Goal: Information Seeking & Learning: Find specific fact

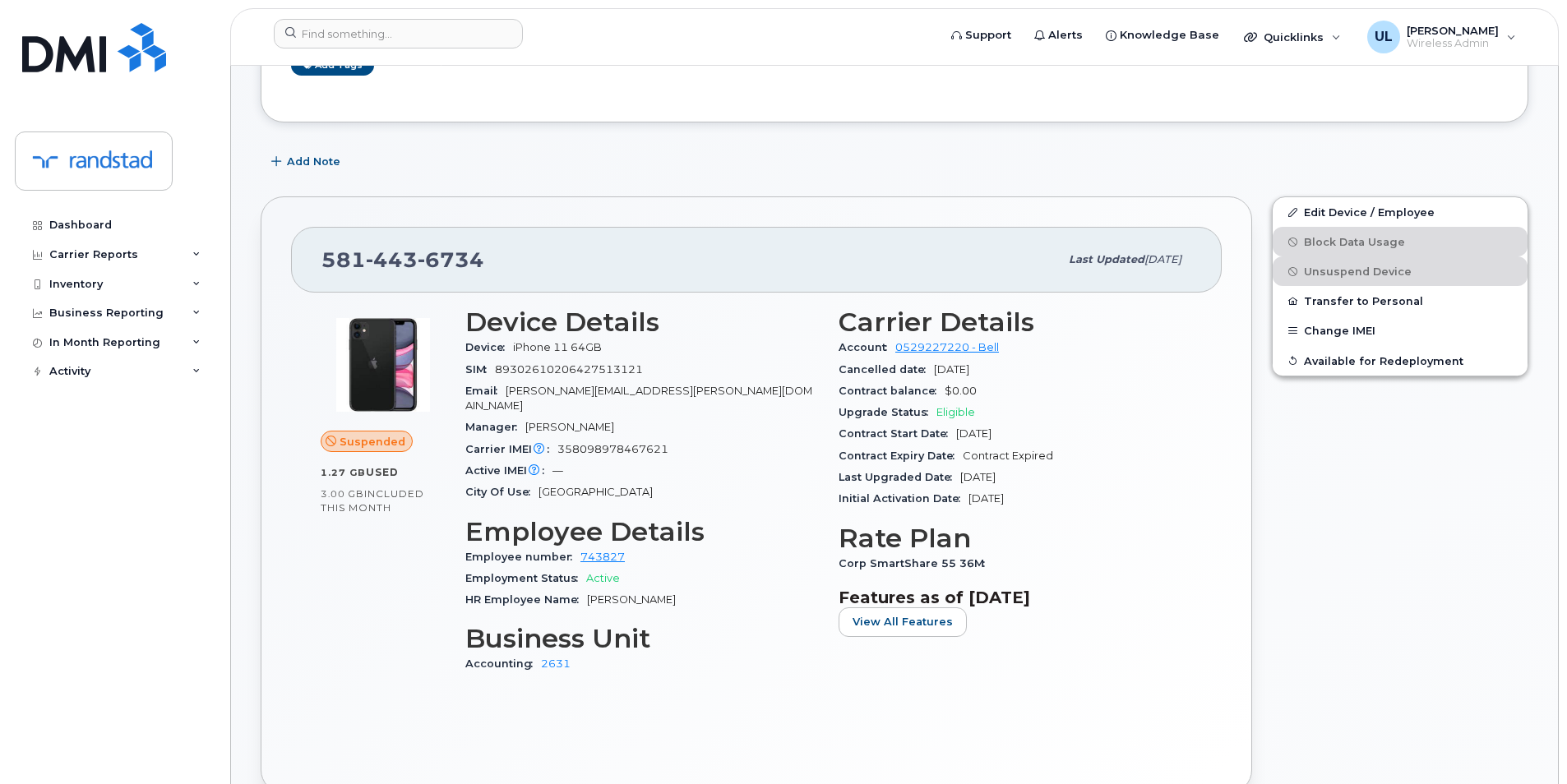
scroll to position [274, 0]
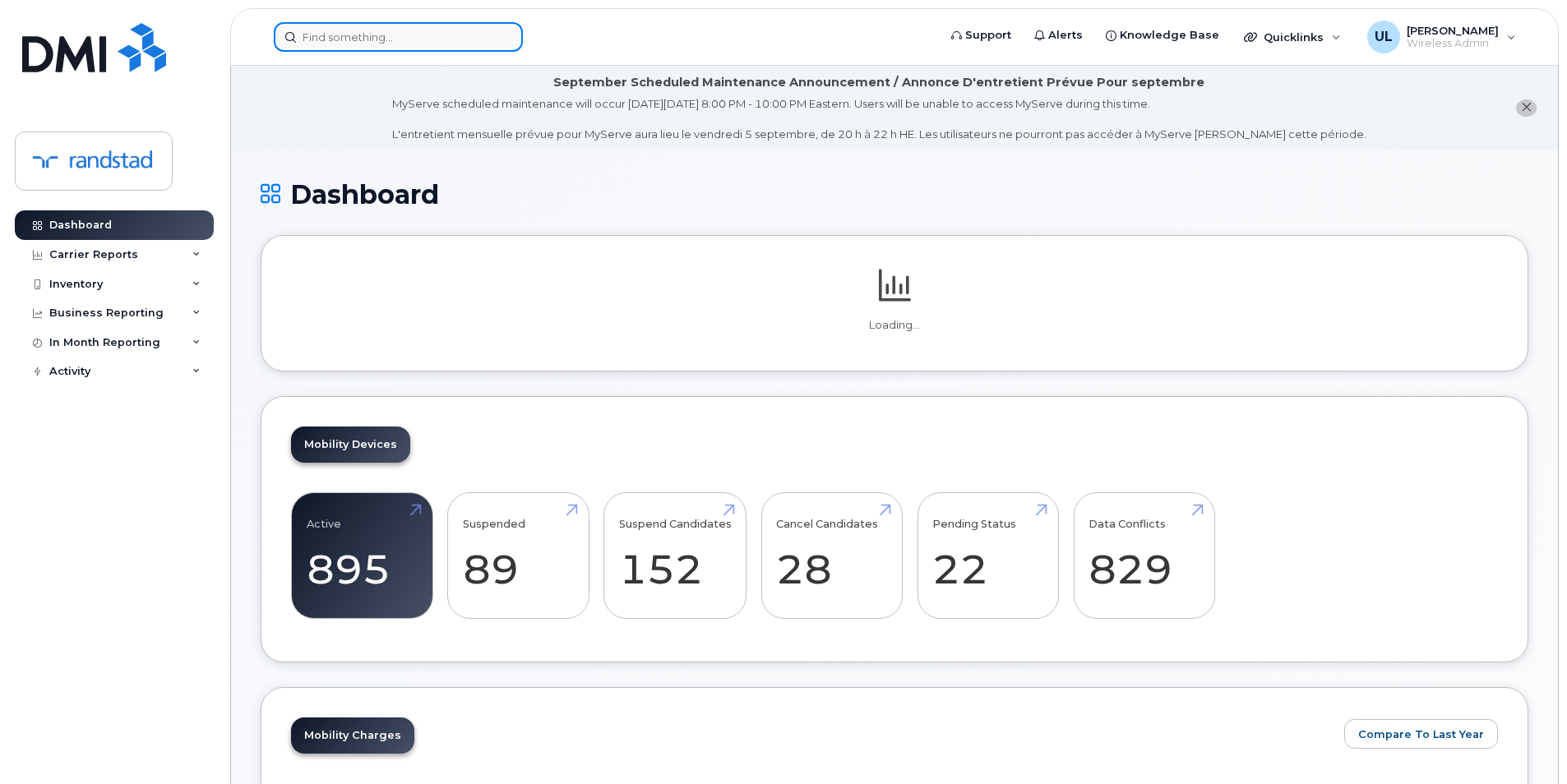
click at [488, 48] on input at bounding box center [398, 37] width 249 height 30
paste input "356559089804582"
click at [433, 50] on input "356559089804582" at bounding box center [398, 37] width 249 height 30
paste input "356559089804582"
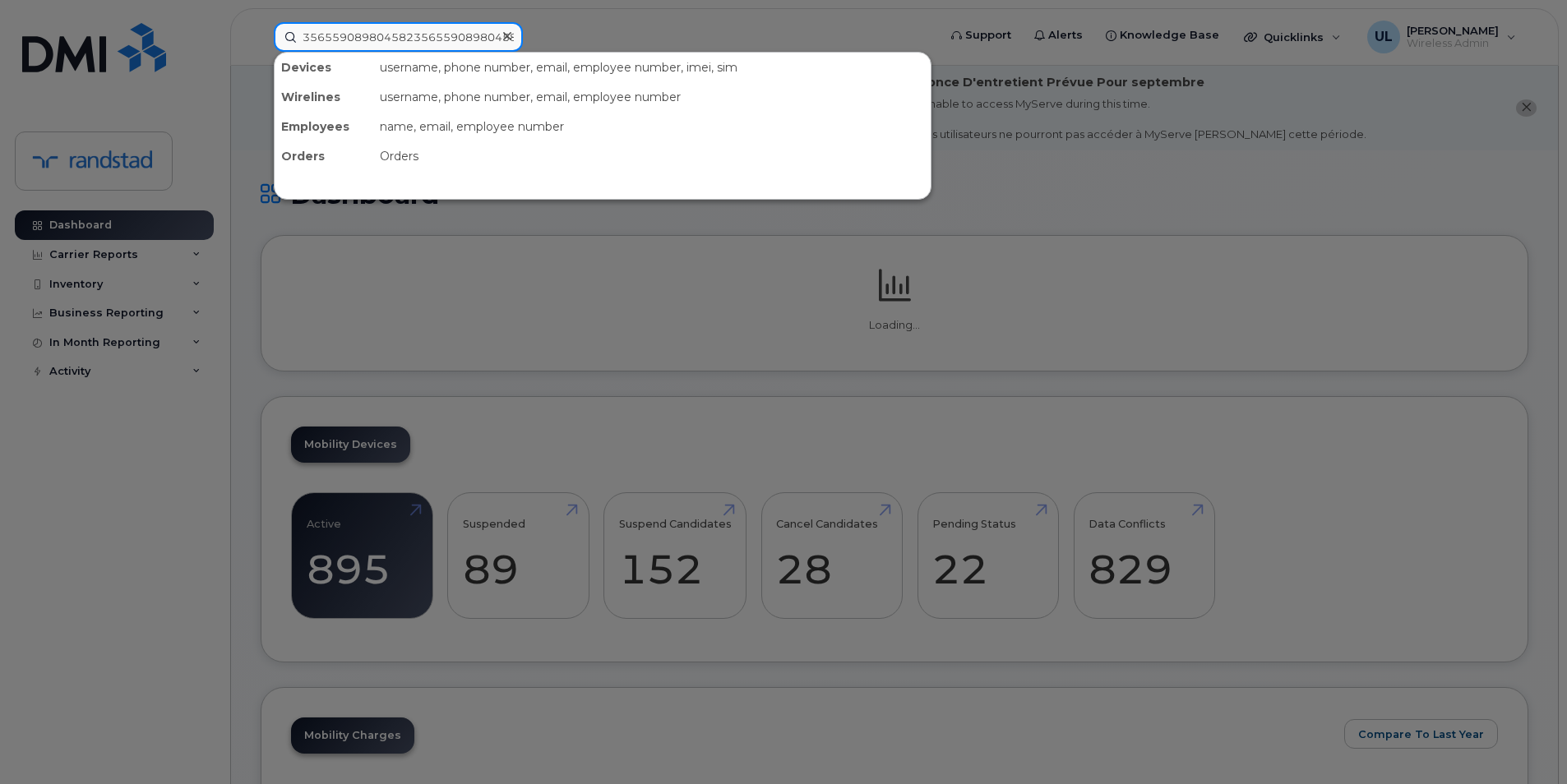
scroll to position [0, 13]
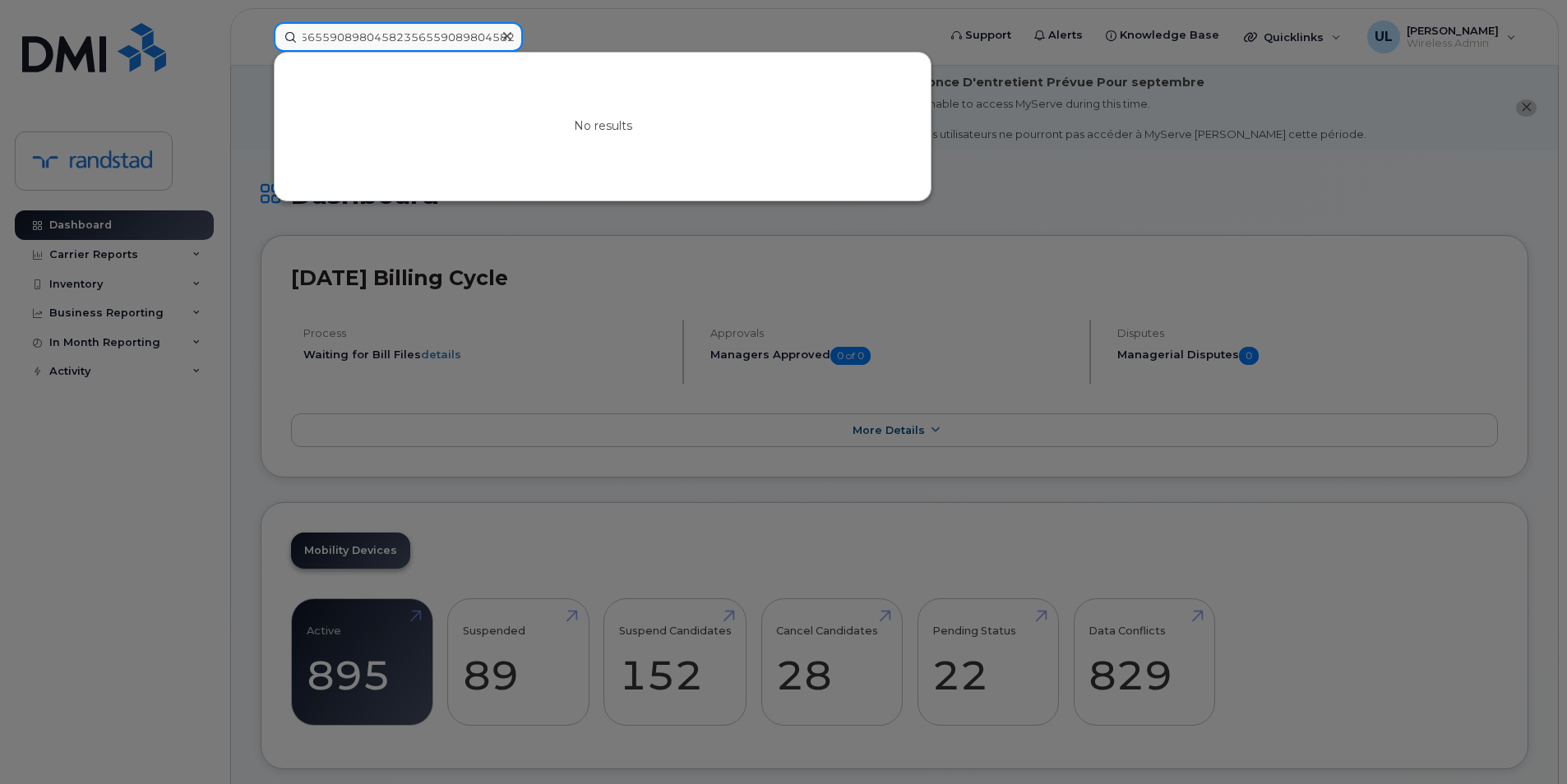
paste input
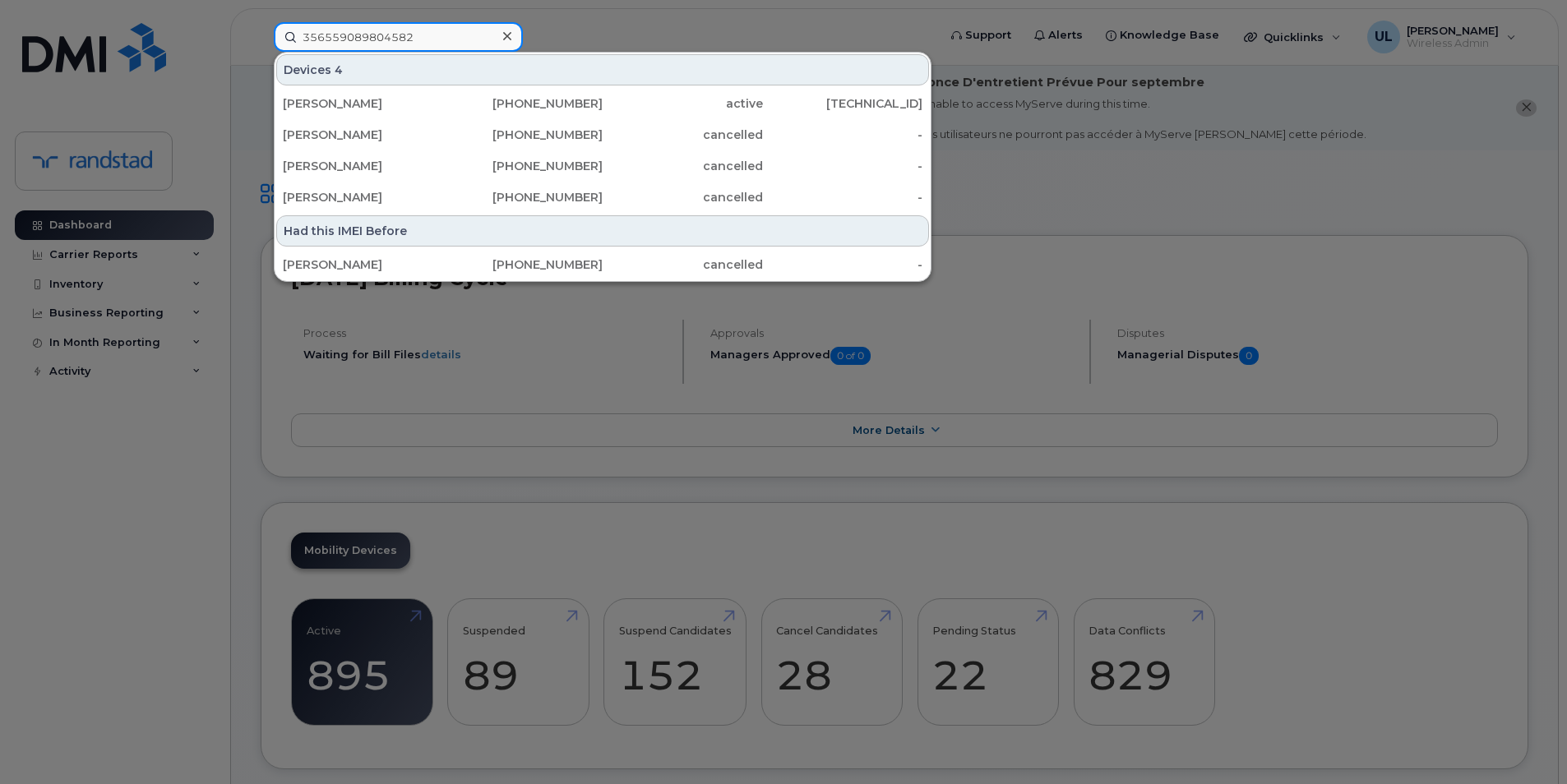
type input "356559089804582"
click at [414, 105] on div "Majd Mohammad" at bounding box center [363, 103] width 161 height 17
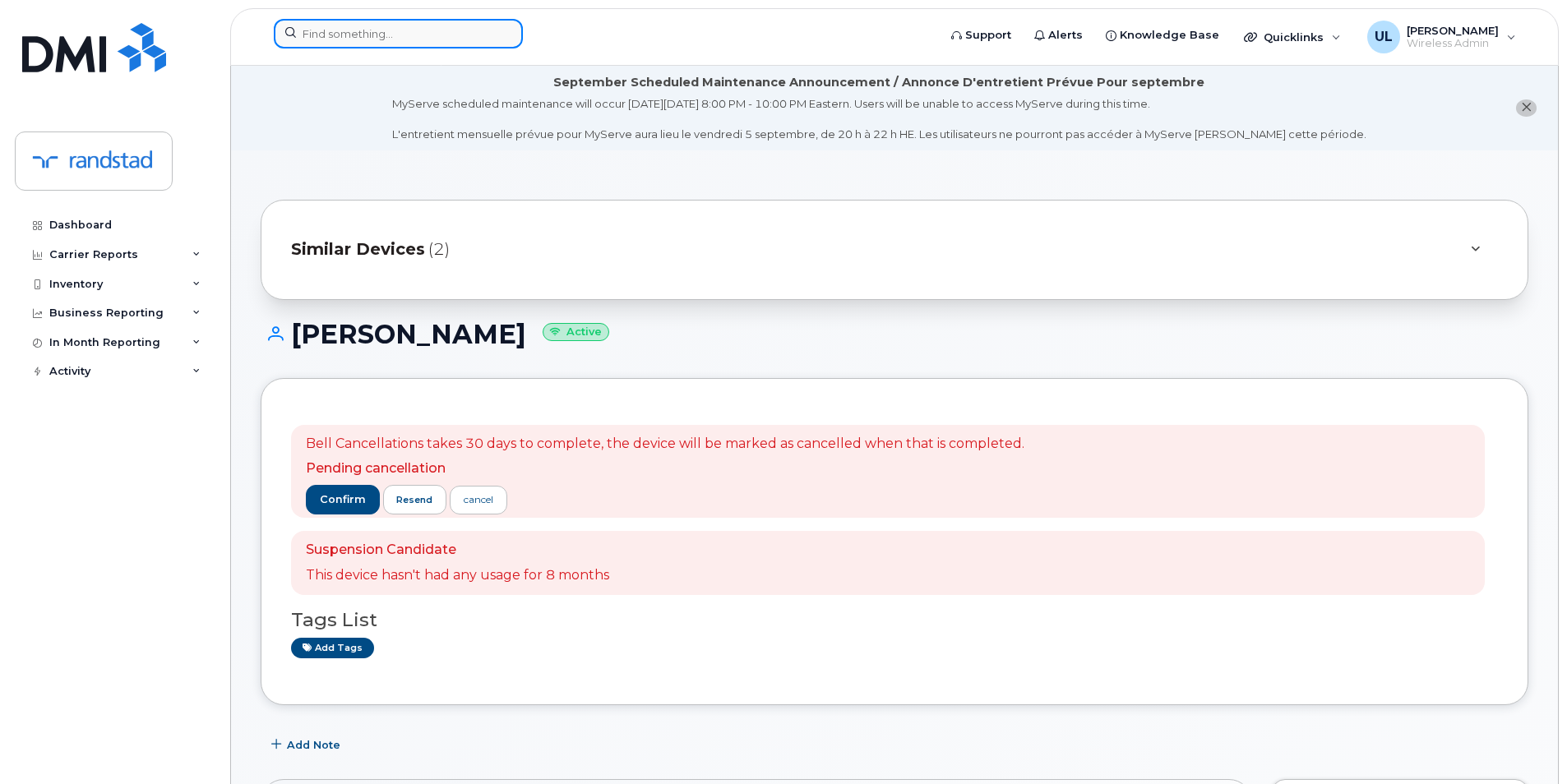
click at [443, 28] on input at bounding box center [398, 33] width 249 height 30
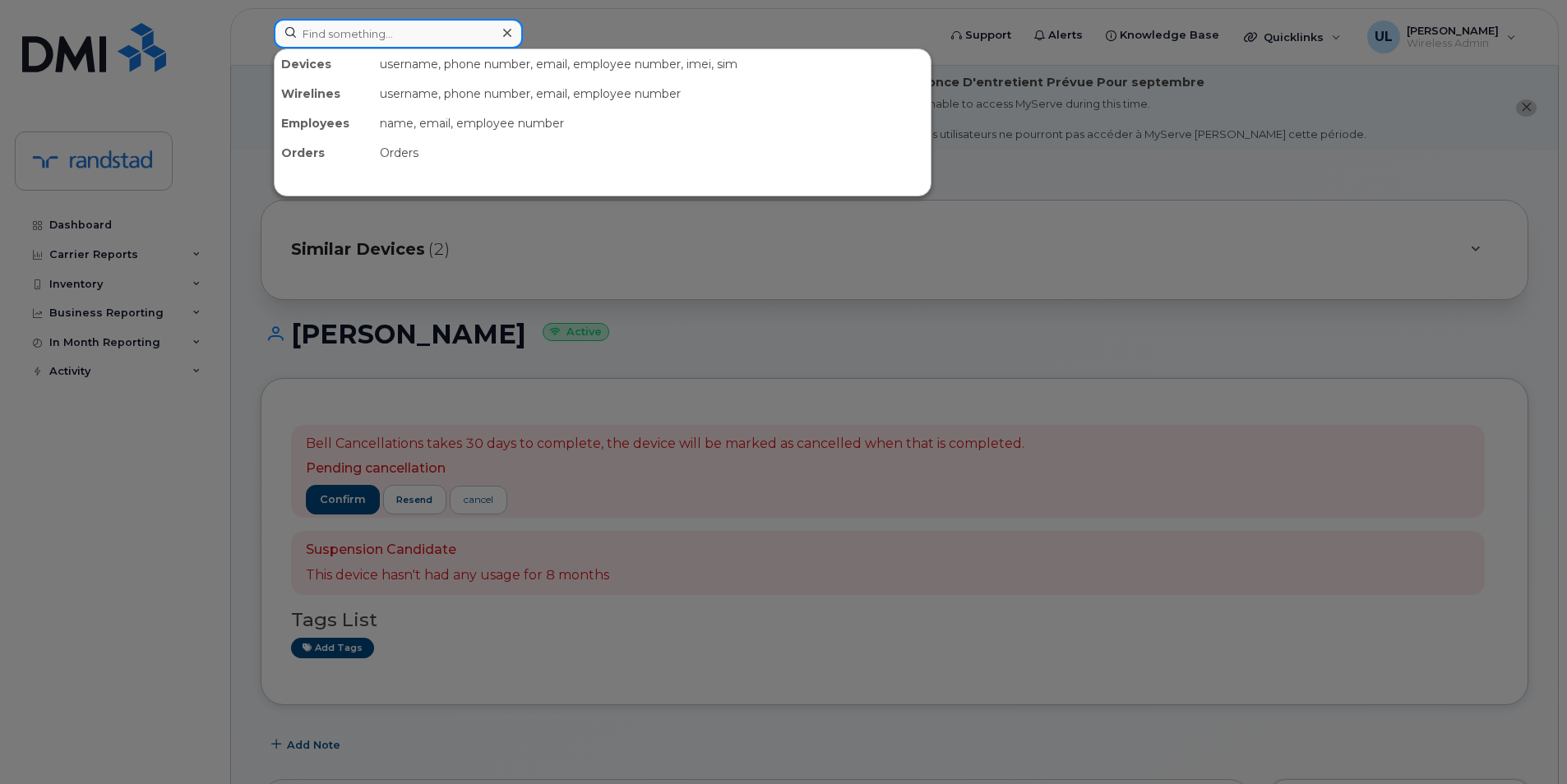
paste input "355054416032637"
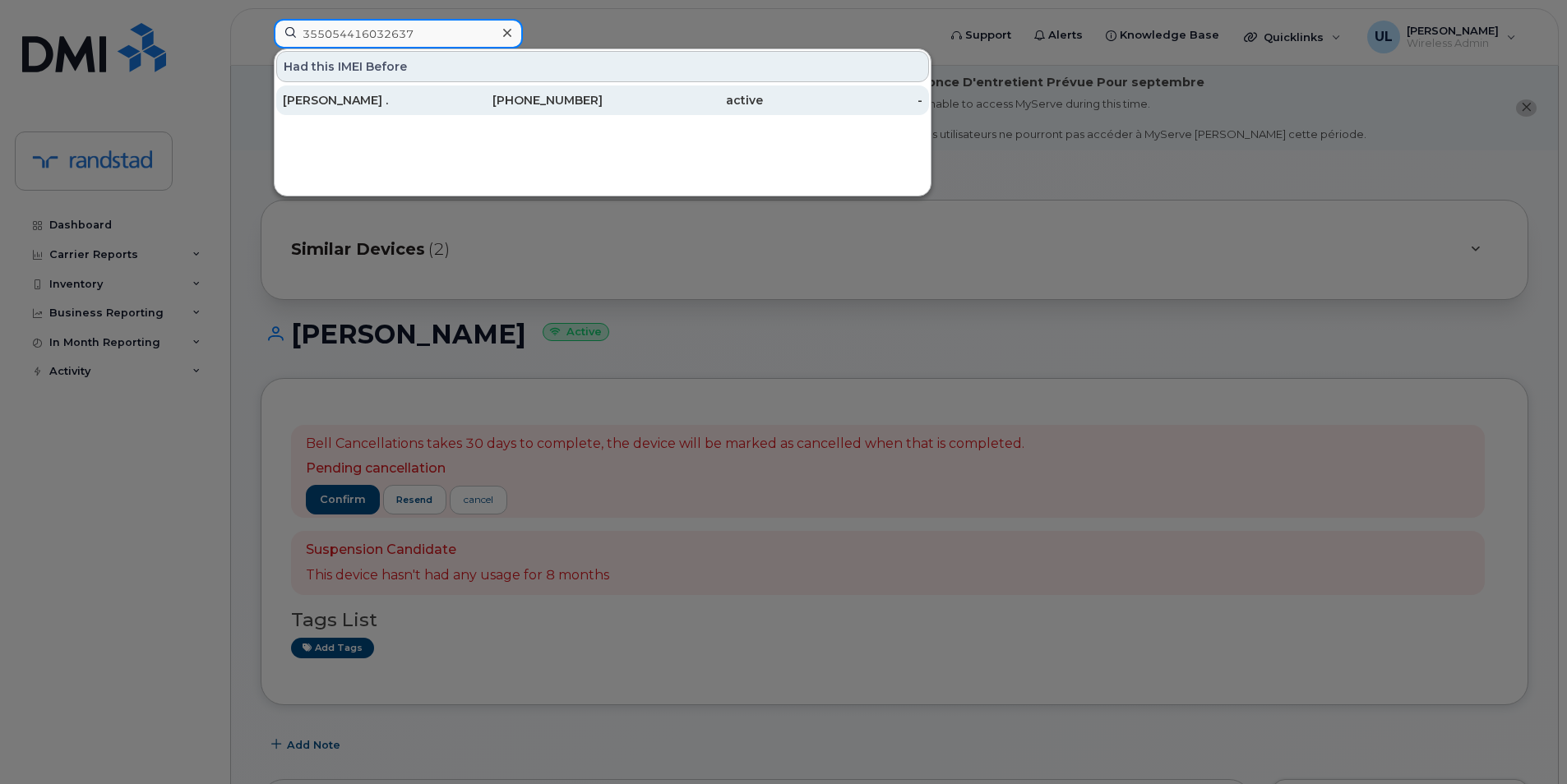
type input "355054416032637"
click at [458, 101] on div "514-607-4674" at bounding box center [523, 99] width 161 height 17
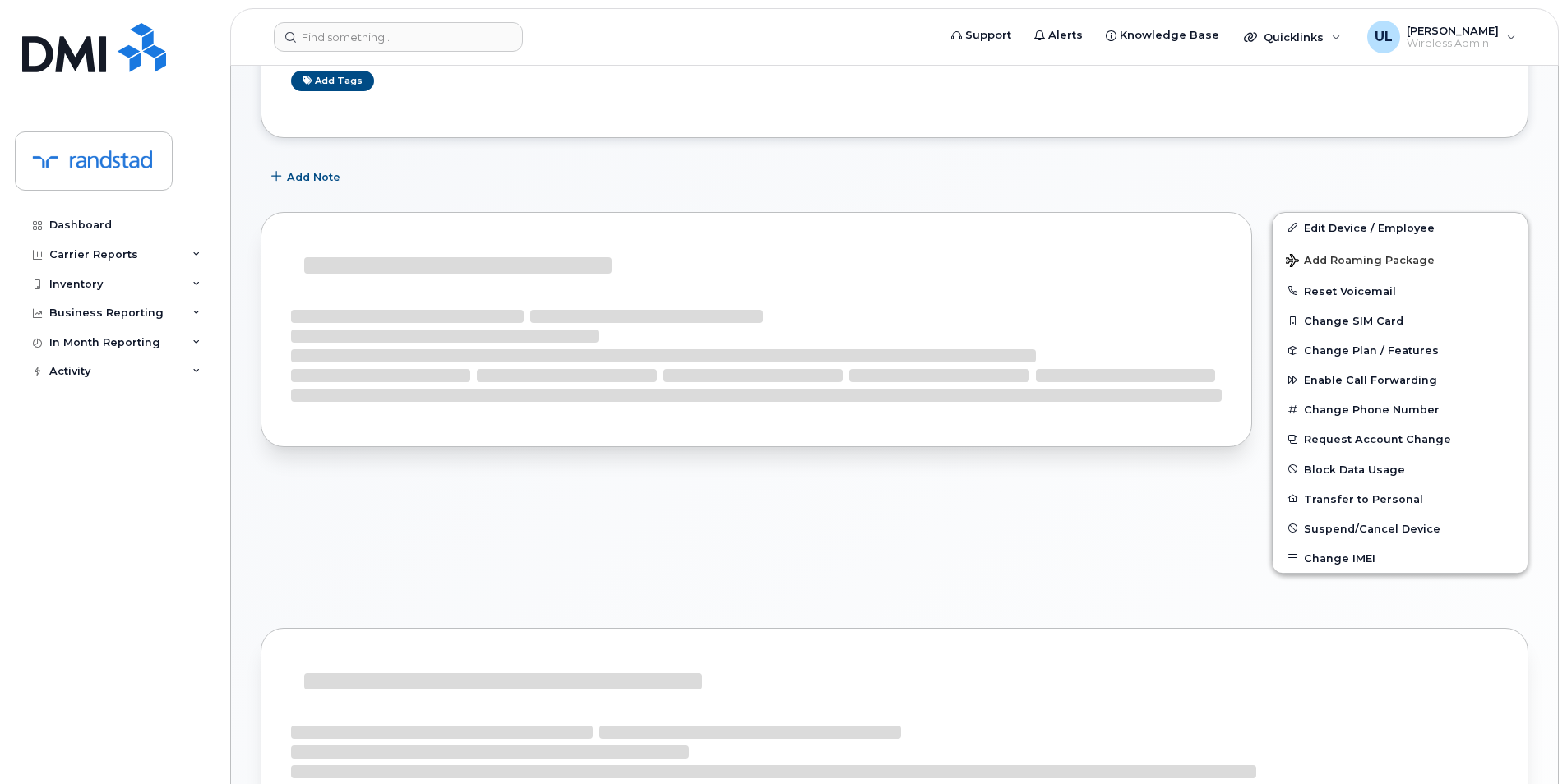
scroll to position [274, 0]
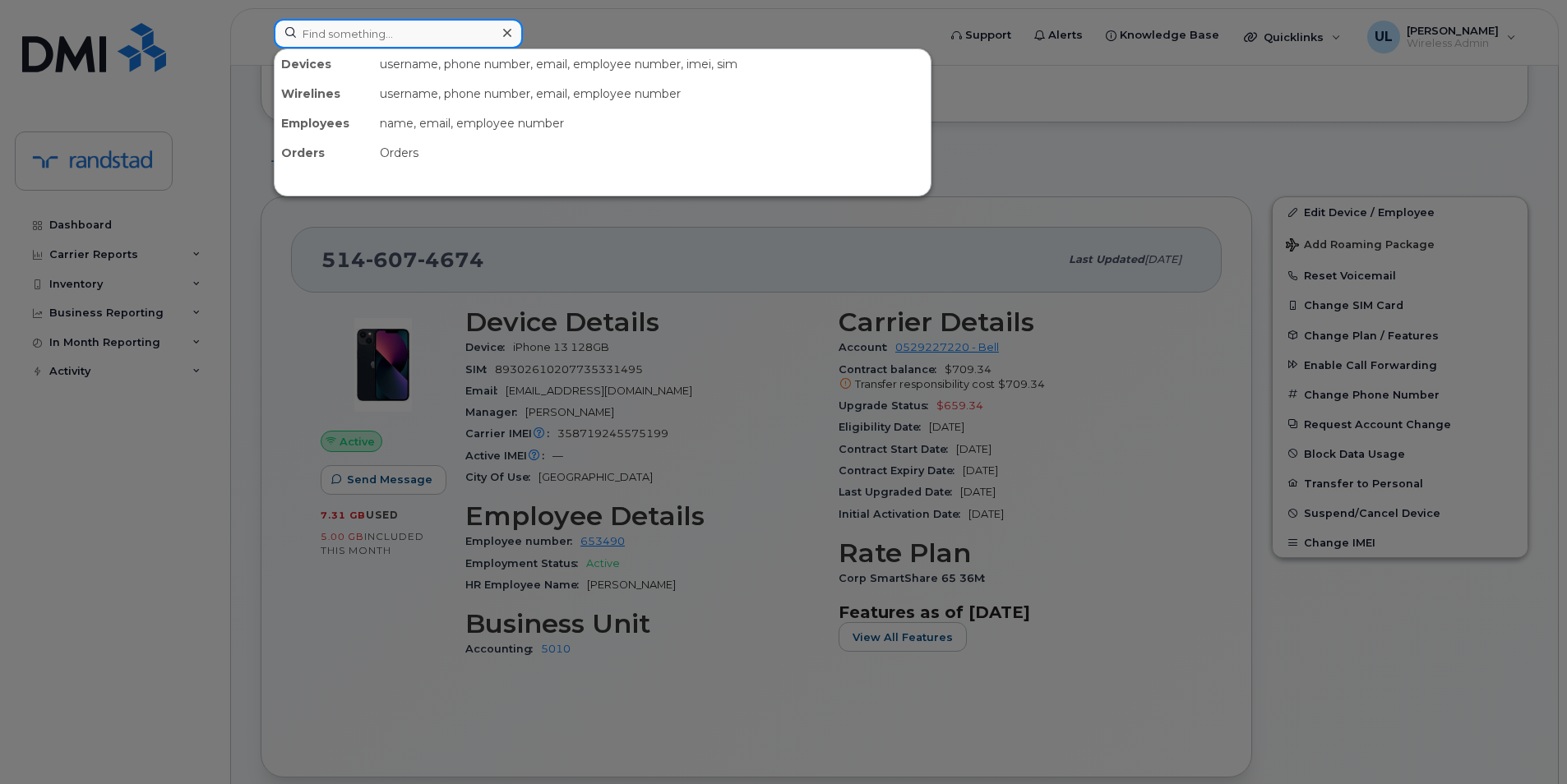
click at [416, 44] on input at bounding box center [398, 33] width 249 height 30
click at [404, 39] on input at bounding box center [398, 33] width 249 height 30
paste input "356853115081574"
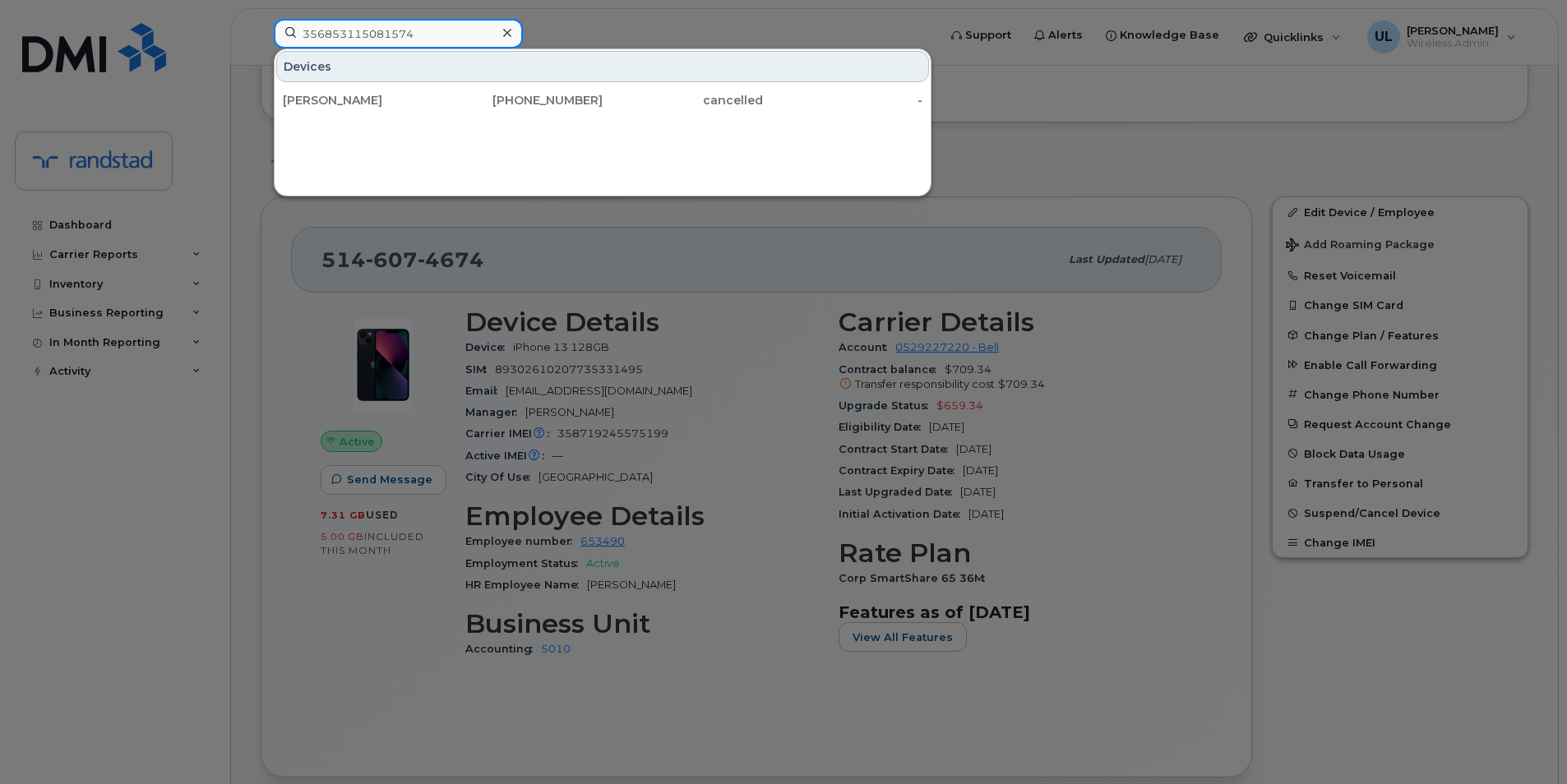
type input "356853115081574"
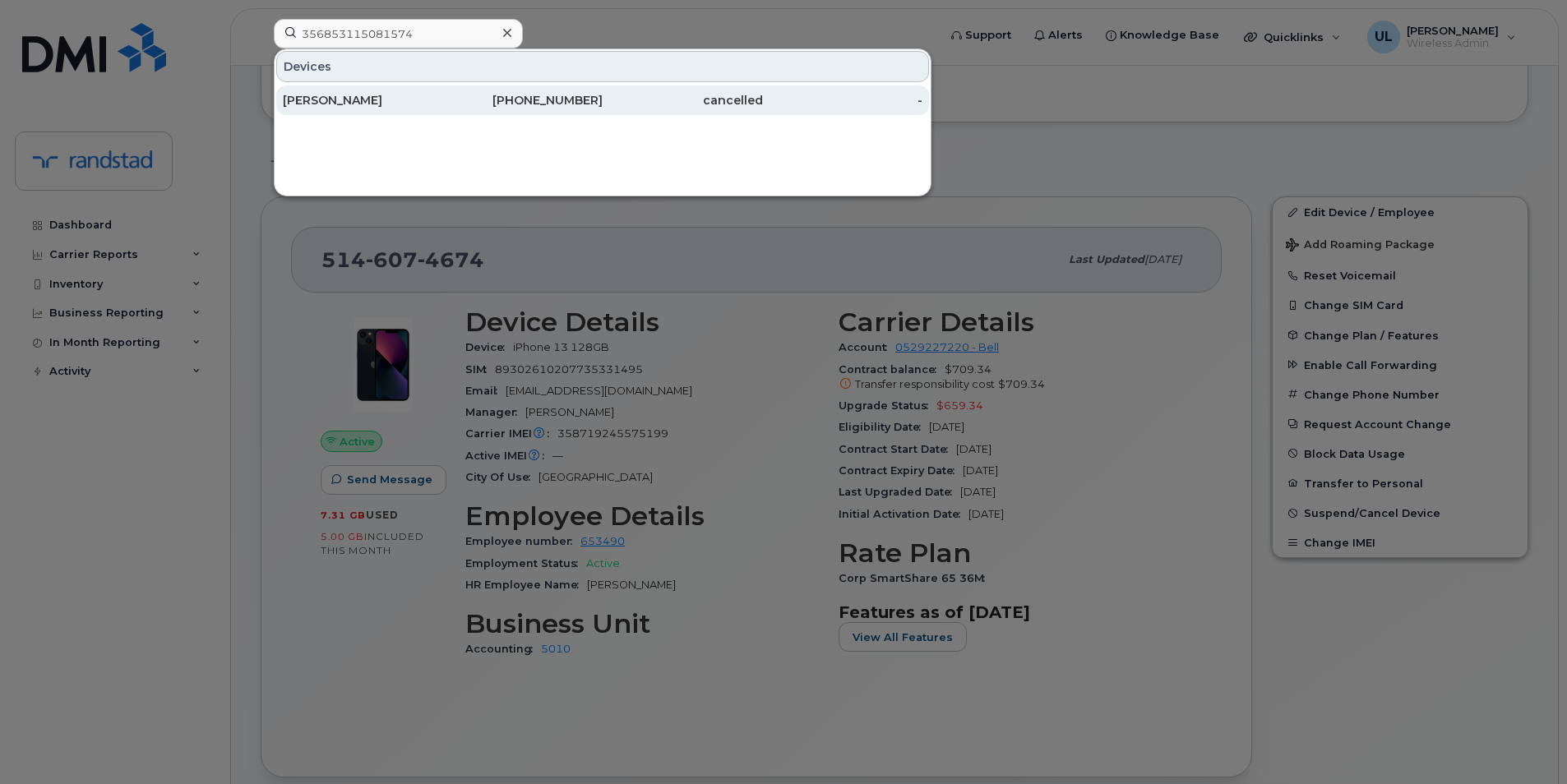
click at [394, 89] on div "Guerlain Gill" at bounding box center [363, 100] width 161 height 30
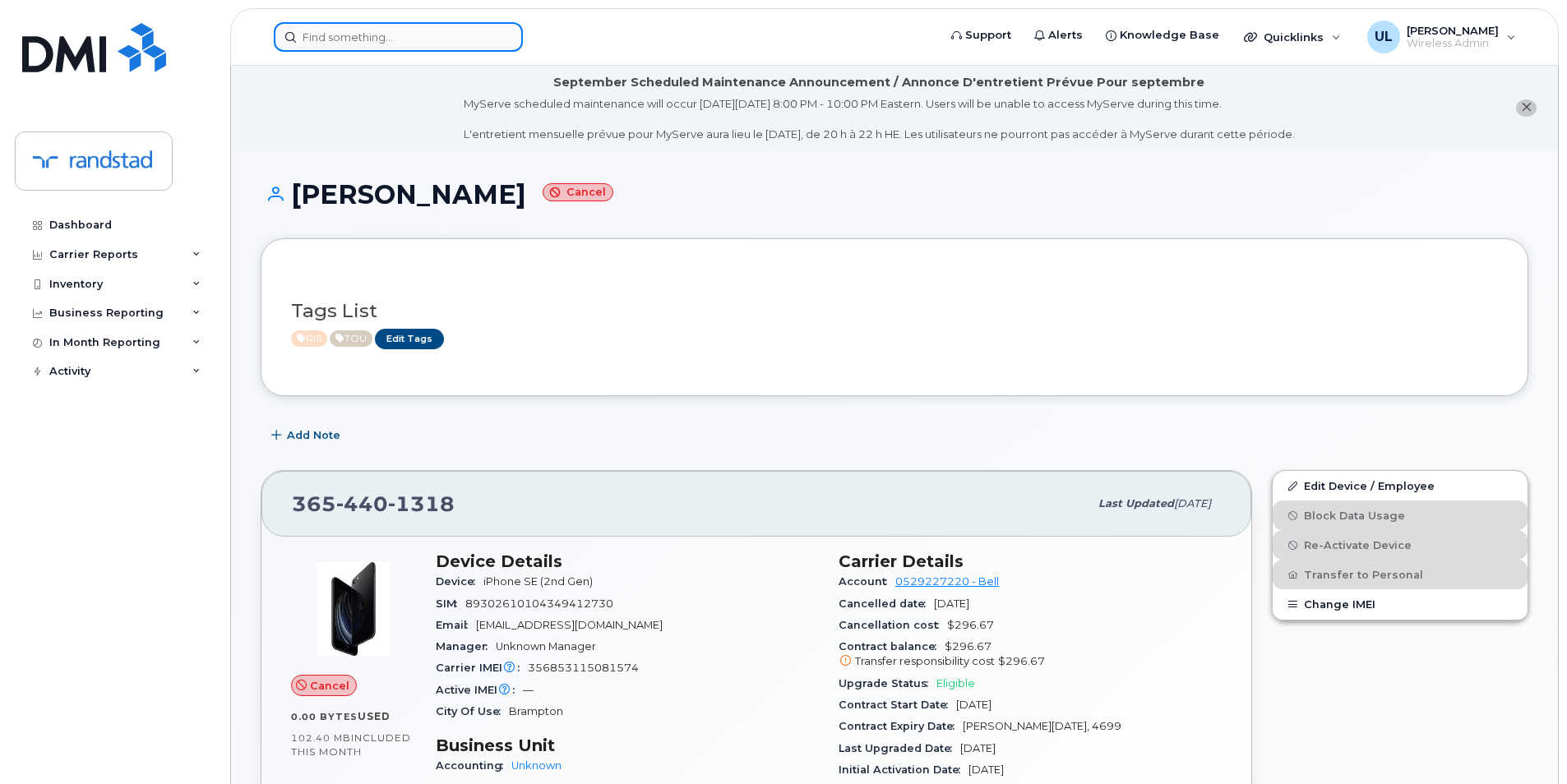
click at [363, 40] on input at bounding box center [398, 37] width 249 height 30
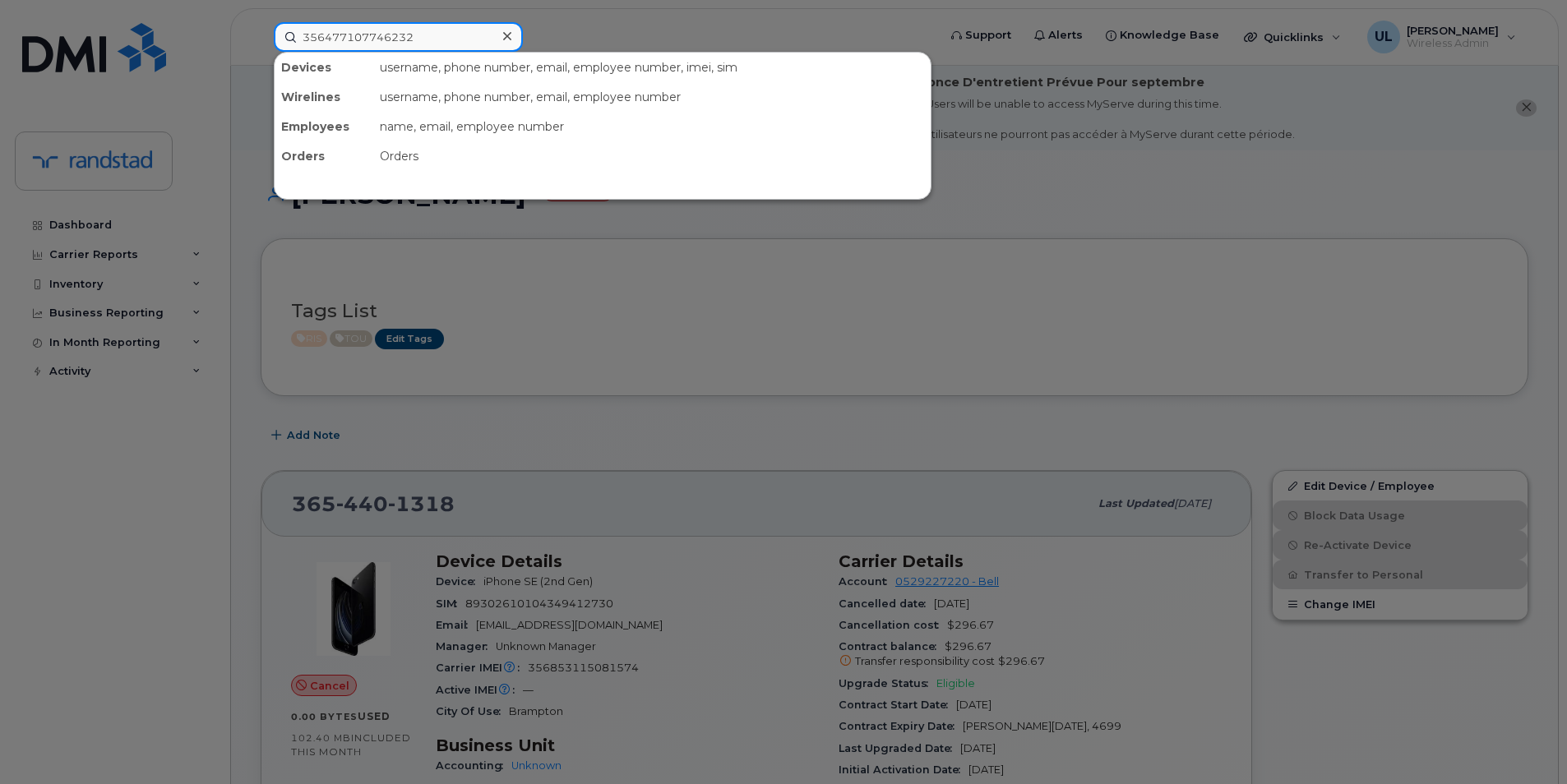
type input "356477107746232"
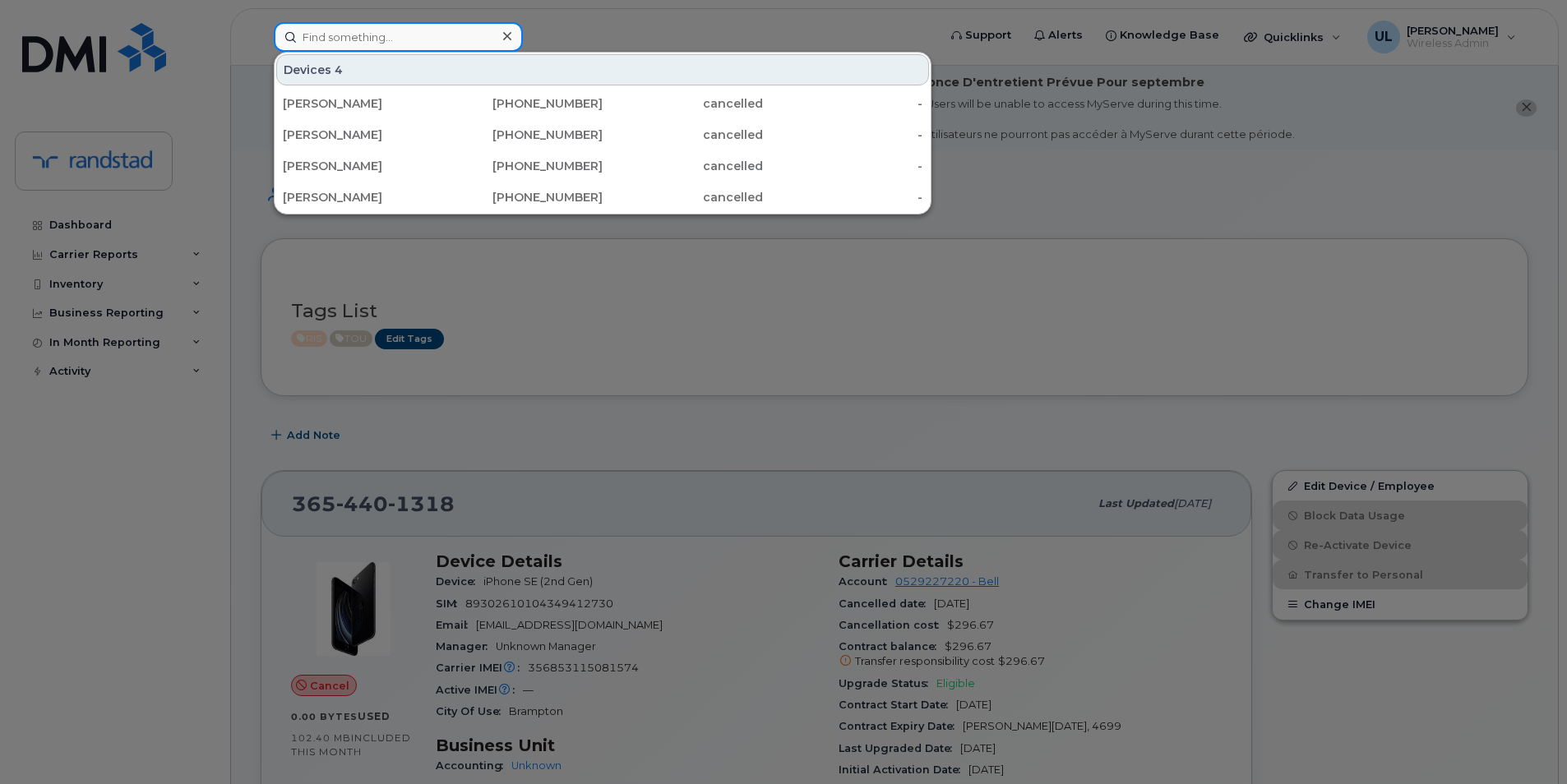
paste input "356477107746232"
click at [439, 45] on input "356477107746232" at bounding box center [398, 37] width 249 height 30
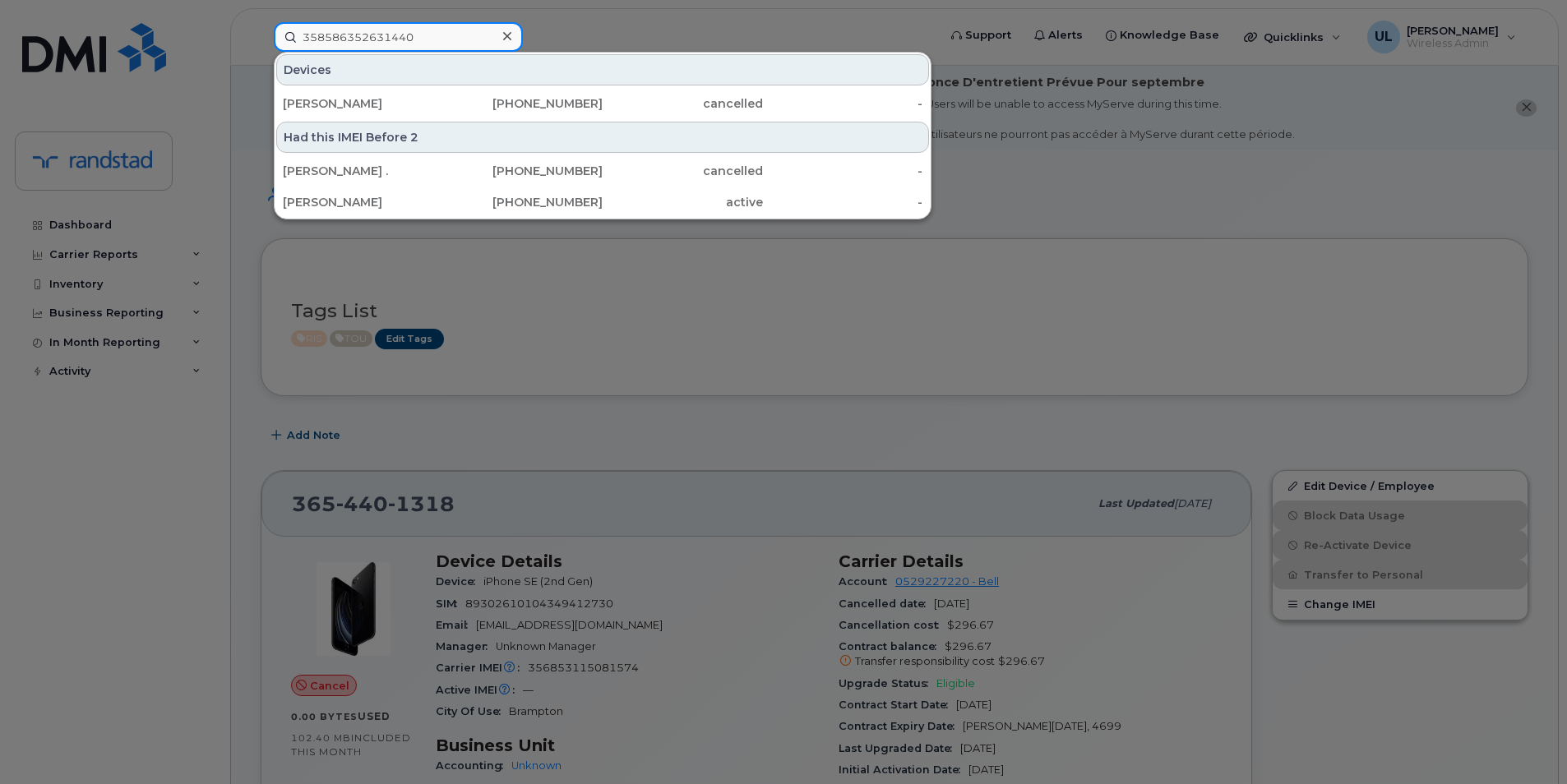
type input "358586352631440"
click at [1242, 263] on div at bounding box center [784, 392] width 1567 height 784
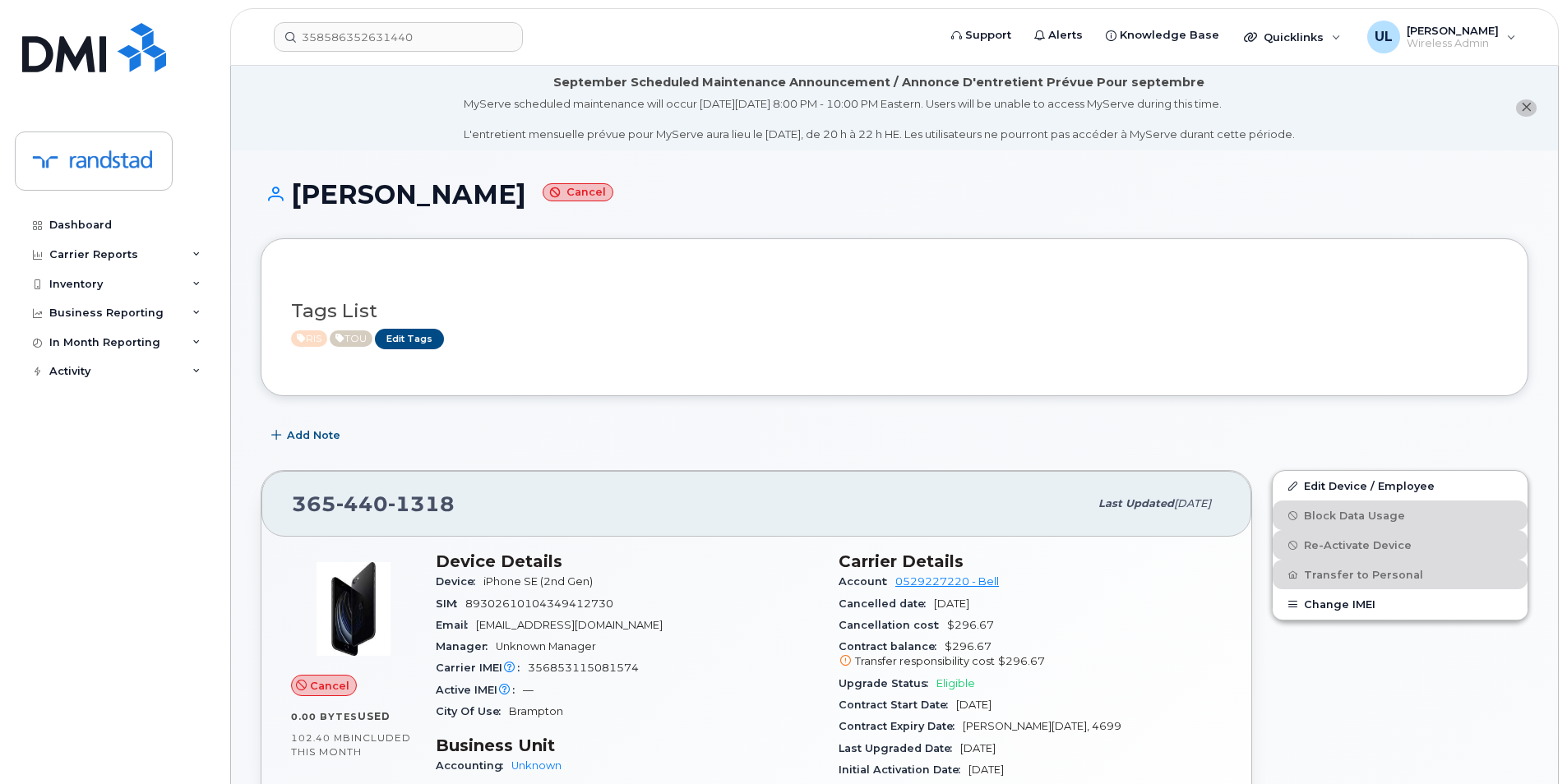
click at [365, 18] on header "358586352631440 Support Alerts Knowledge Base Quicklinks Suspend / Cancel Devic…" at bounding box center [895, 36] width 1329 height 57
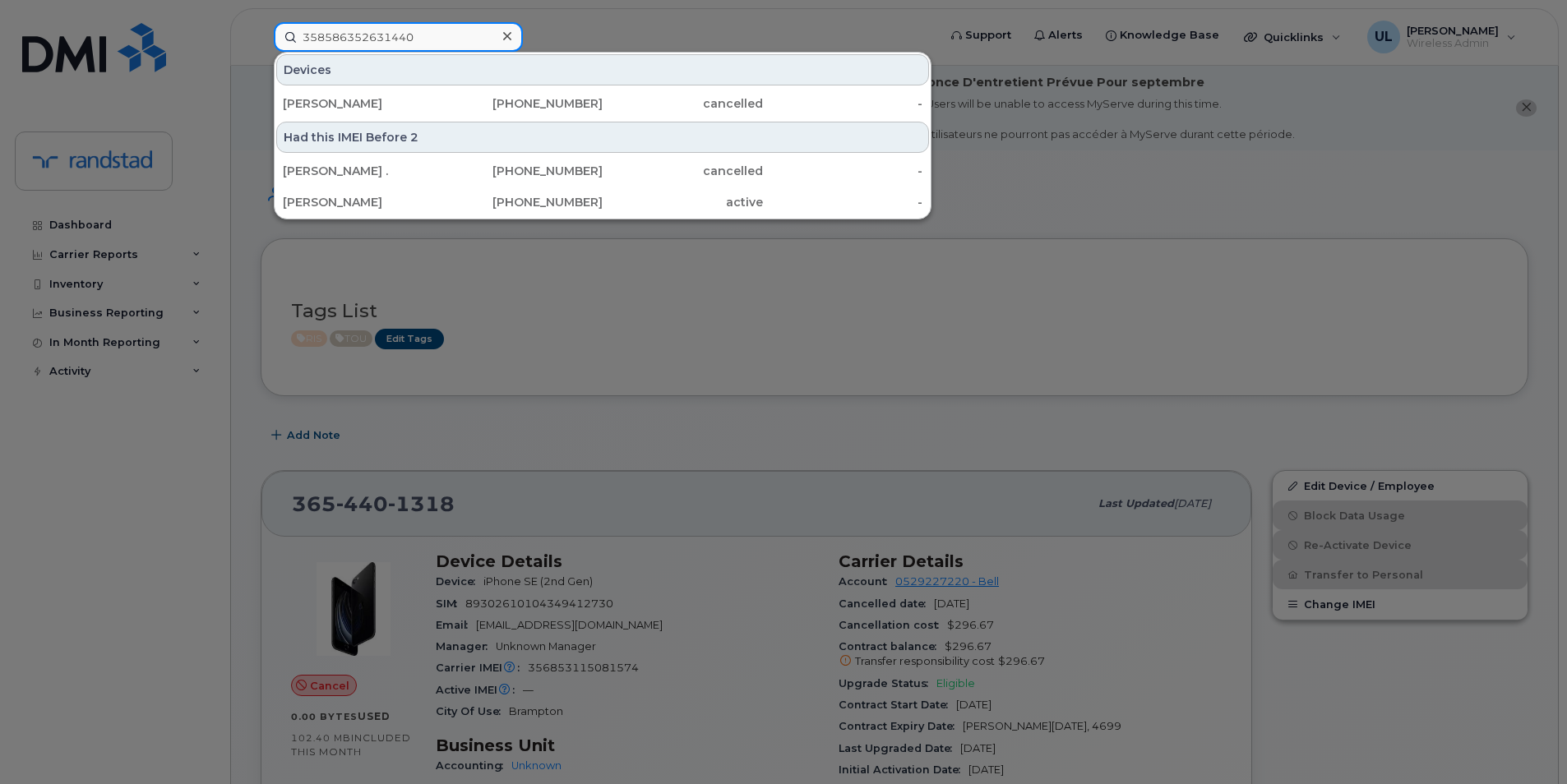
click at [384, 33] on input "358586352631440" at bounding box center [398, 37] width 249 height 30
paste input "358586352631440"
click at [488, 42] on input "358586352631440" at bounding box center [398, 37] width 249 height 30
paste input "1835927291017"
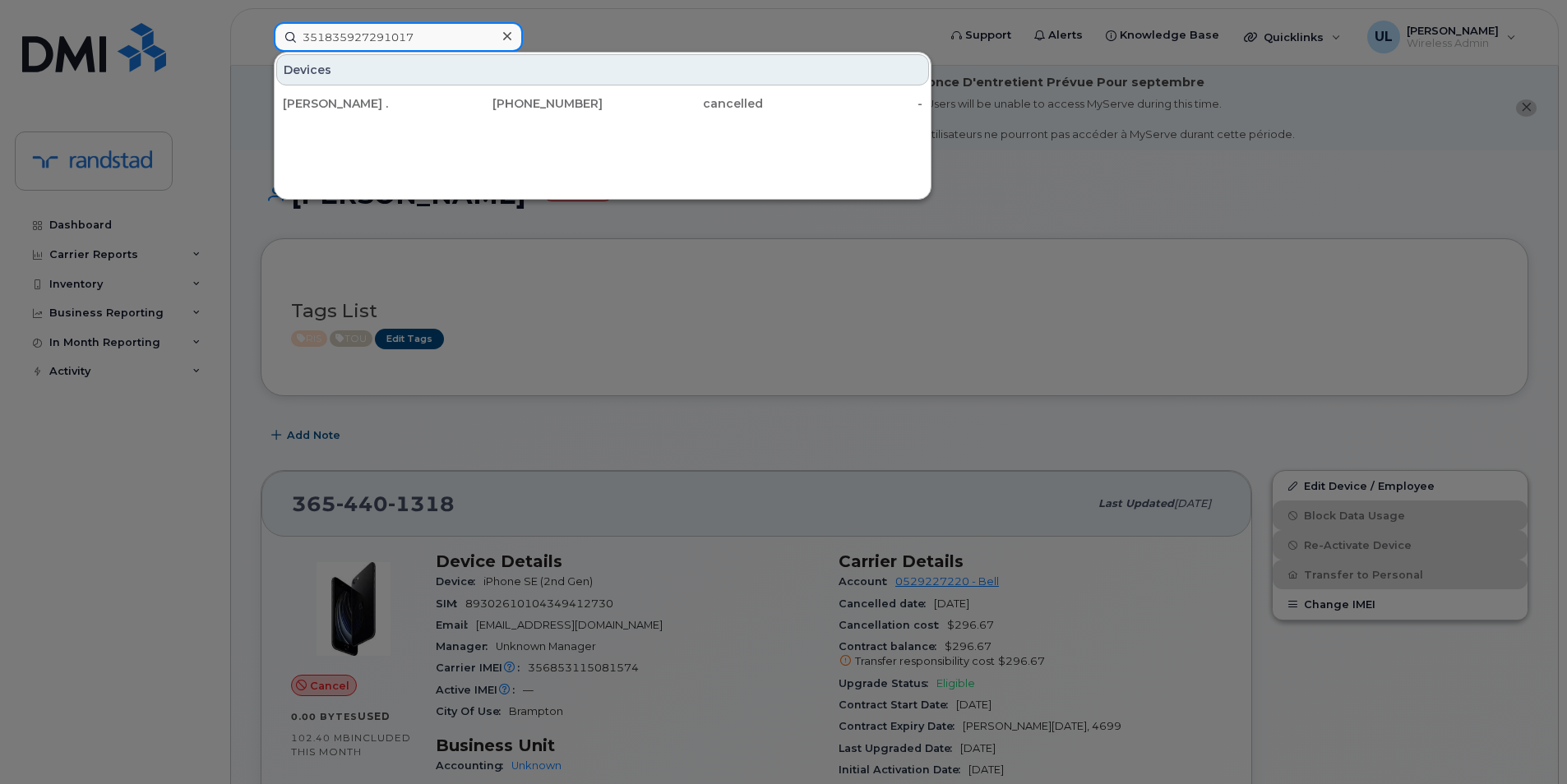
type input "351835927291017"
drag, startPoint x: 446, startPoint y: 100, endPoint x: 486, endPoint y: 121, distance: 45.2
click at [445, 101] on div "[PHONE_NUMBER]" at bounding box center [523, 103] width 161 height 17
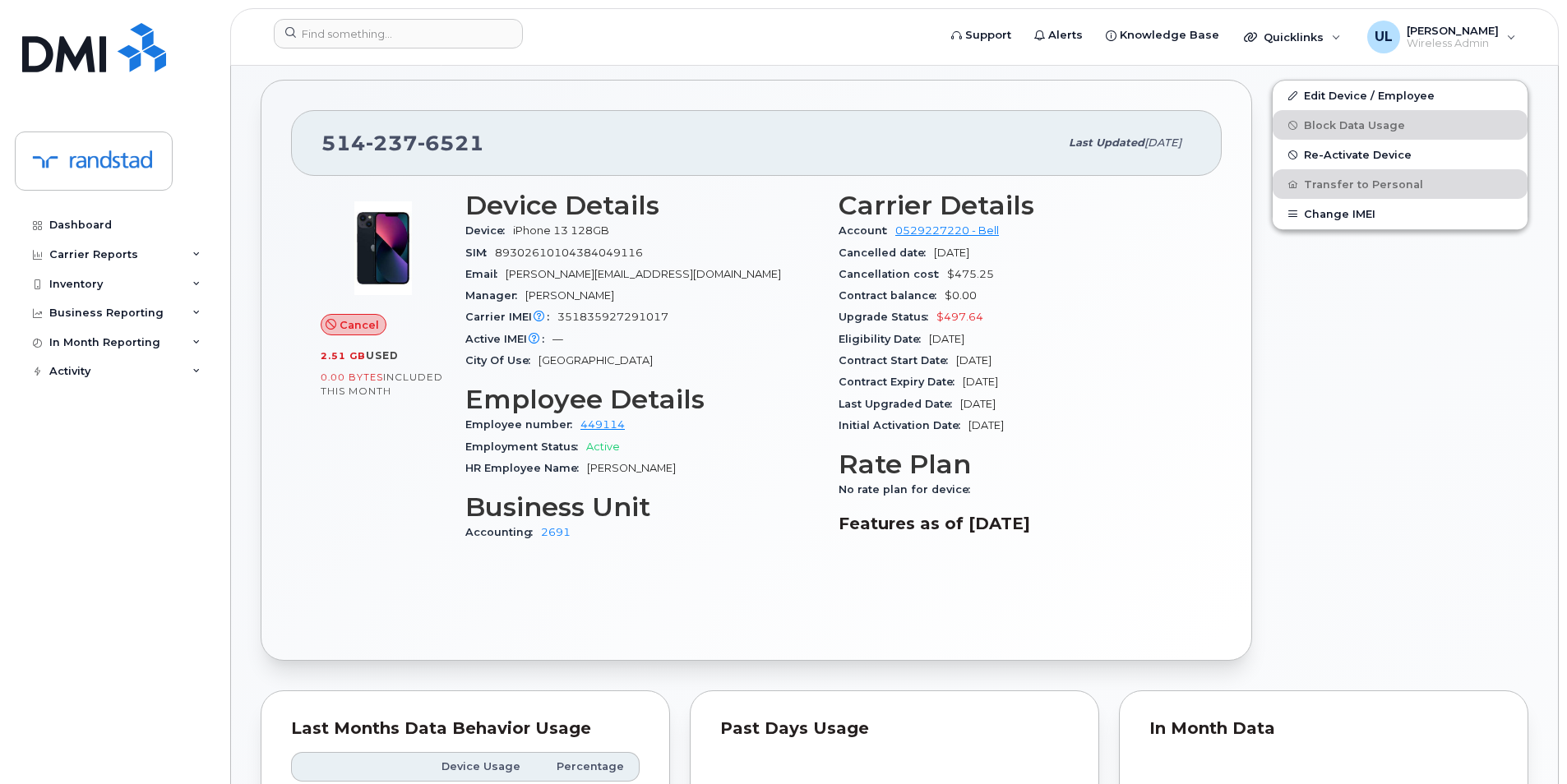
scroll to position [411, 0]
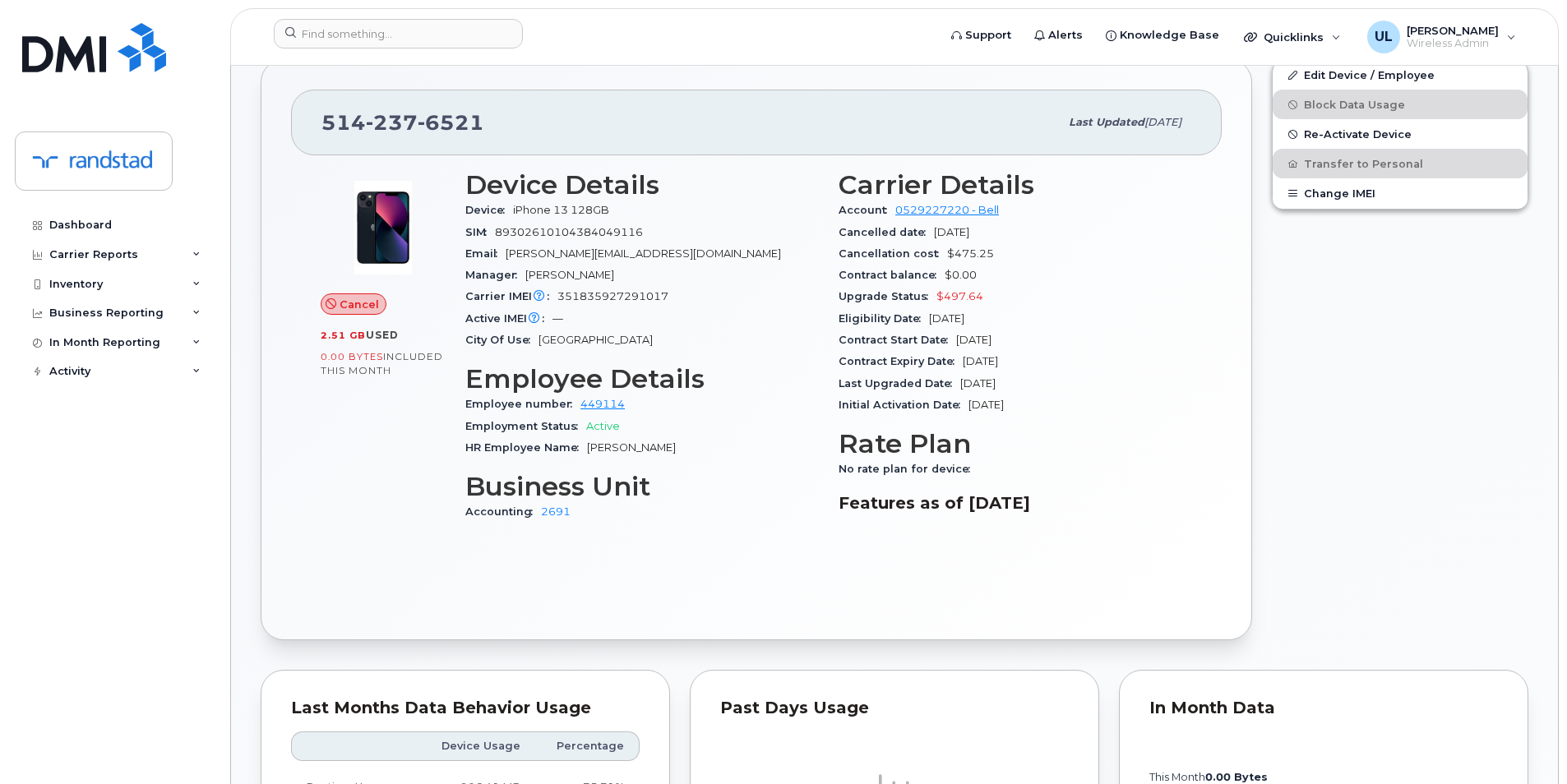
click at [590, 255] on span "[PERSON_NAME][EMAIL_ADDRESS][DOMAIN_NAME]" at bounding box center [643, 253] width 275 height 13
copy span "rustenholz"
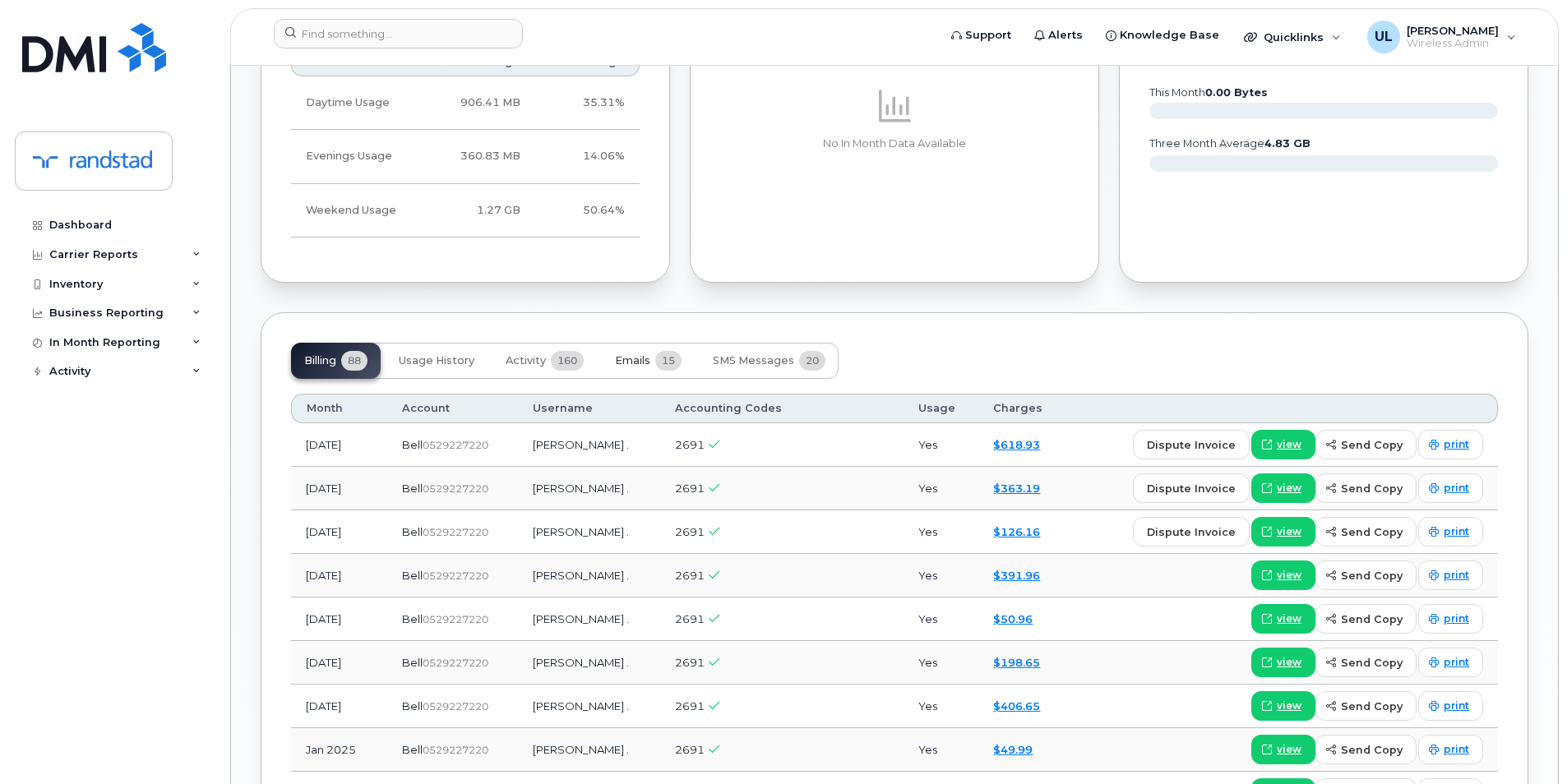
click at [633, 359] on span "Emails" at bounding box center [633, 360] width 35 height 13
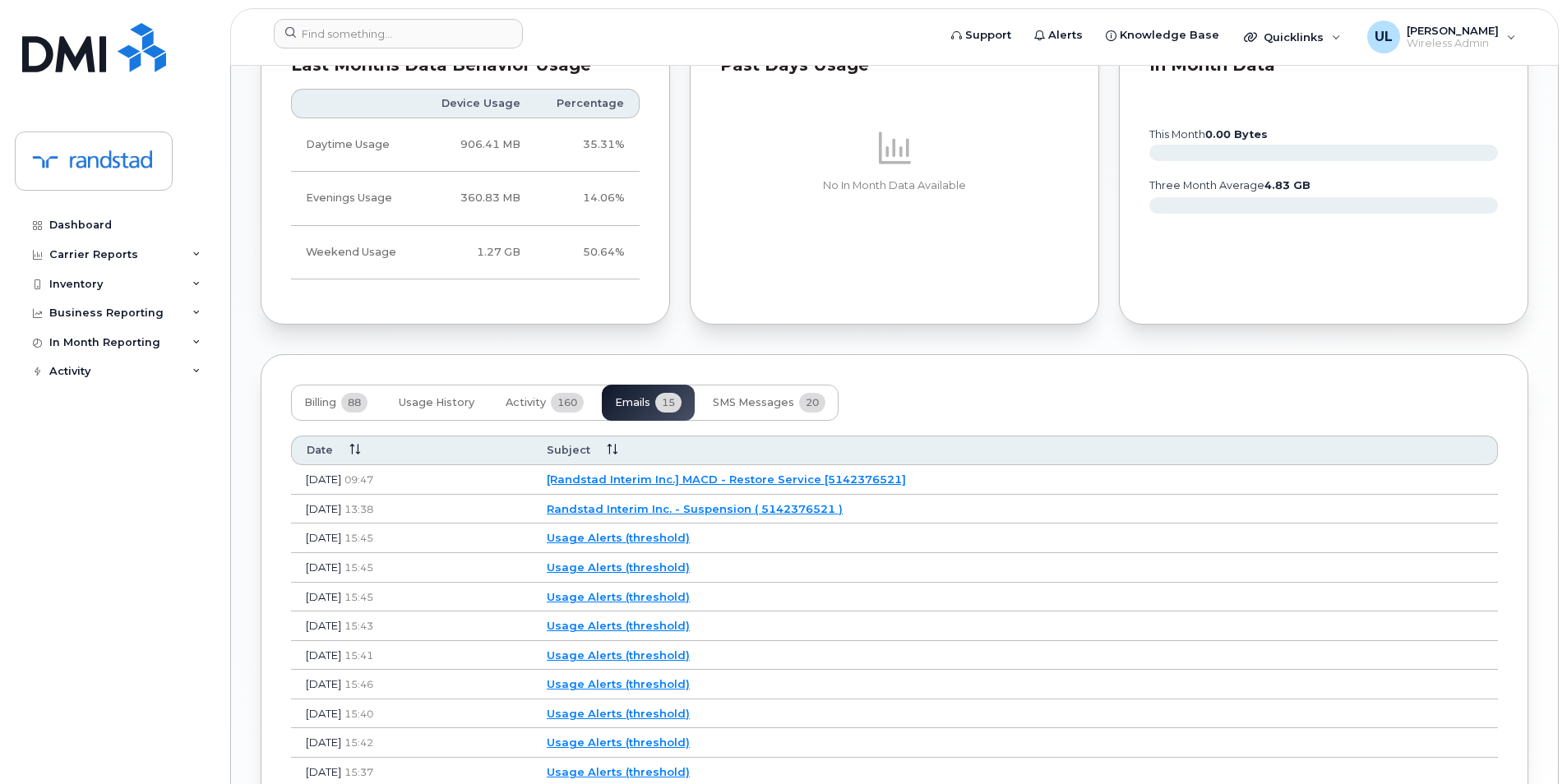
scroll to position [1095, 0]
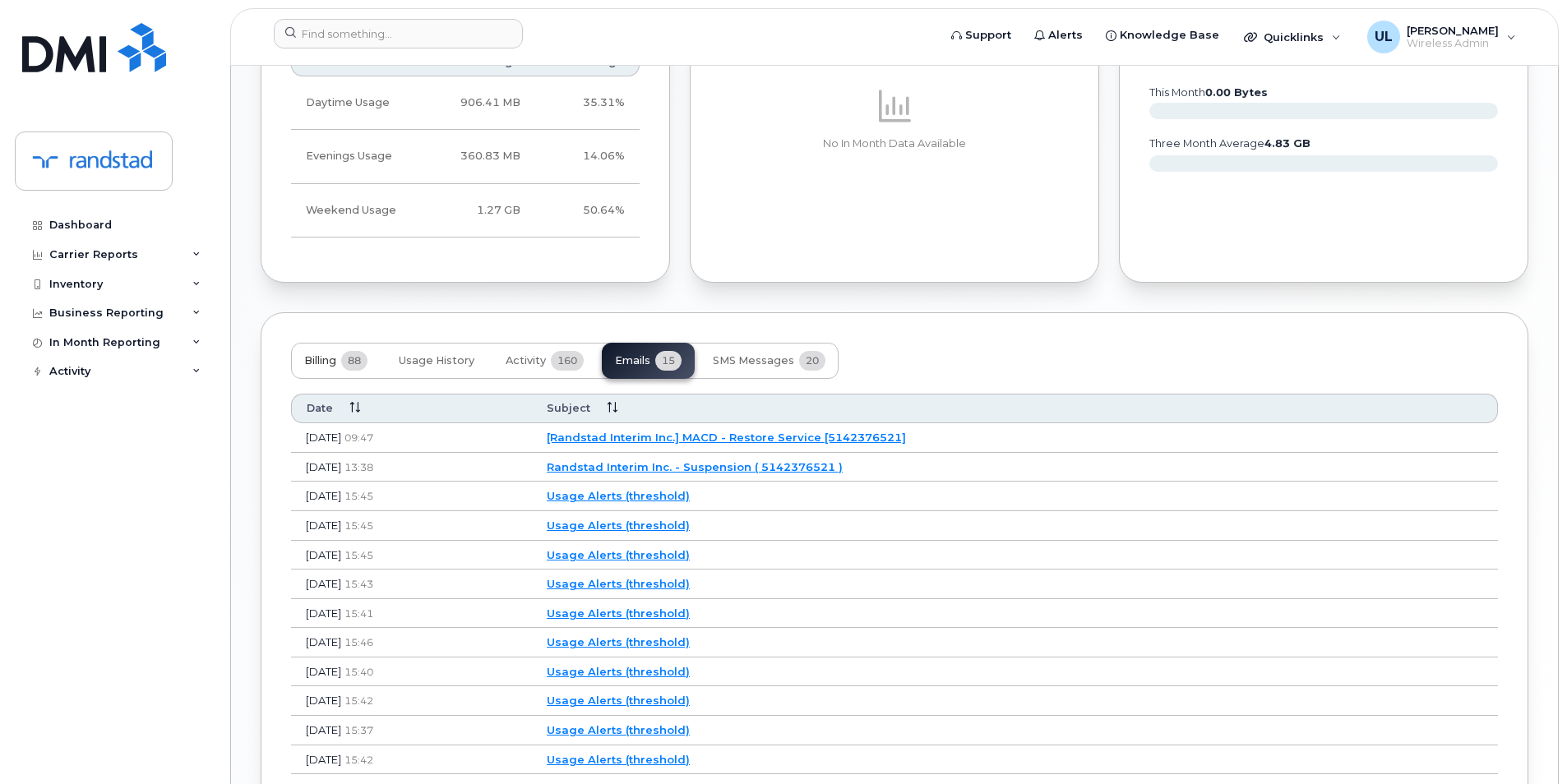
click at [340, 365] on button "Billing 88" at bounding box center [335, 360] width 90 height 36
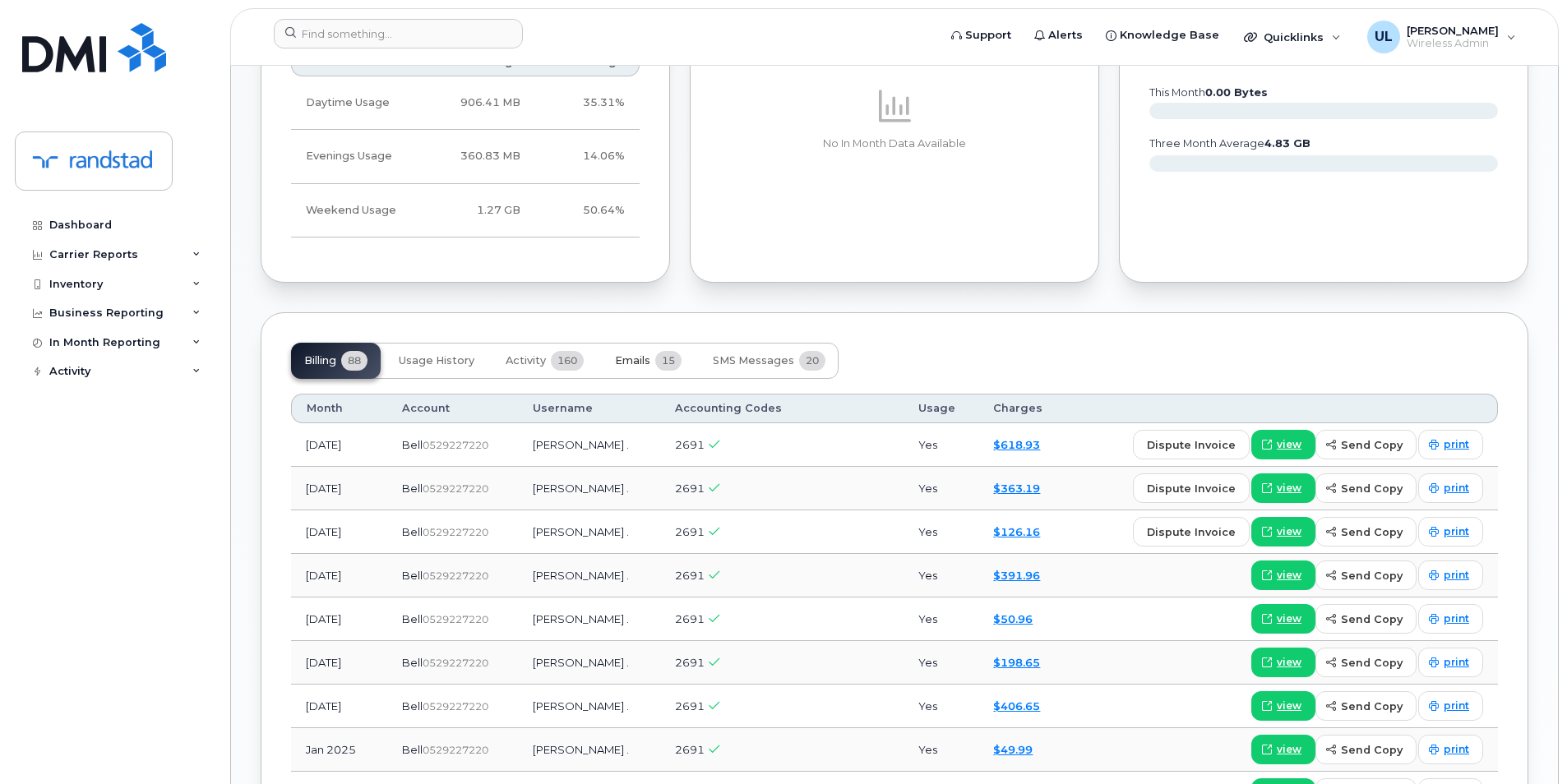
click at [636, 371] on button "Emails 15" at bounding box center [648, 360] width 93 height 36
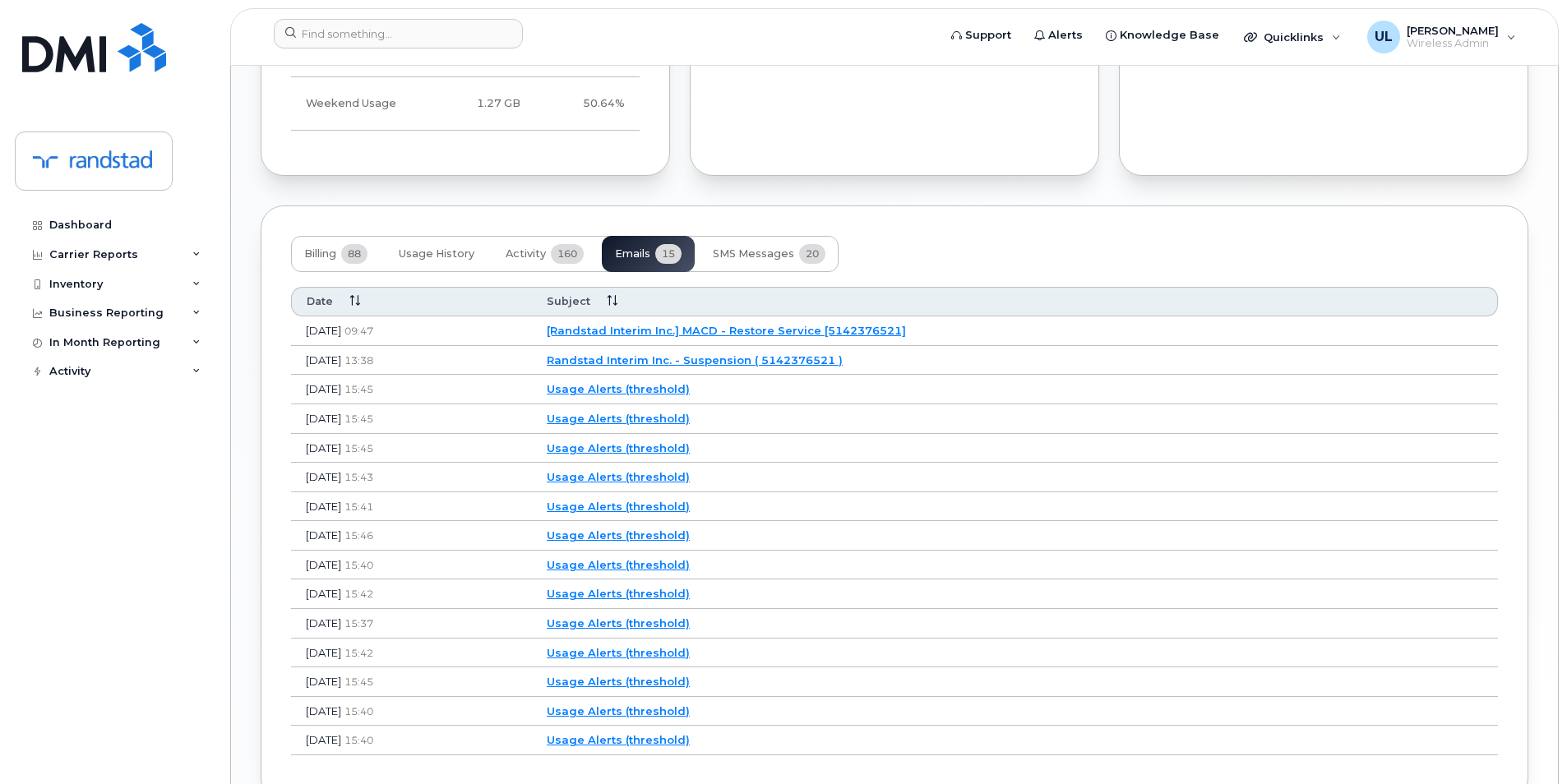
scroll to position [1163, 0]
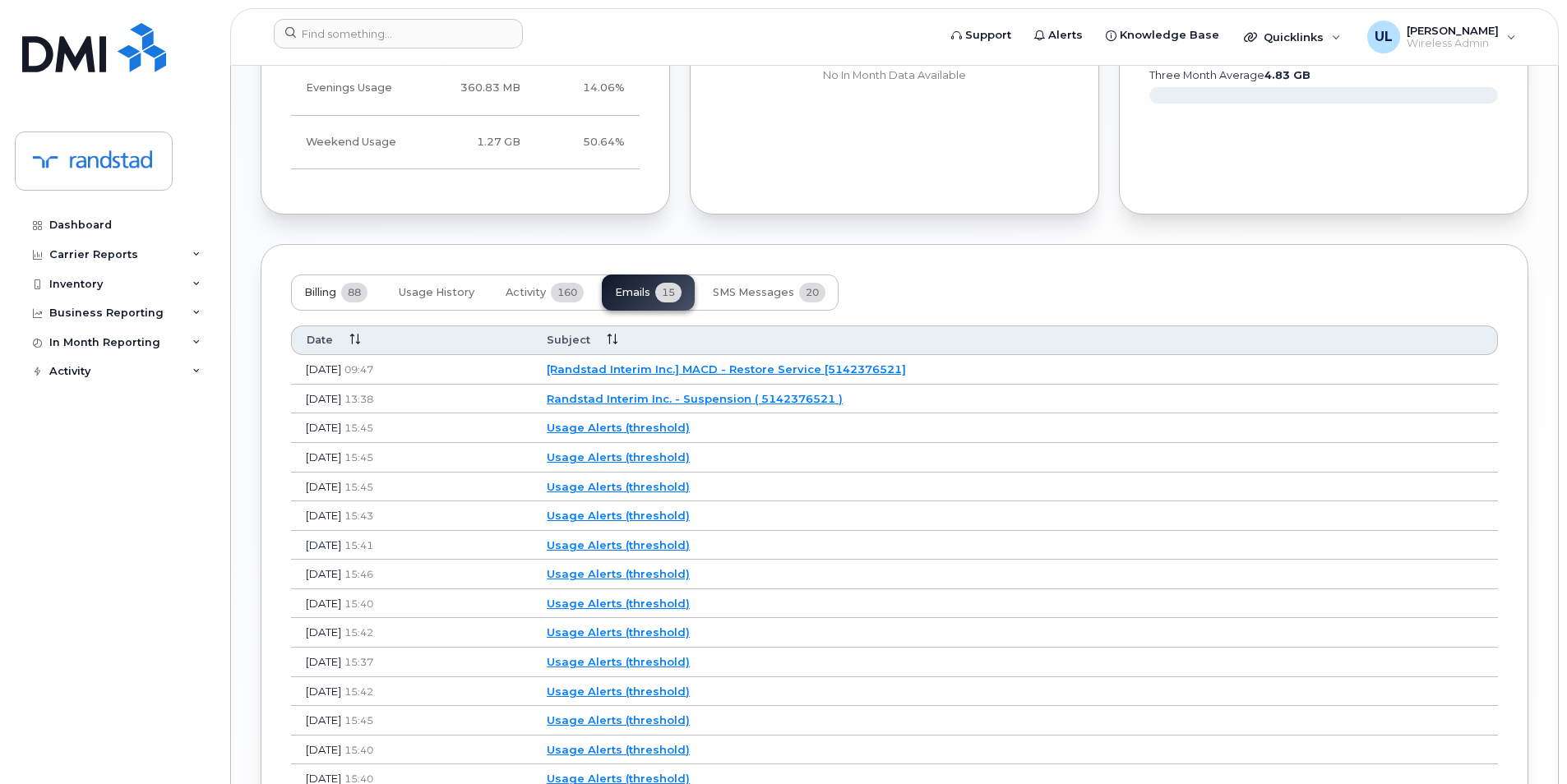
click at [304, 309] on button "Billing 88" at bounding box center [335, 293] width 90 height 36
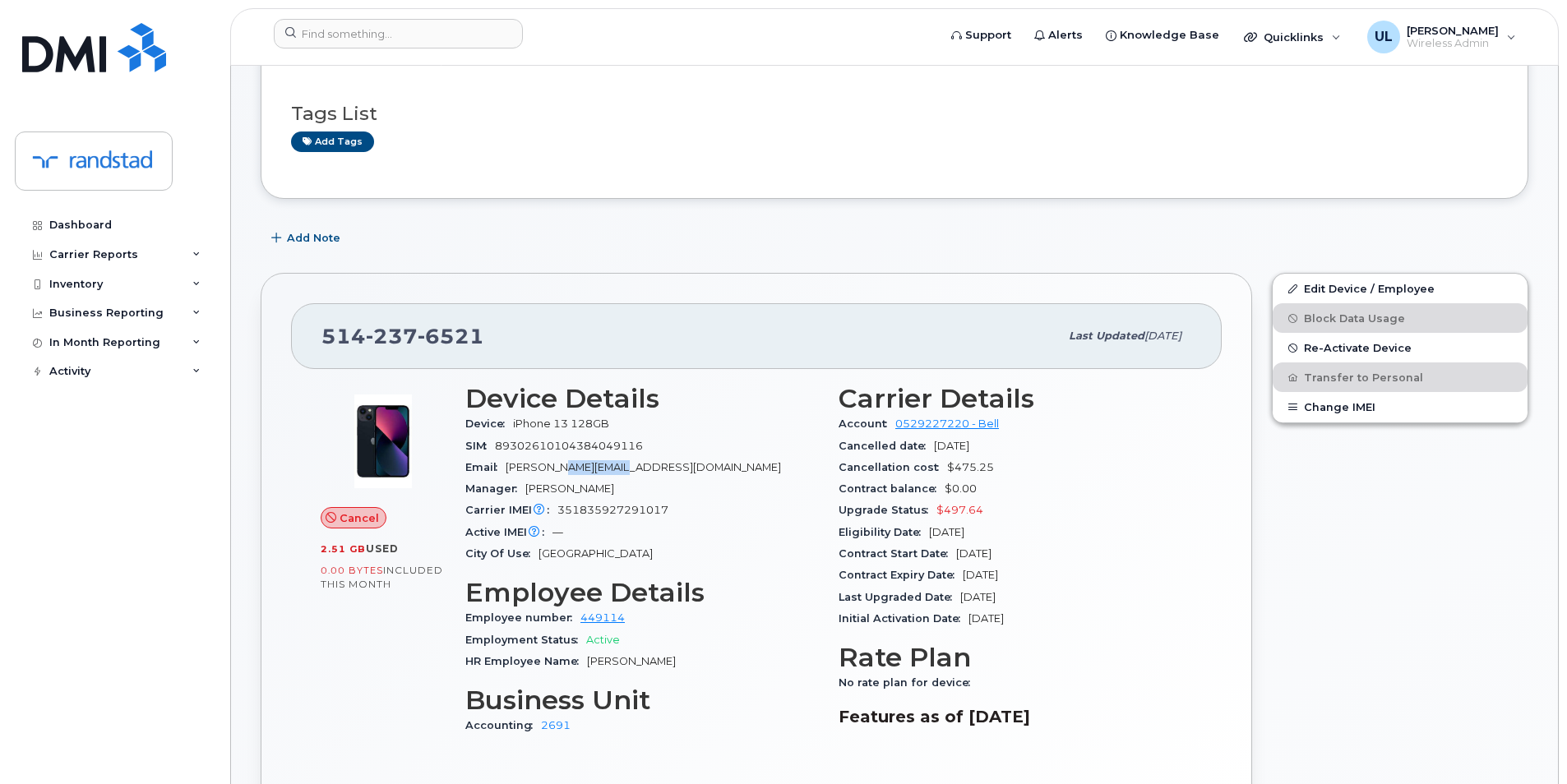
scroll to position [274, 0]
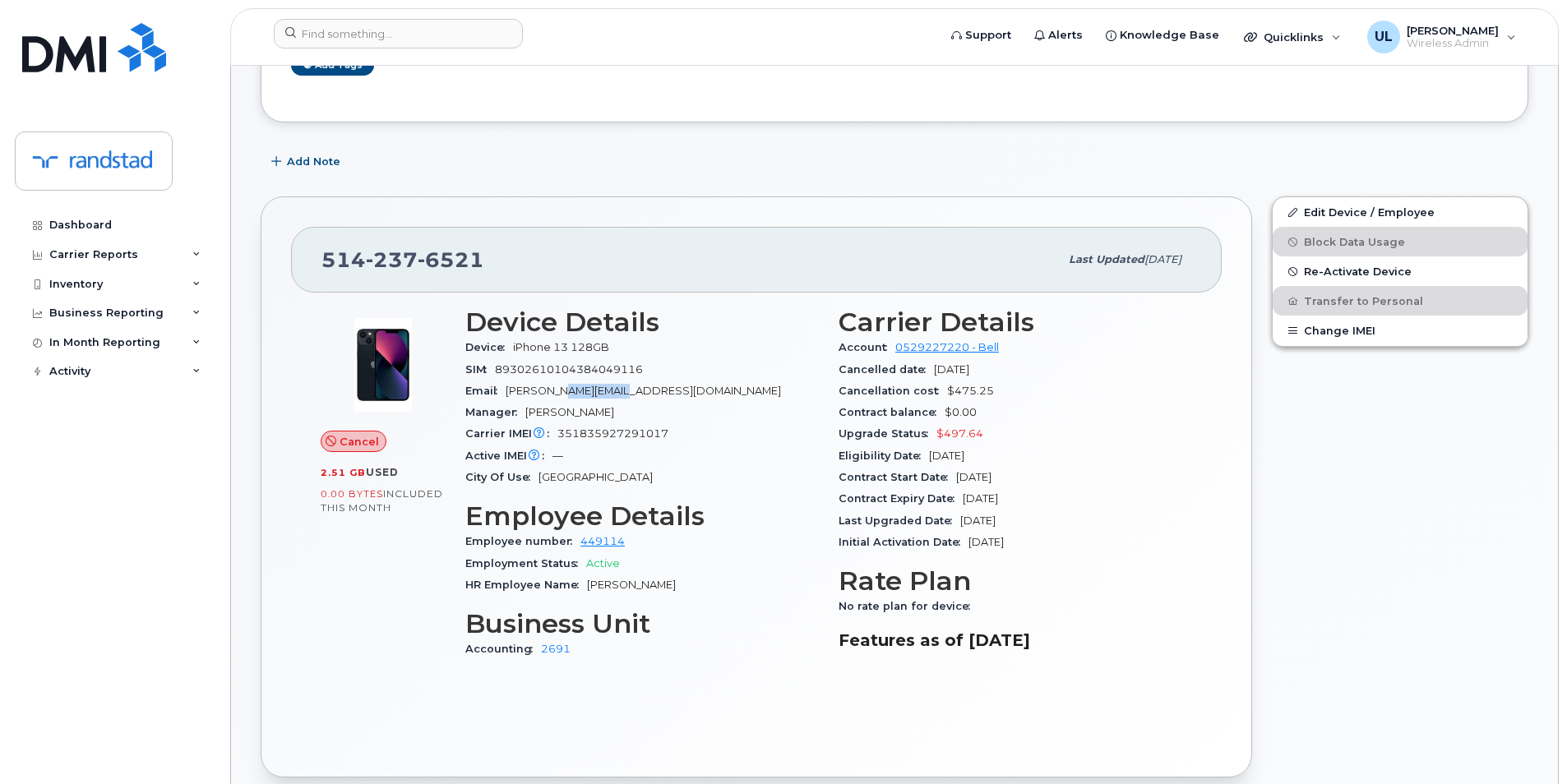
copy span "rustenholz"
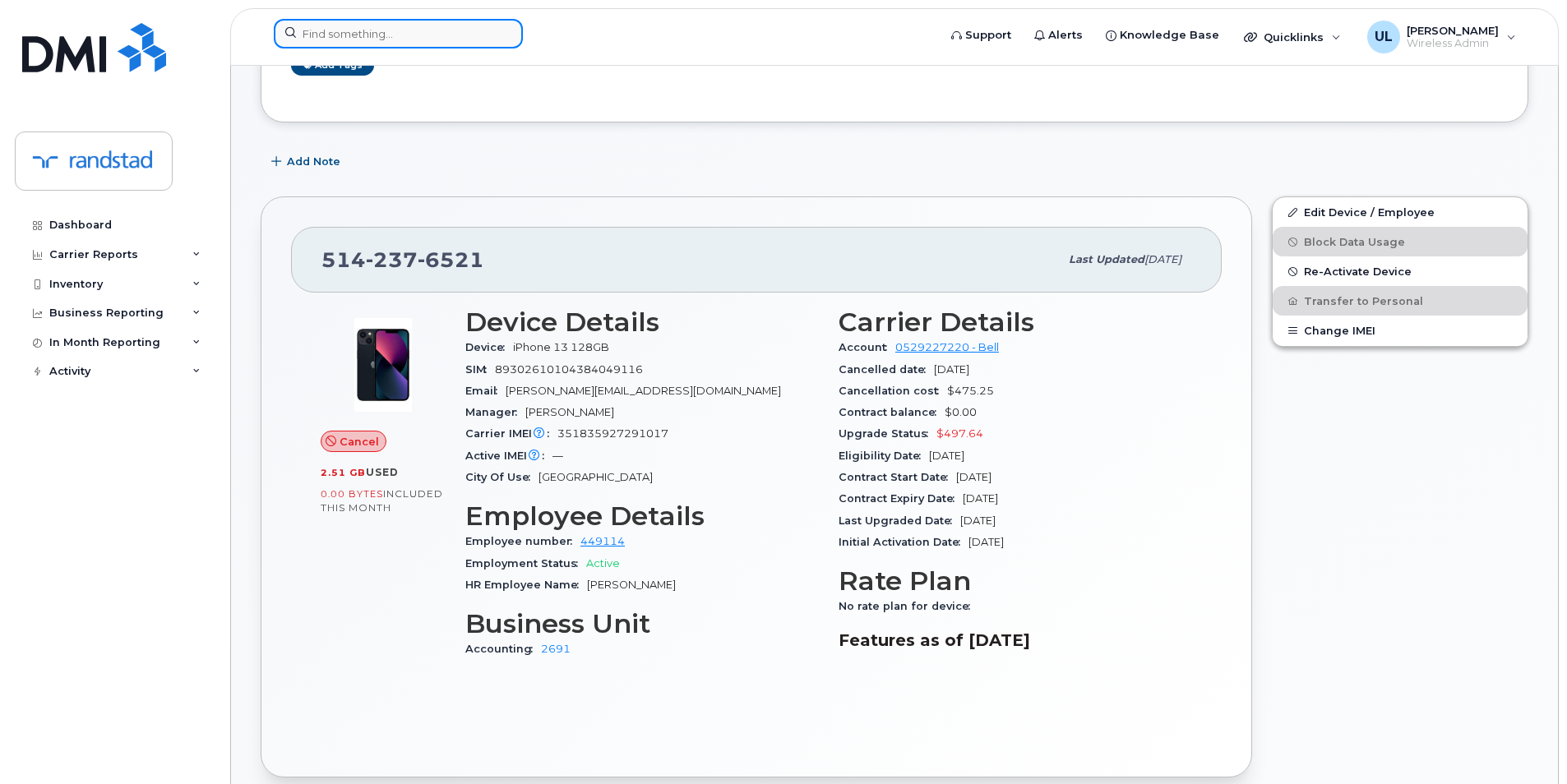
click at [442, 39] on input at bounding box center [398, 33] width 249 height 30
paste input "rustenholz"
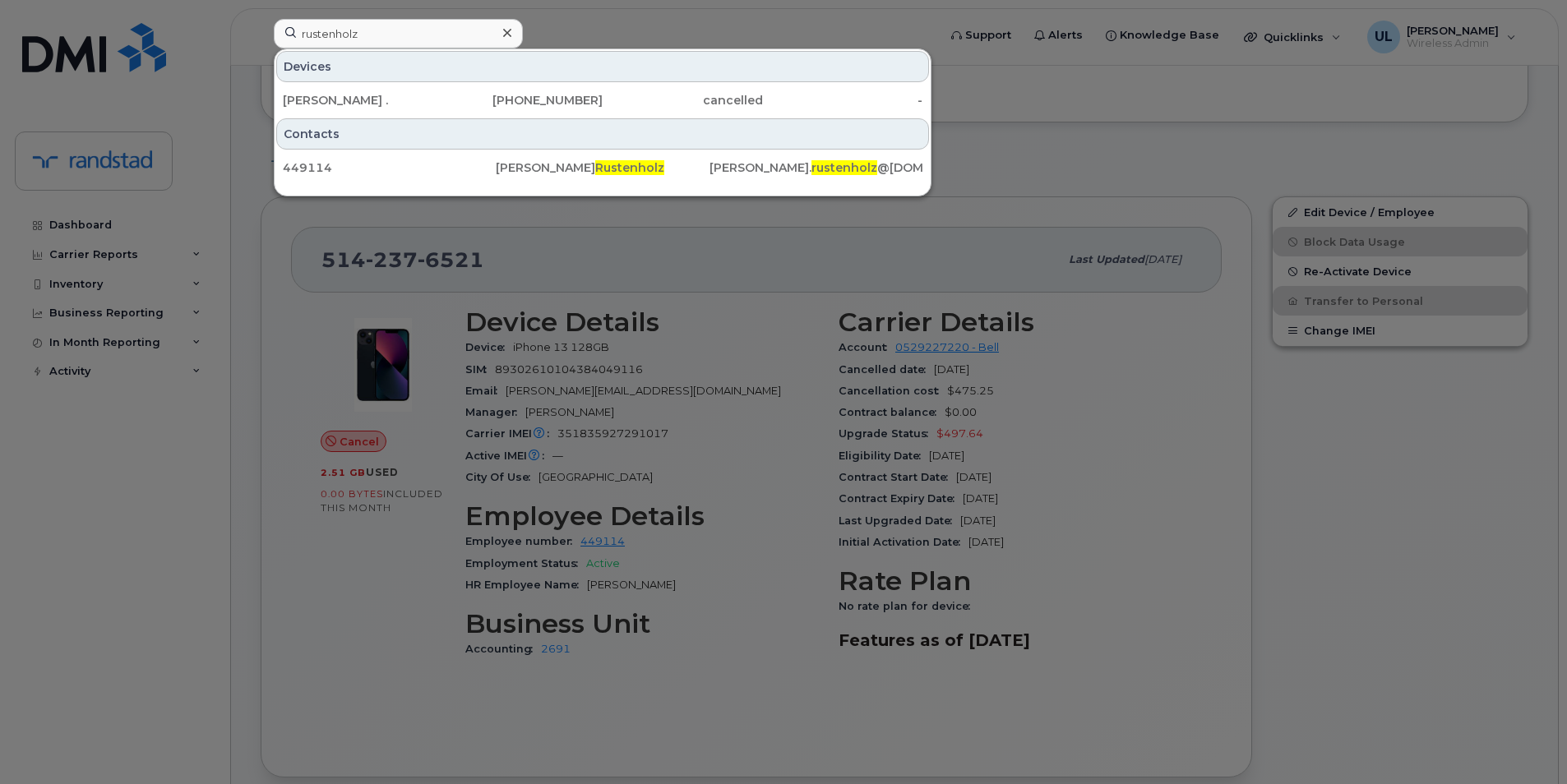
click at [651, 428] on div at bounding box center [784, 392] width 1567 height 784
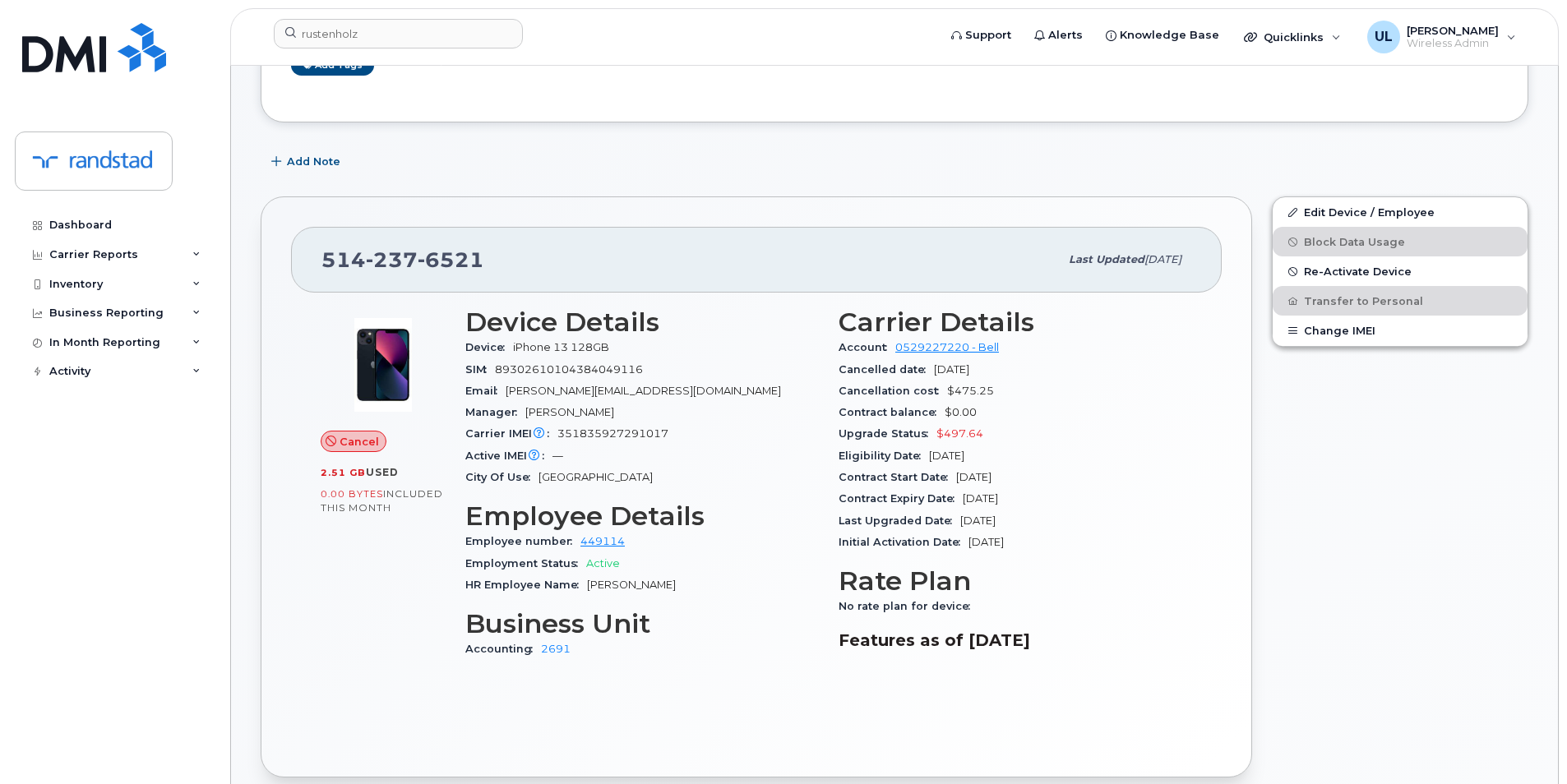
click at [645, 429] on span "351835927291017" at bounding box center [613, 433] width 111 height 13
copy span "351835927291017"
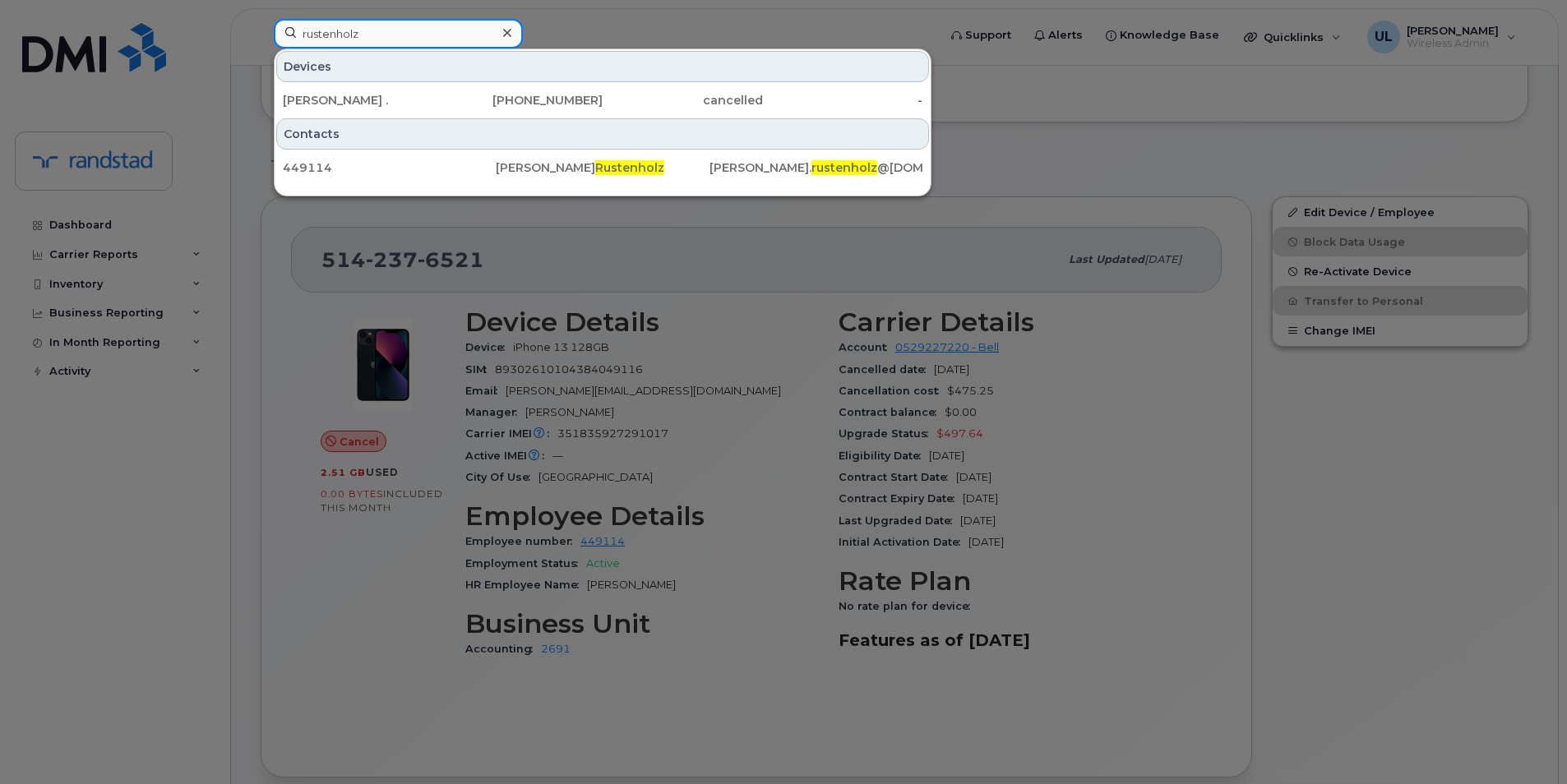
click at [423, 39] on input "rustenholz" at bounding box center [398, 33] width 249 height 30
paste input "351835927291017"
paste input
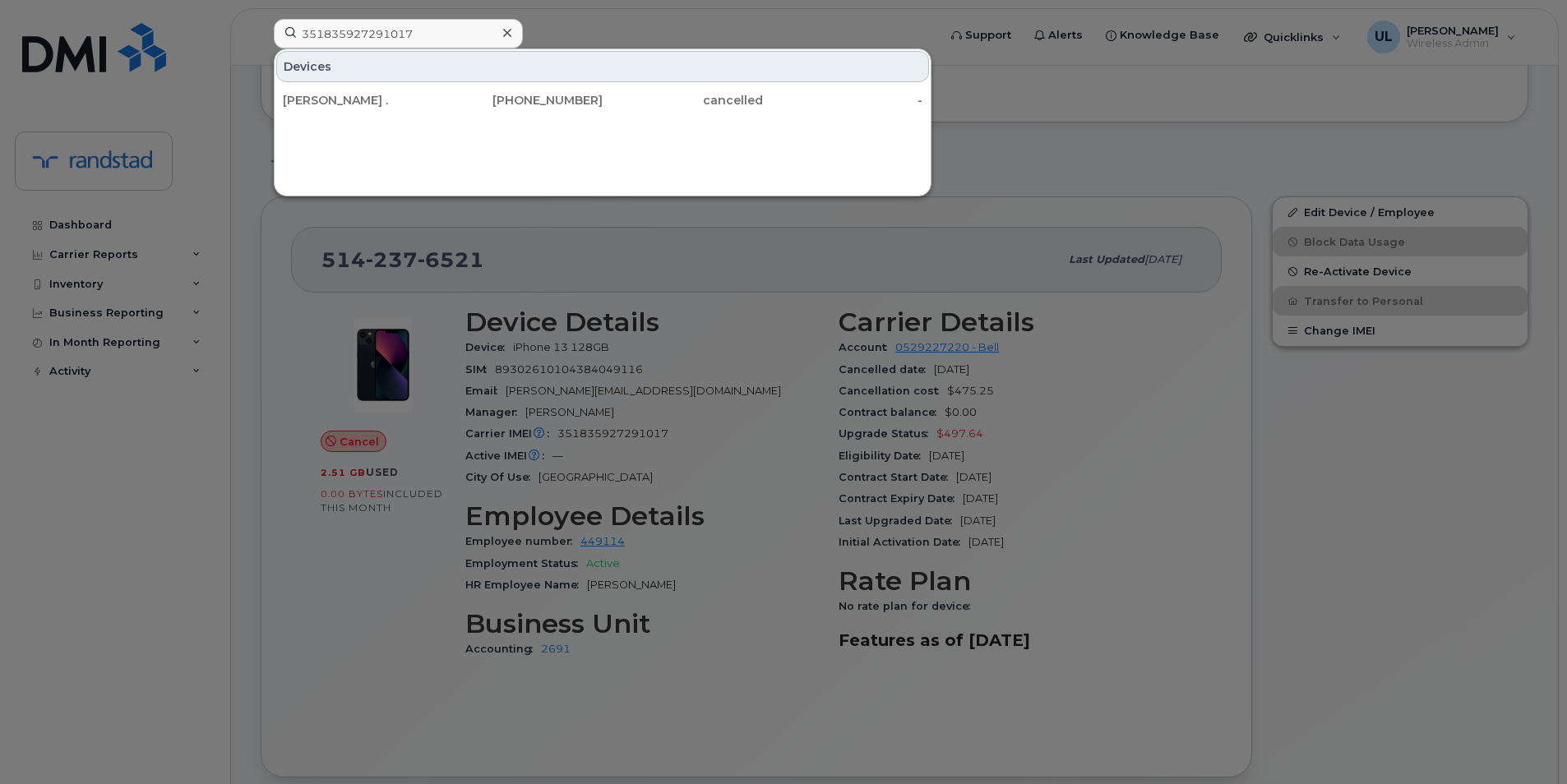
click at [667, 383] on div at bounding box center [784, 392] width 1567 height 784
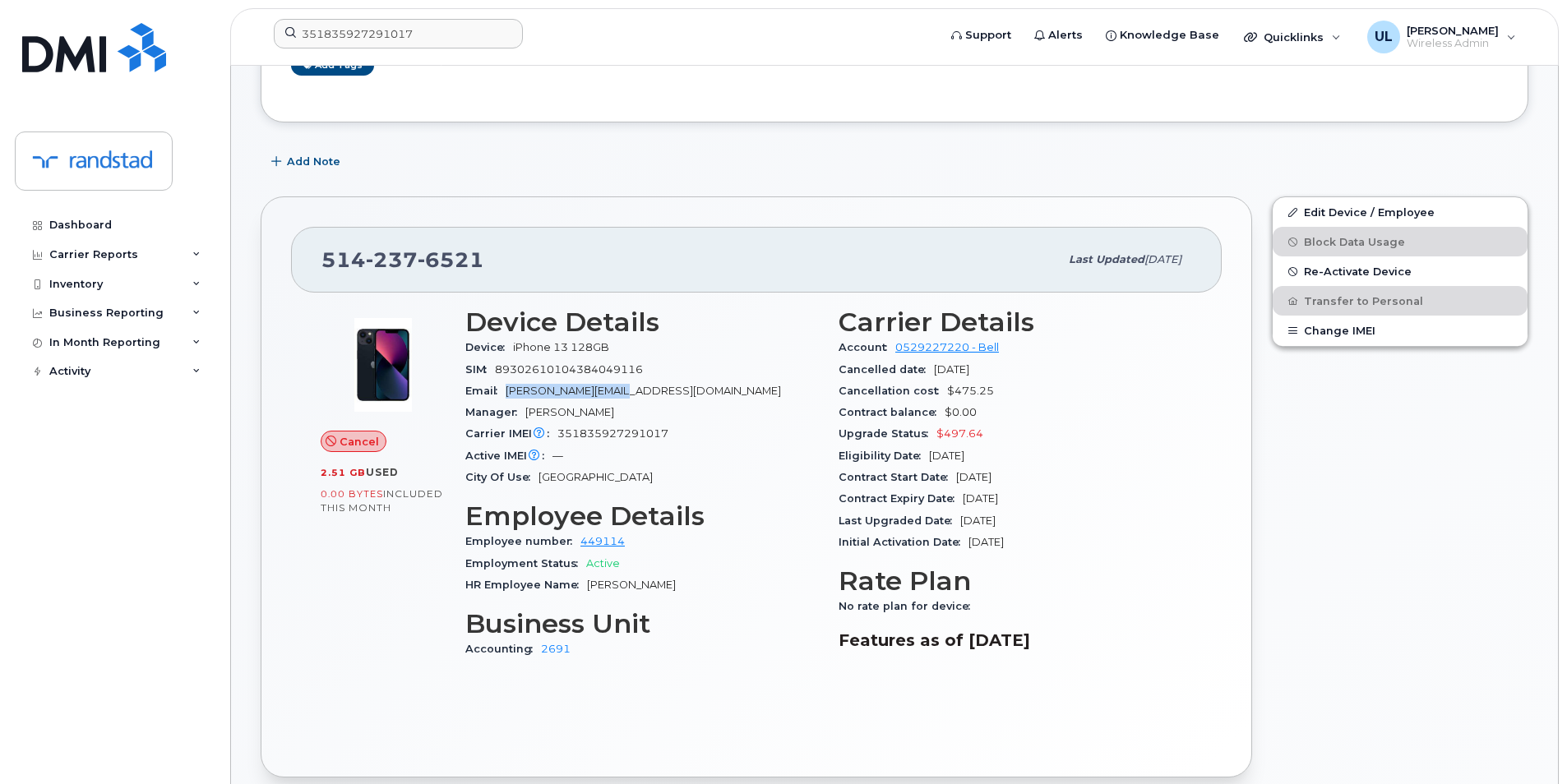
drag, startPoint x: 509, startPoint y: 389, endPoint x: 612, endPoint y: 392, distance: 103.0
click at [612, 392] on span "laurence.rustenholz@randstad.ca" at bounding box center [643, 390] width 275 height 13
copy span "laurence.rustenholz"
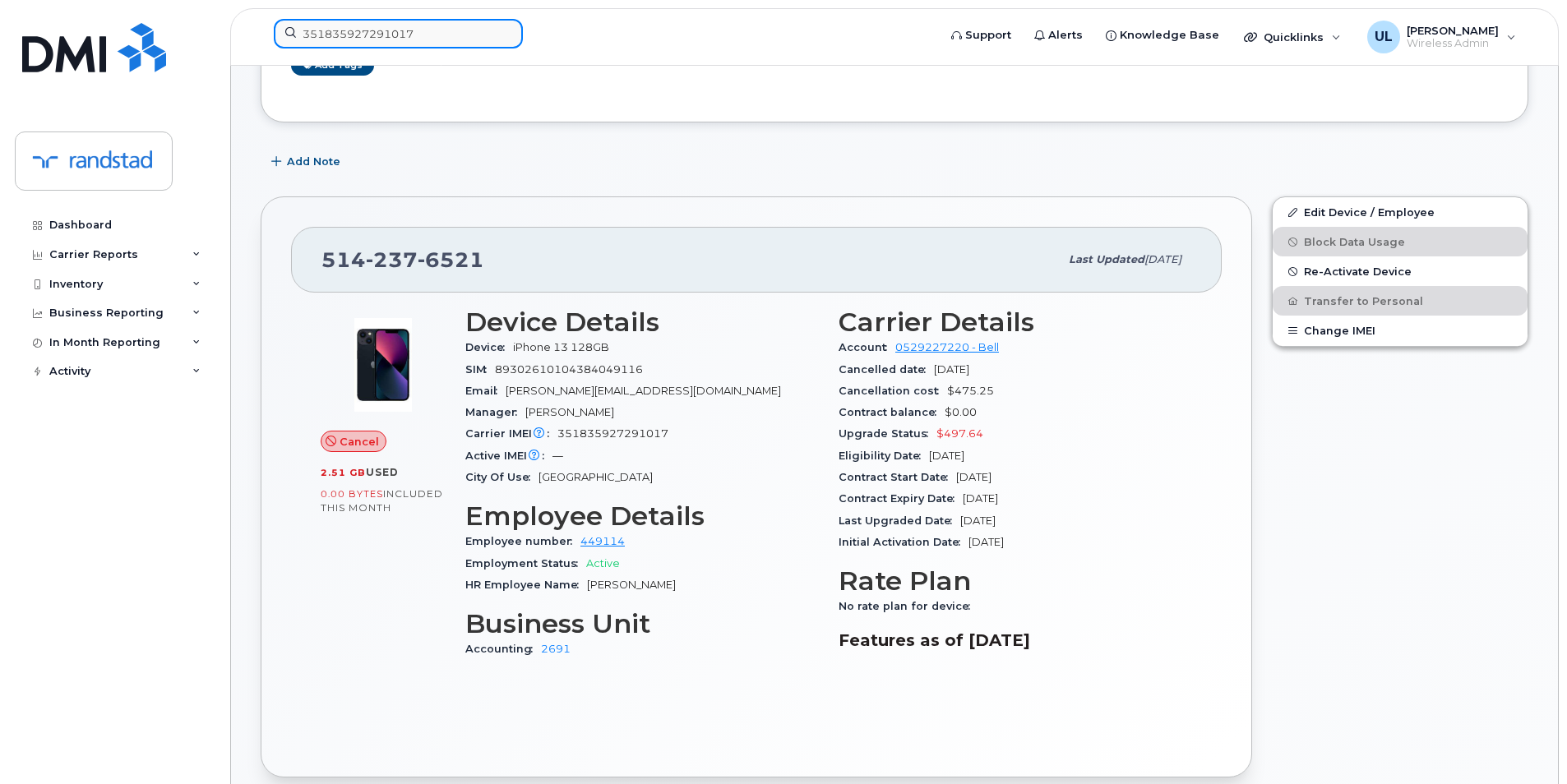
click at [443, 19] on input "351835927291017" at bounding box center [398, 33] width 249 height 30
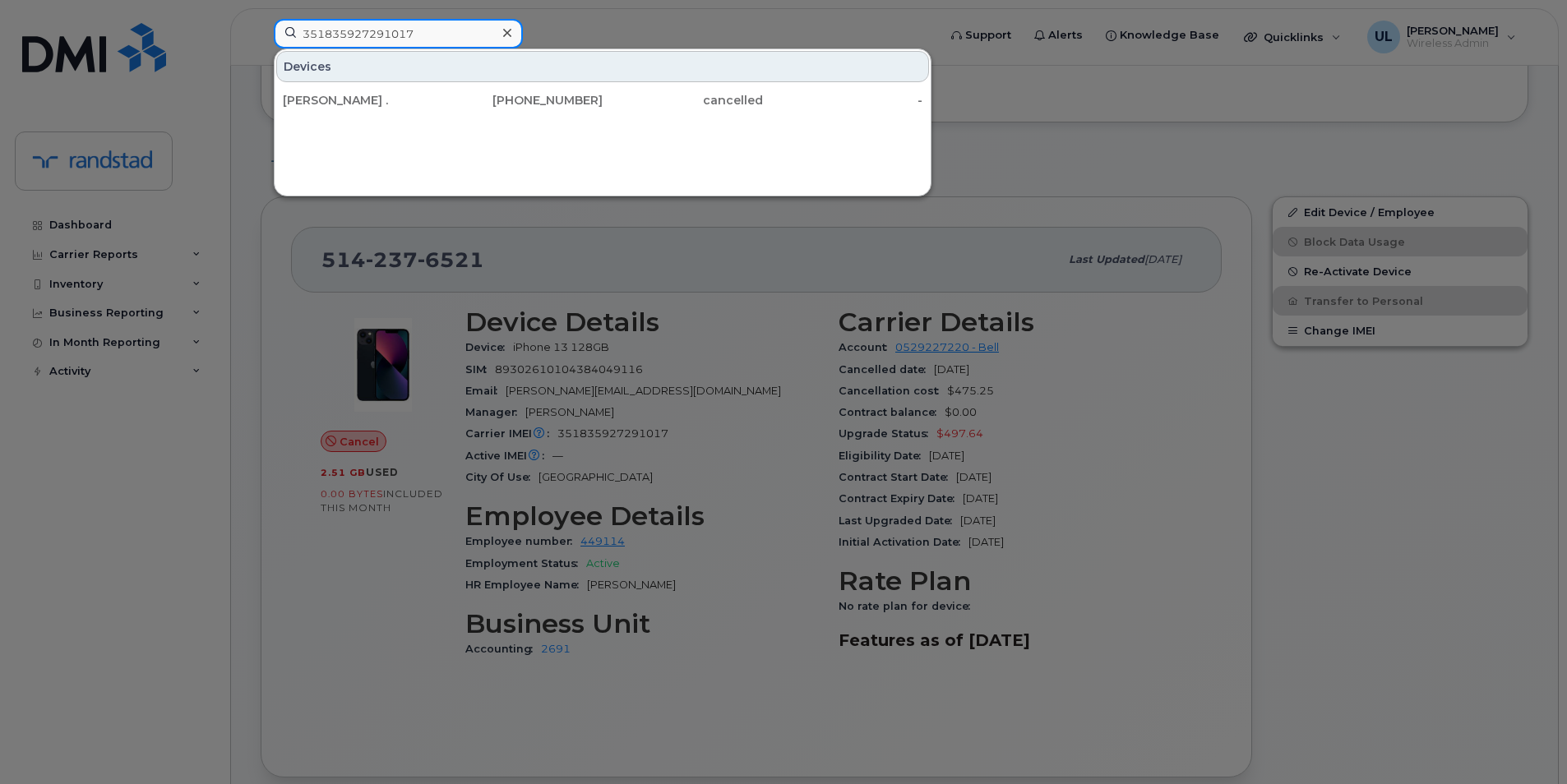
paste input "laurence.rustenholz"
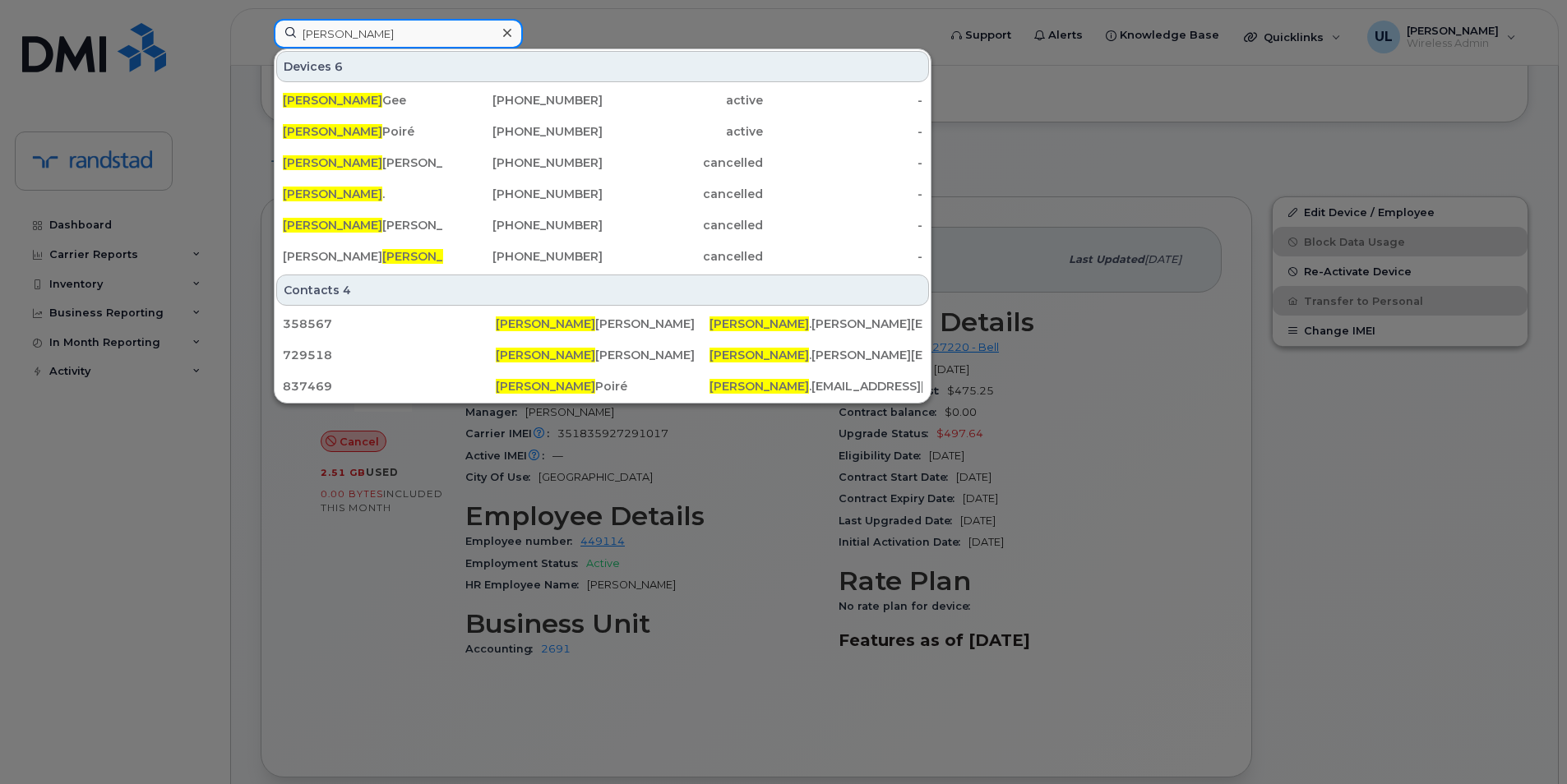
type input "laurence"
click at [538, 553] on div at bounding box center [784, 392] width 1567 height 784
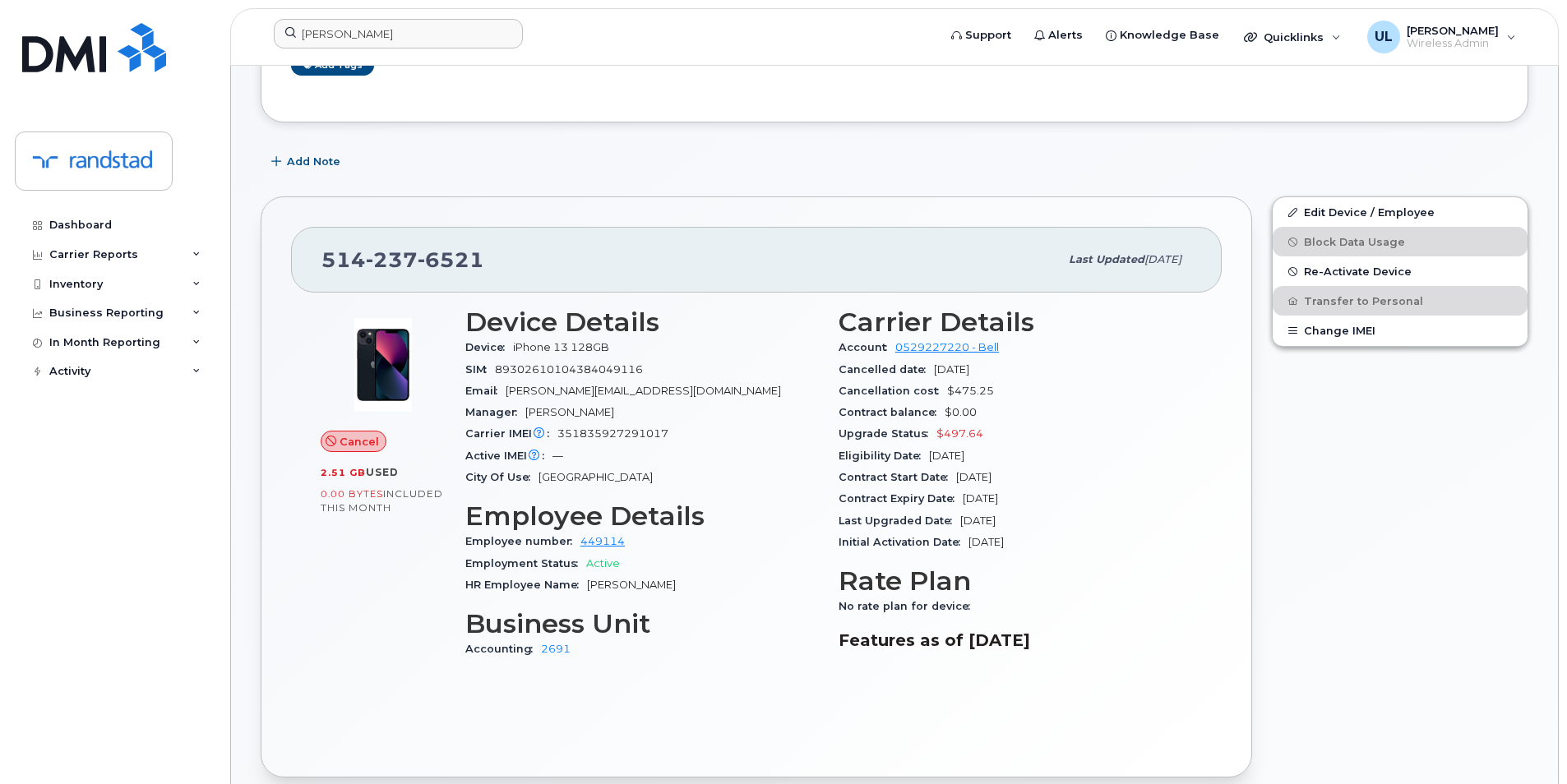
click at [657, 386] on span "laurence.rustenholz@randstad.ca" at bounding box center [643, 390] width 275 height 13
click at [665, 592] on div "HR Employee Name Laurence Rustenholz" at bounding box center [642, 585] width 354 height 22
copy span "Rustenholz"
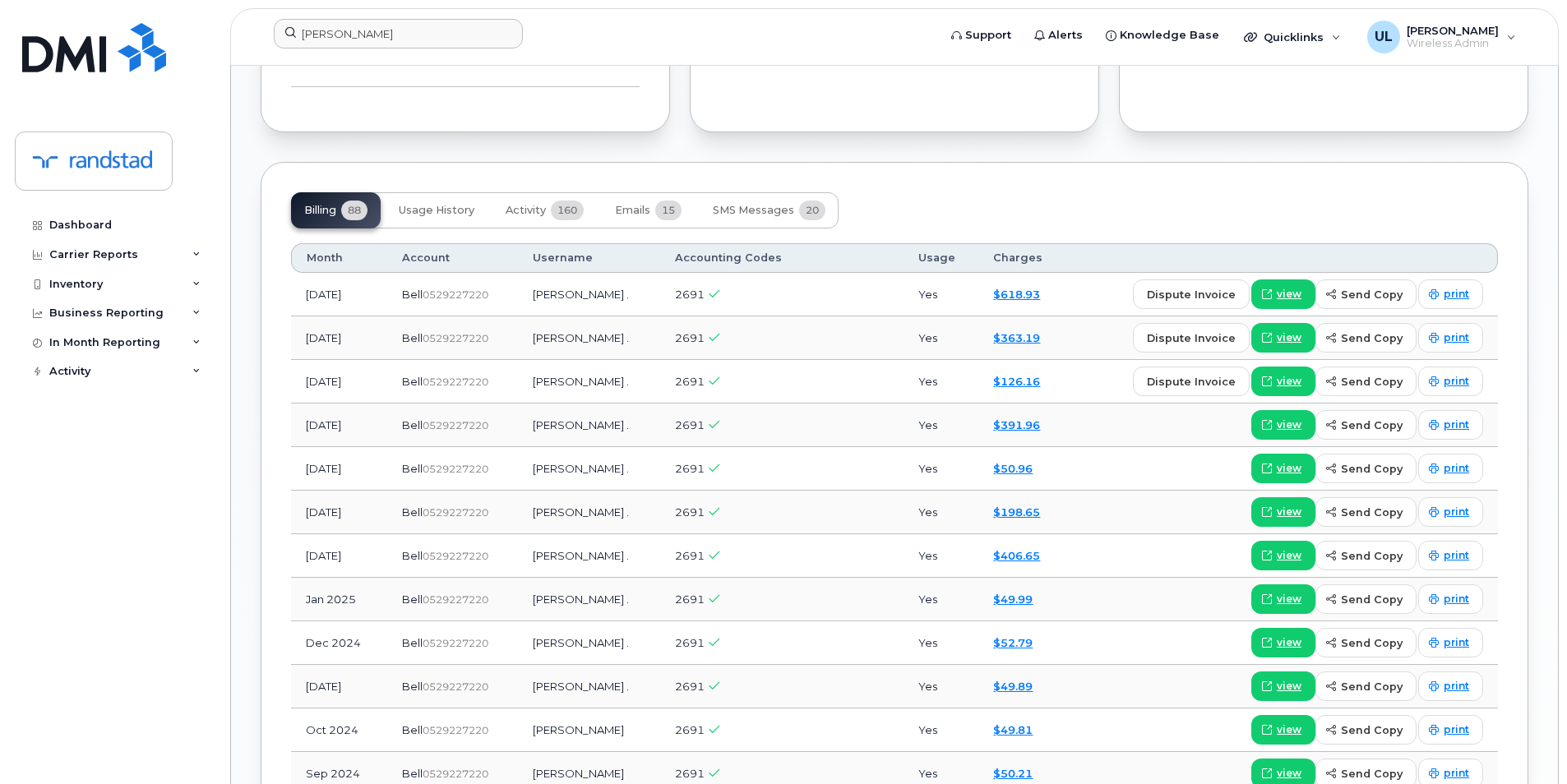
scroll to position [1095, 0]
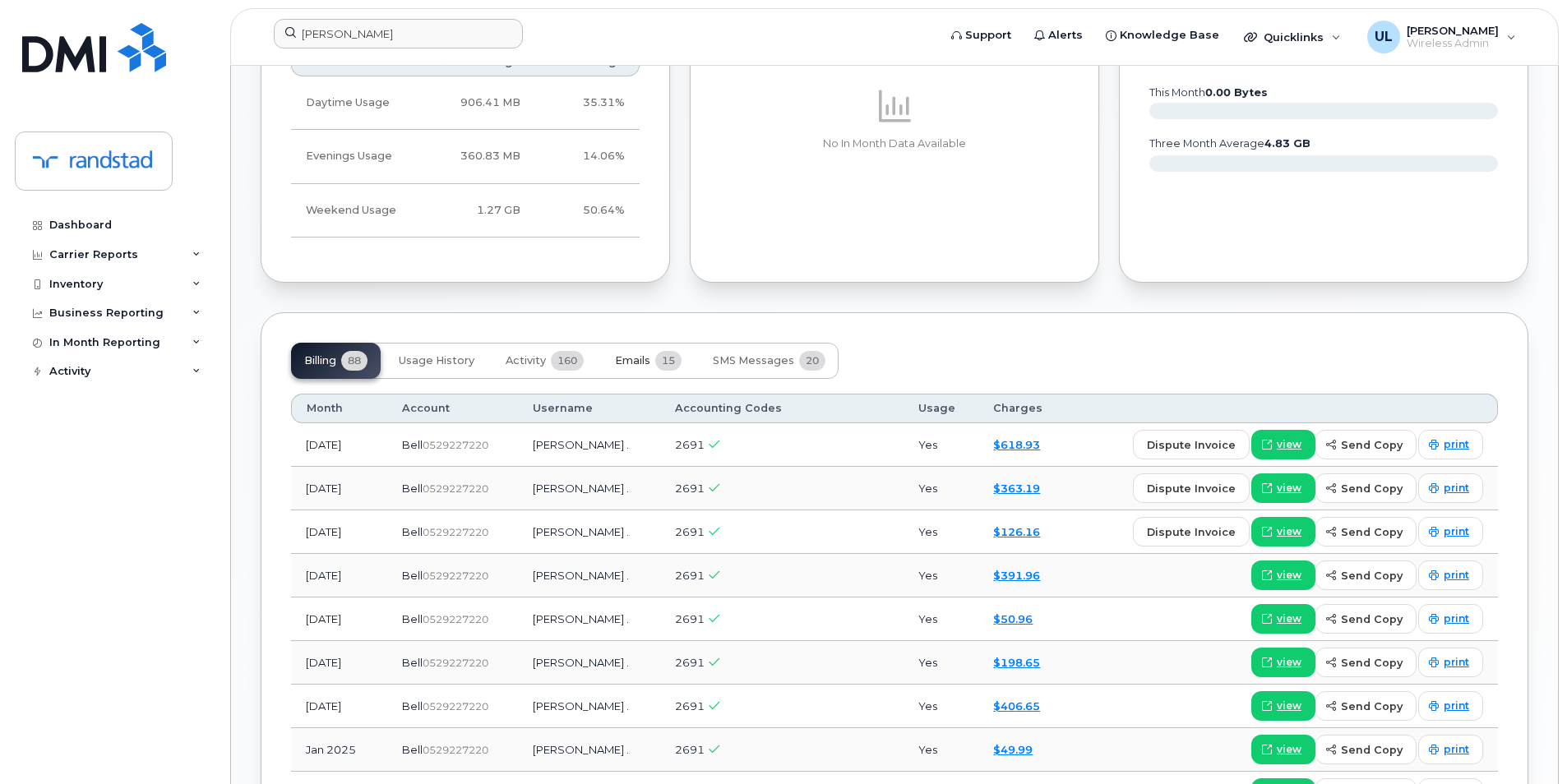
click at [655, 367] on button "Emails 15" at bounding box center [648, 360] width 93 height 36
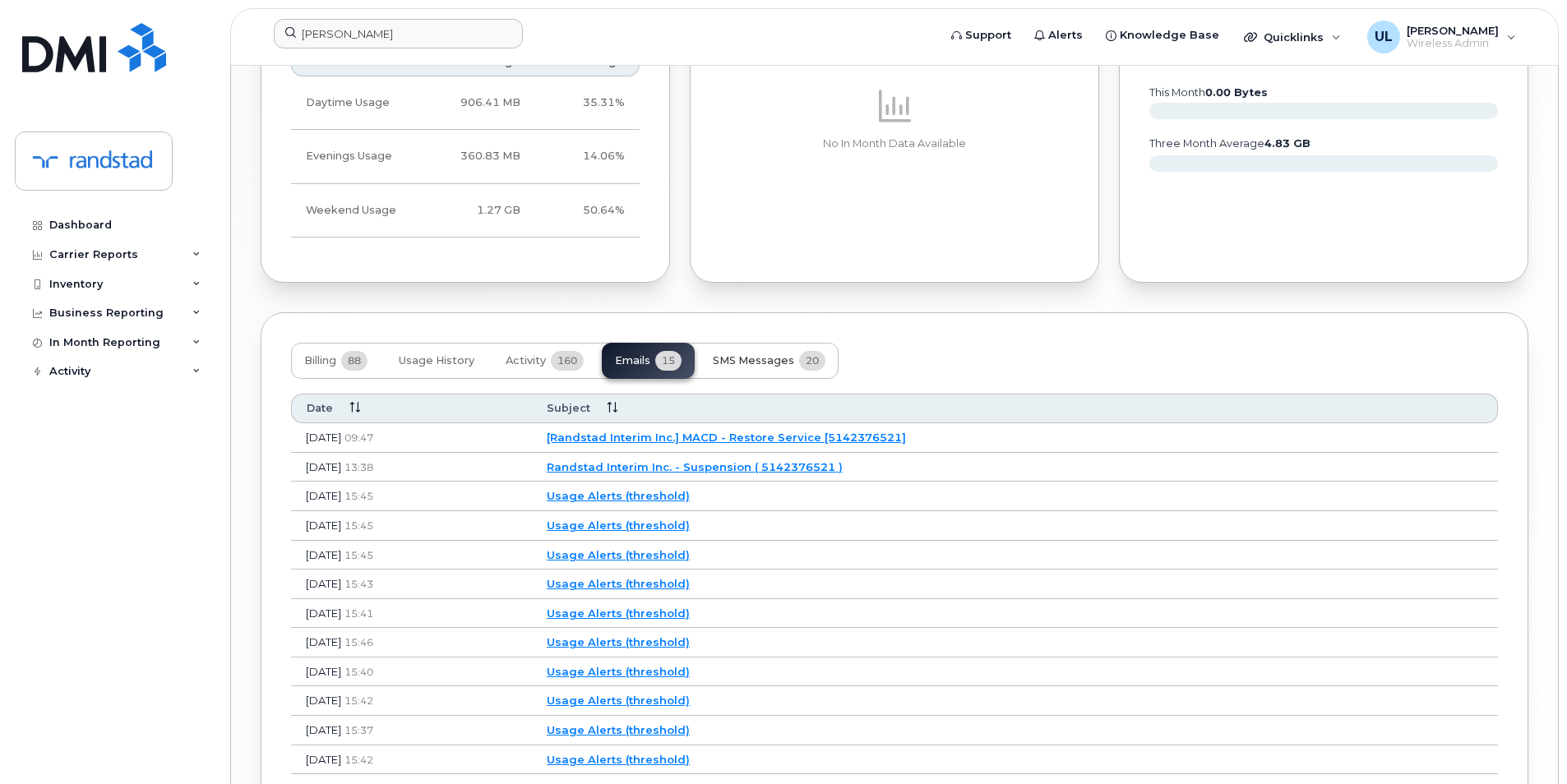
click at [707, 373] on button "SMS Messages 20" at bounding box center [769, 360] width 139 height 36
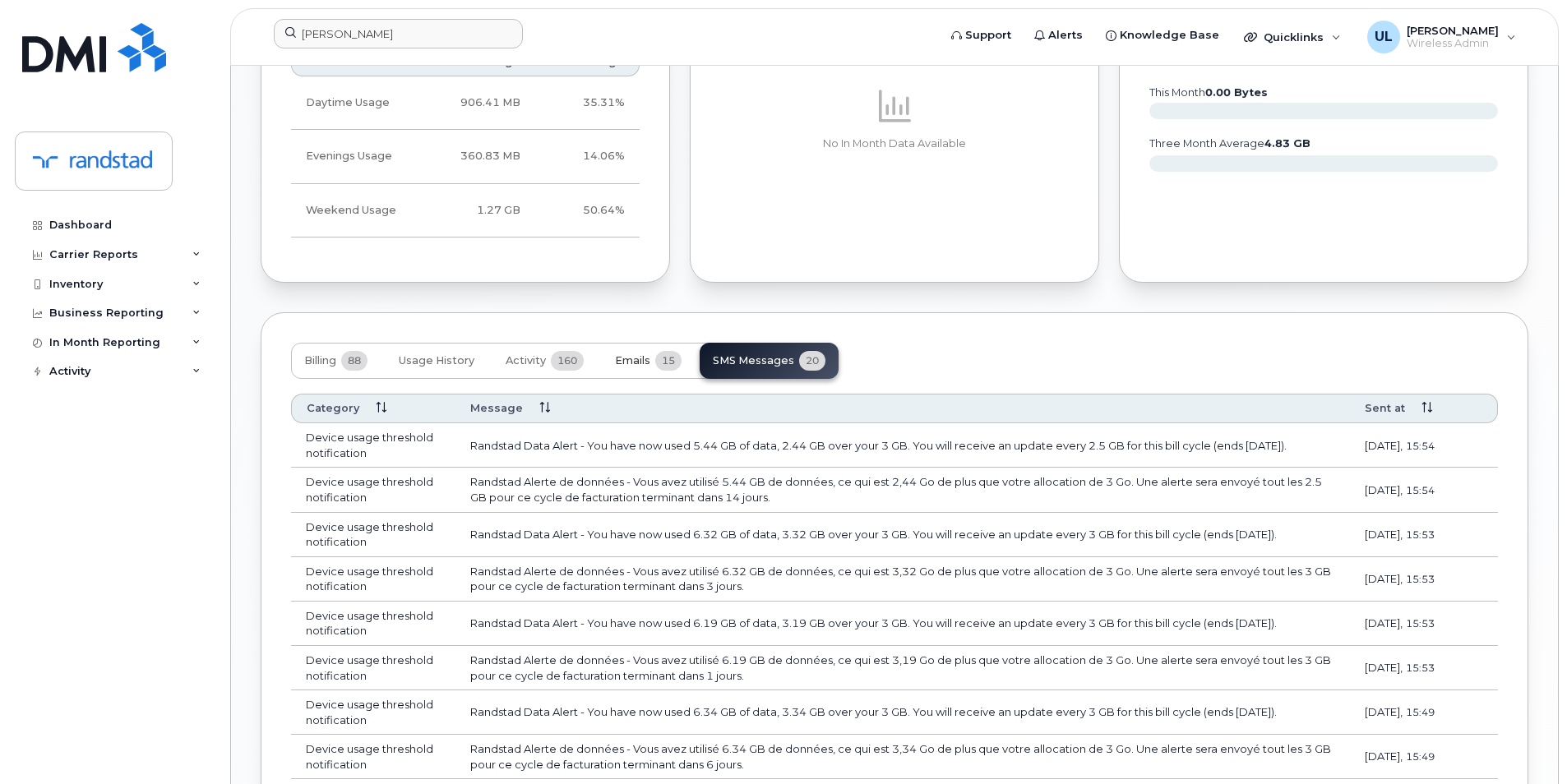
click at [648, 371] on button "Emails 15" at bounding box center [648, 360] width 93 height 36
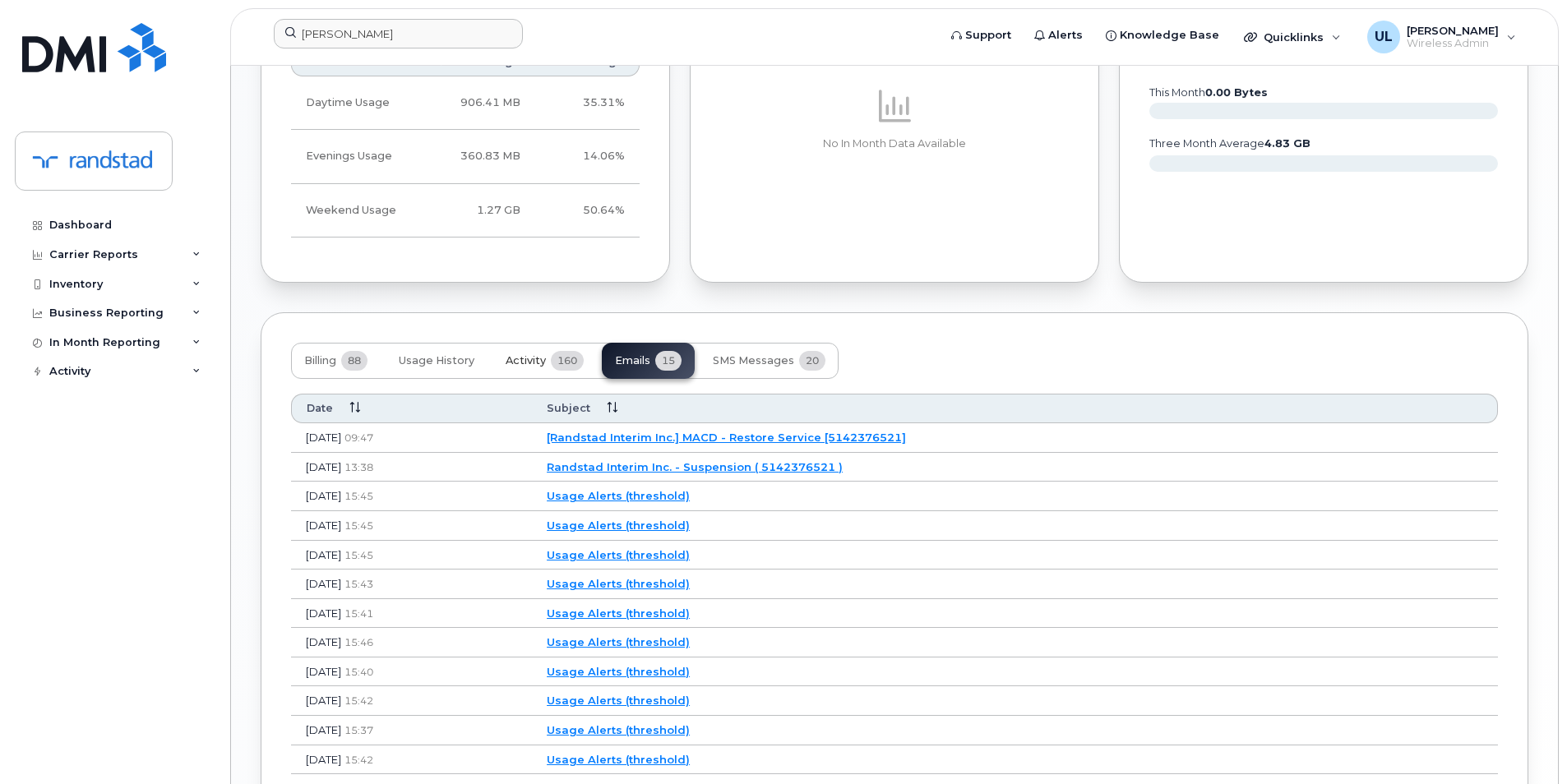
click at [509, 377] on button "Activity 160" at bounding box center [545, 360] width 104 height 36
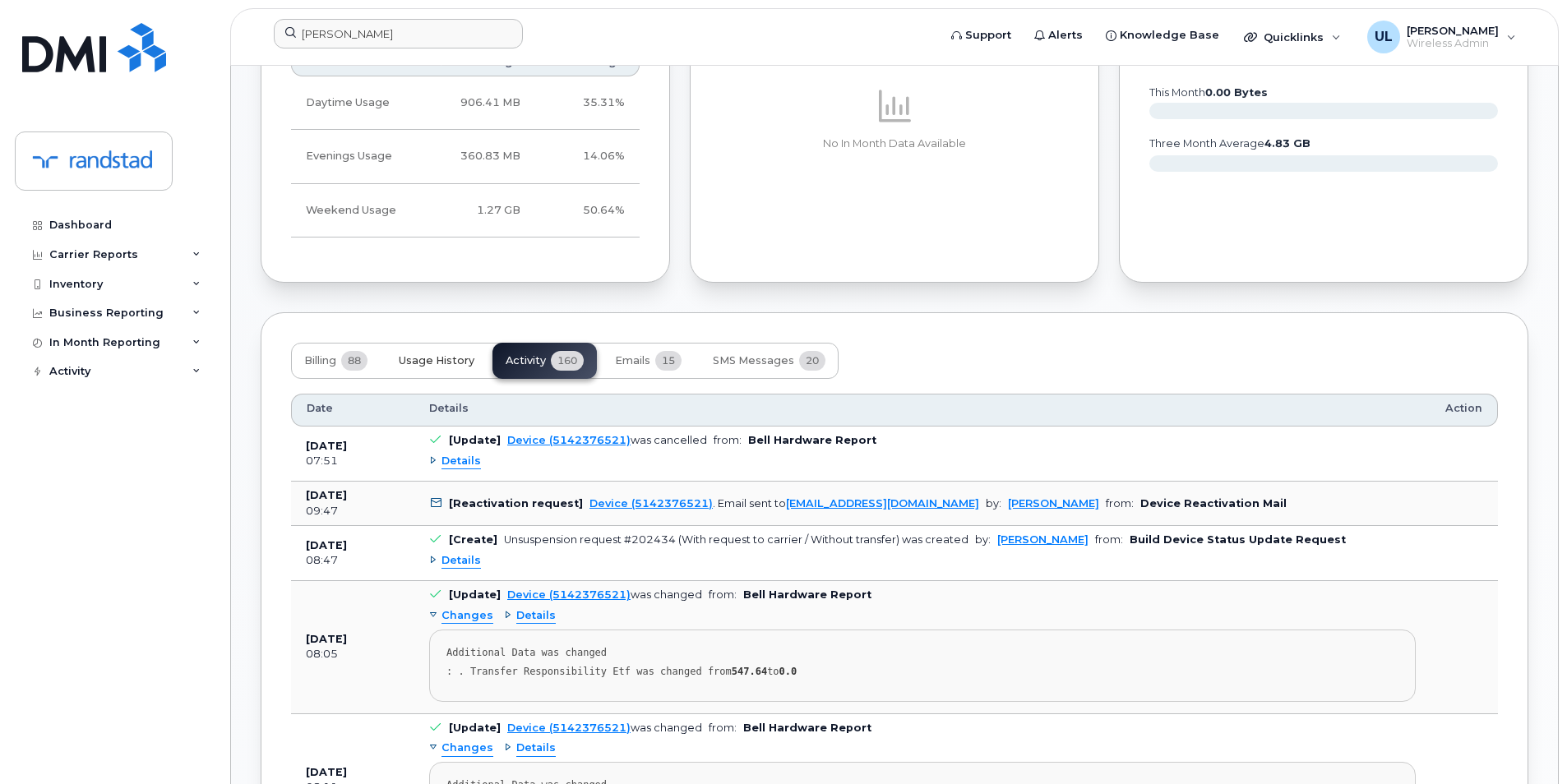
click at [445, 358] on span "Usage History" at bounding box center [437, 360] width 76 height 13
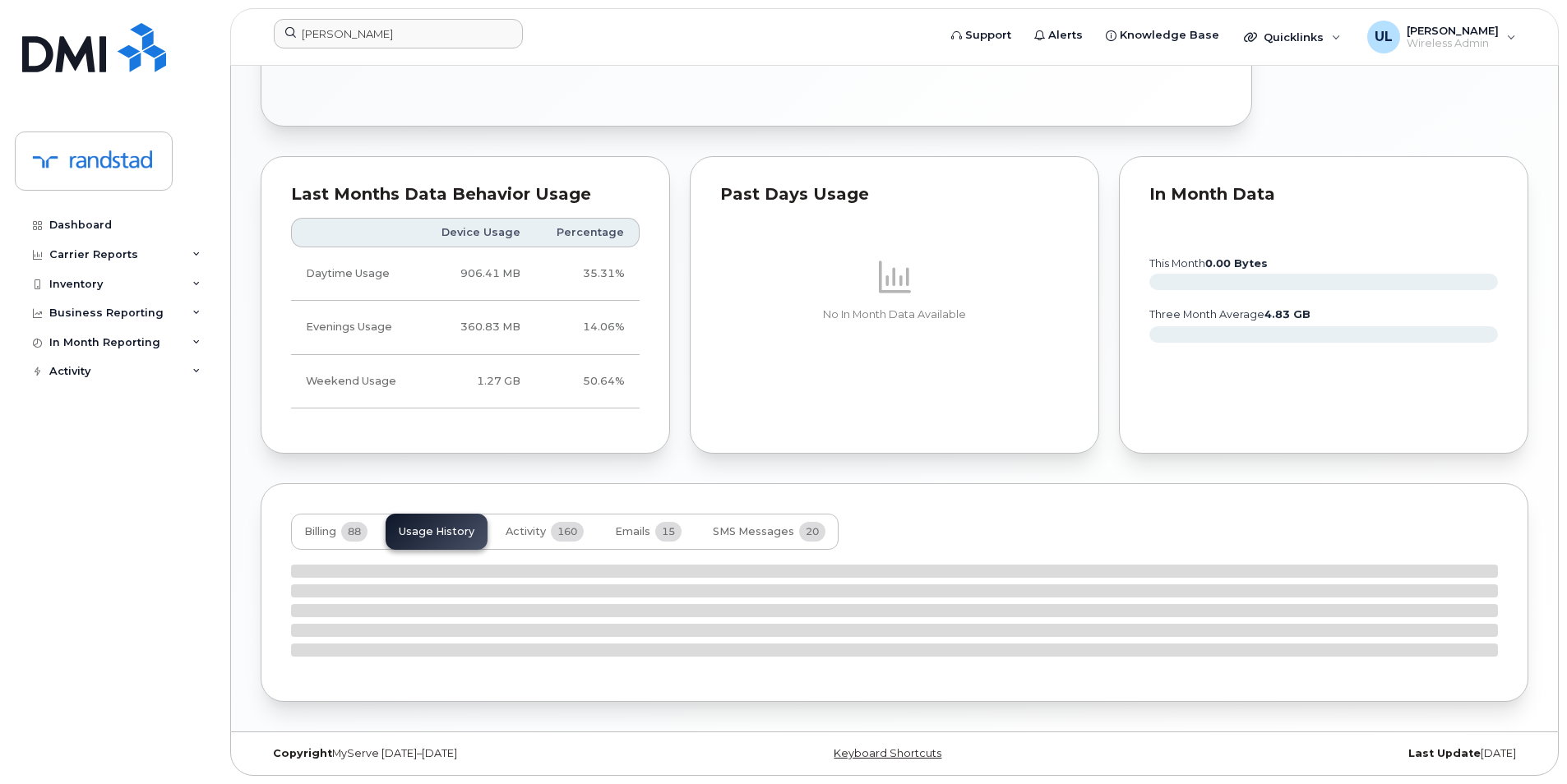
click at [543, 504] on div "Billing 88 Usage History Activity 160 Emails 15 SMS Messages 20" at bounding box center [894, 592] width 1267 height 219
click at [547, 513] on div "Billing 88 Usage History Activity 160 Emails 15 SMS Messages 20" at bounding box center [894, 592] width 1267 height 219
click at [548, 522] on button "Activity 160" at bounding box center [545, 531] width 104 height 36
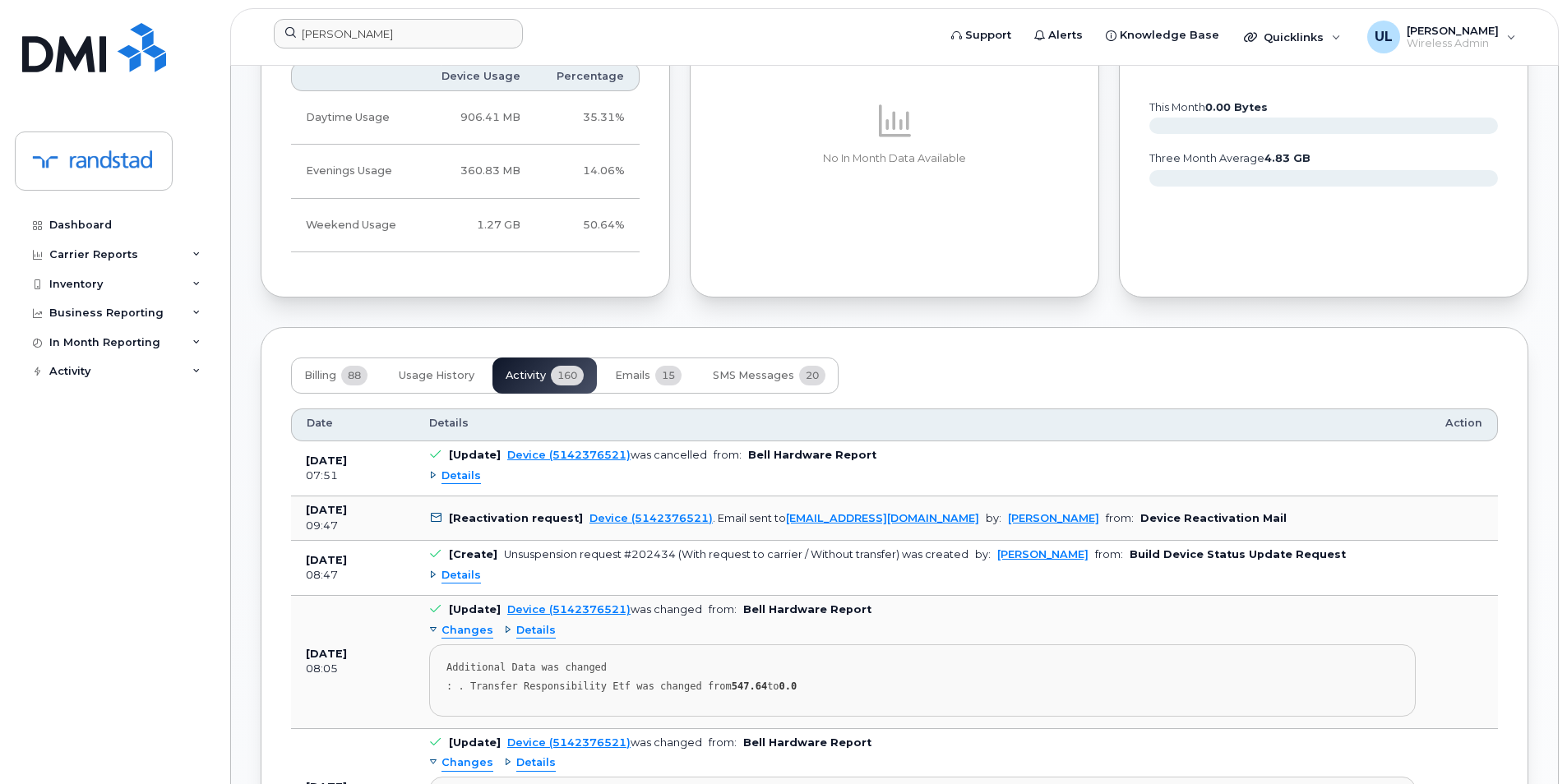
scroll to position [1198, 0]
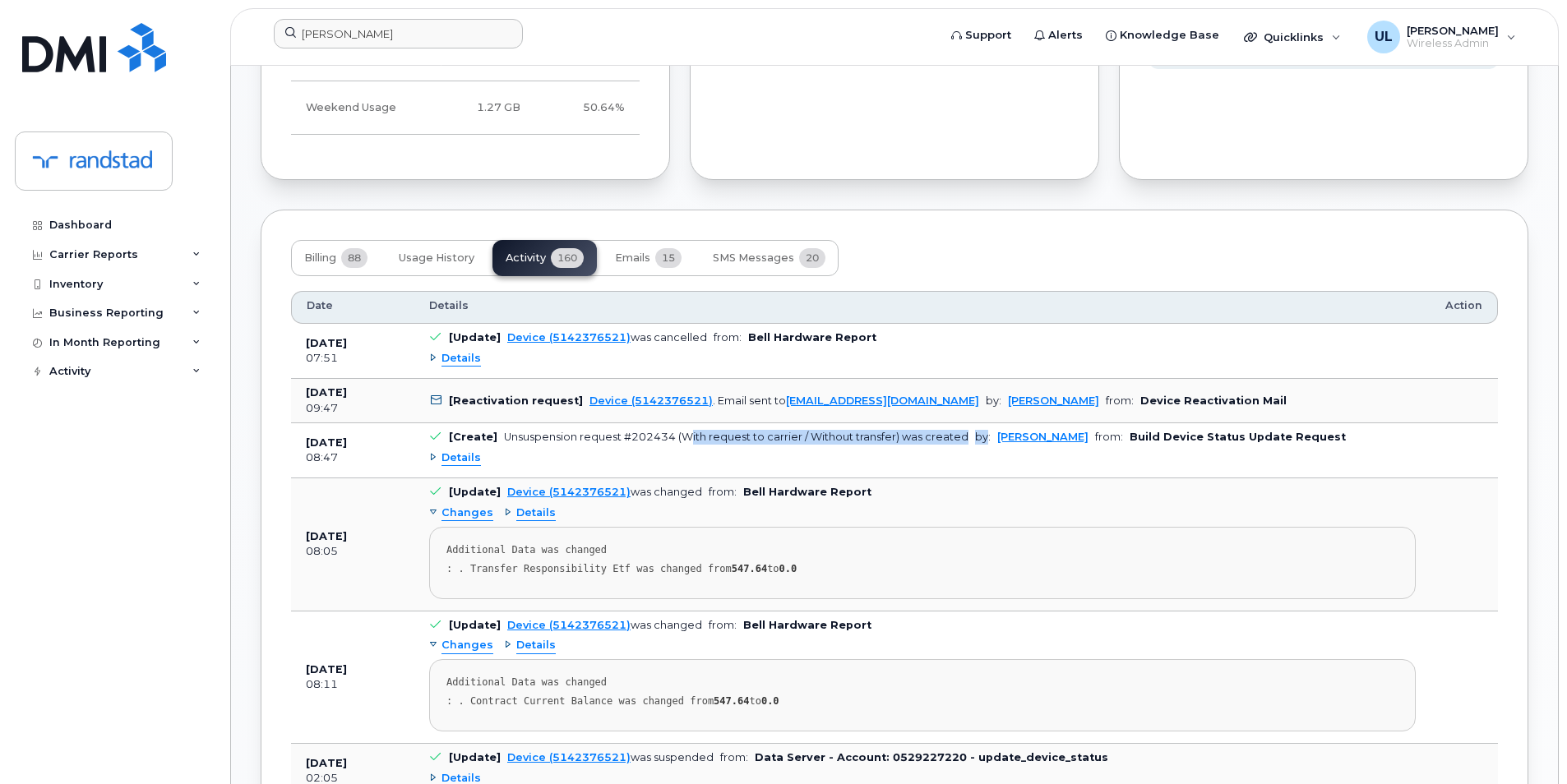
drag, startPoint x: 684, startPoint y: 436, endPoint x: 980, endPoint y: 437, distance: 296.0
click at [980, 437] on td "[Create] Unsuspension request #202434 (With request to carrier / Without transf…" at bounding box center [921, 451] width 1016 height 55
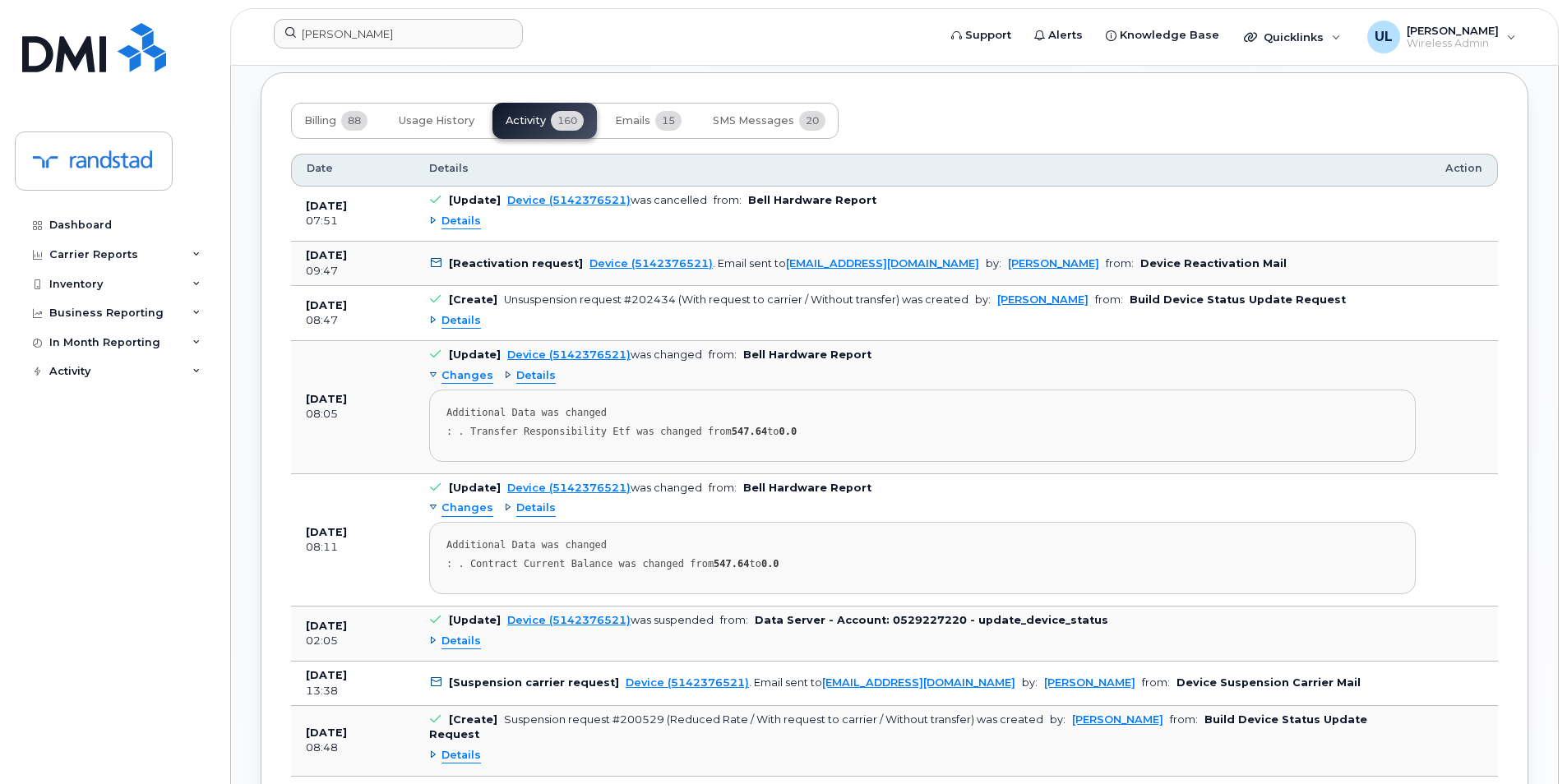
click at [855, 448] on pre "Additional Data was changed : . Transfer Responsibility Etf was changed from 54…" at bounding box center [921, 425] width 987 height 72
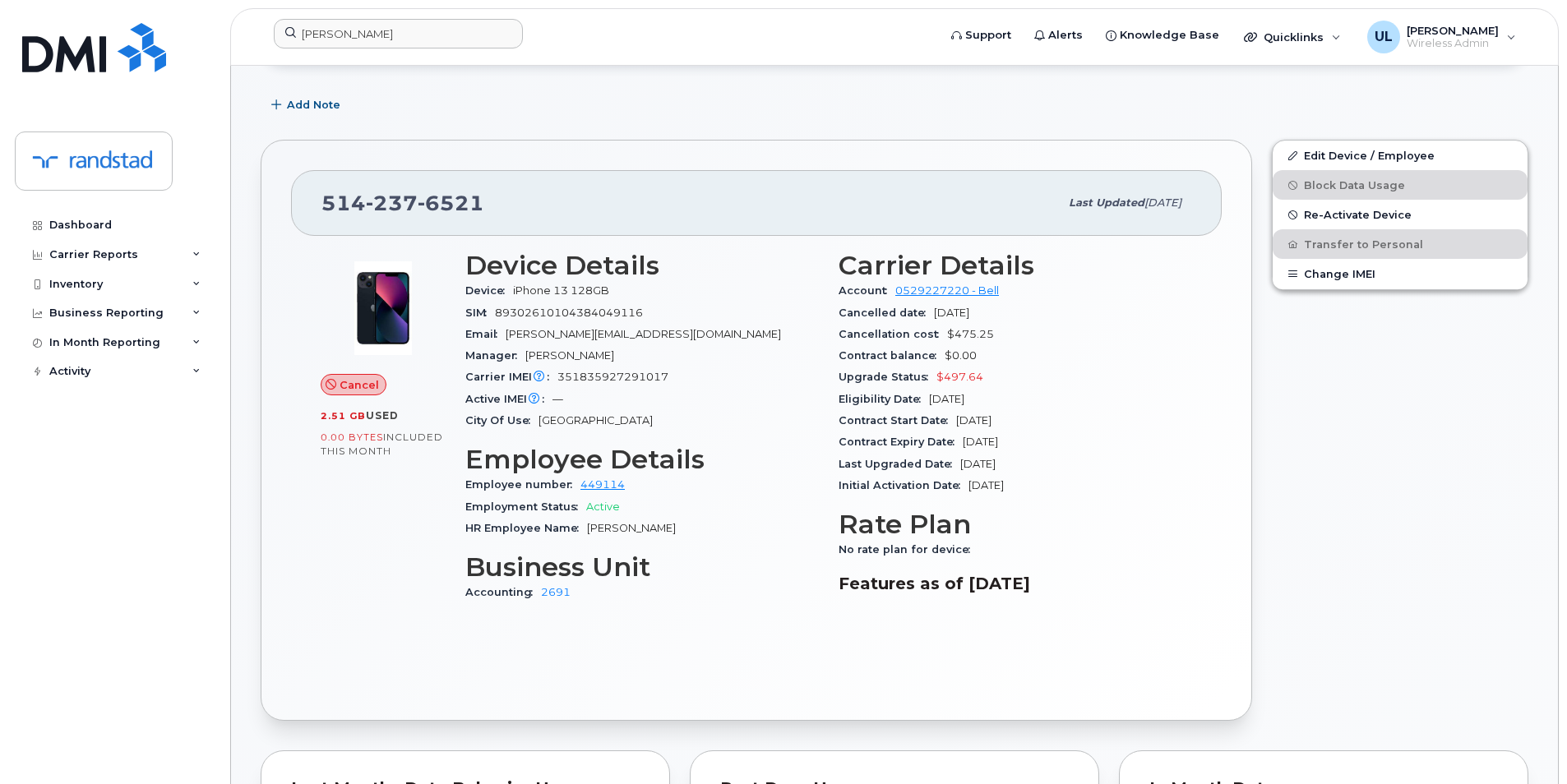
scroll to position [411, 0]
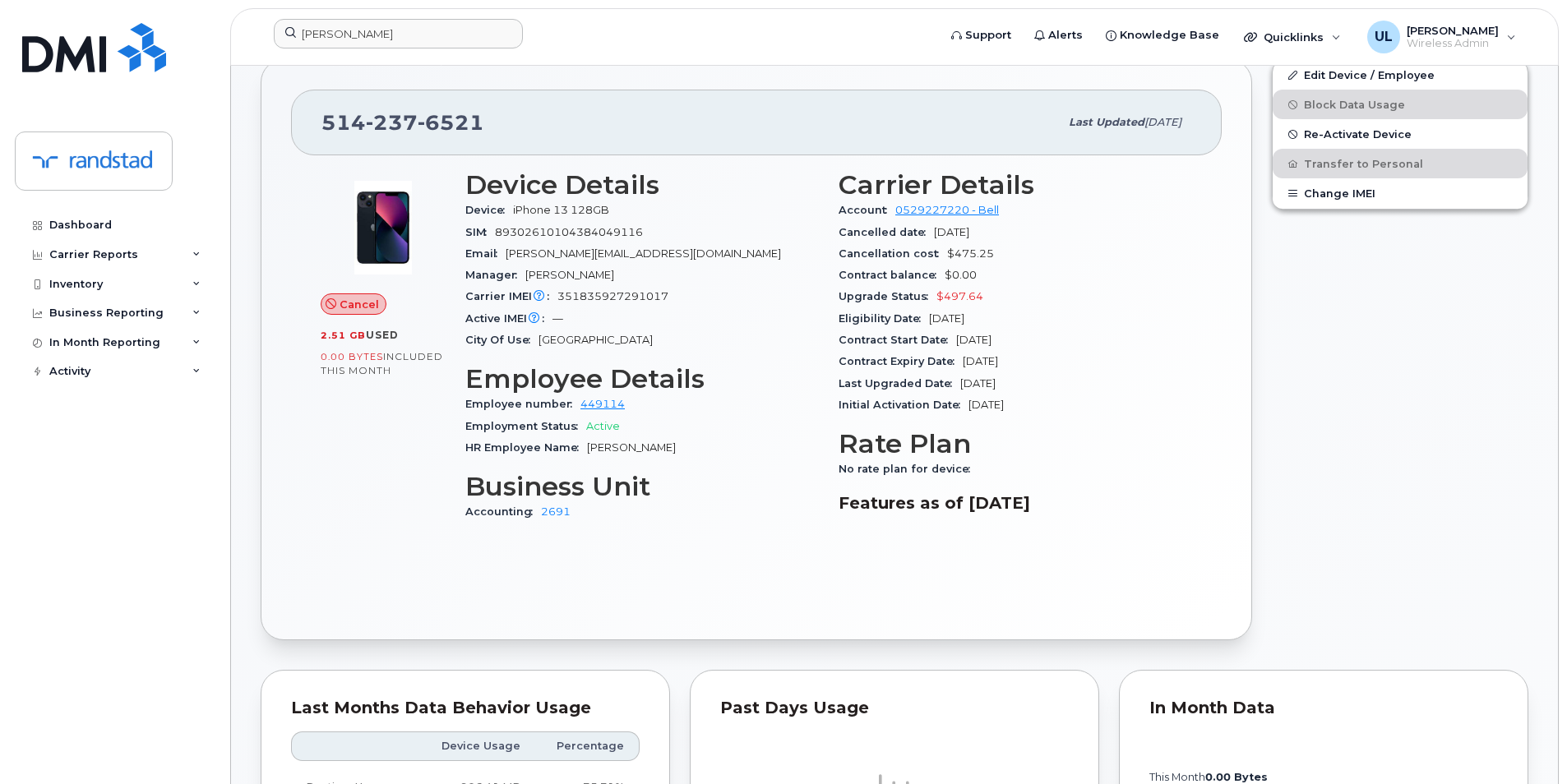
click at [607, 300] on span "351835927291017" at bounding box center [613, 295] width 111 height 13
copy span "351835927291017"
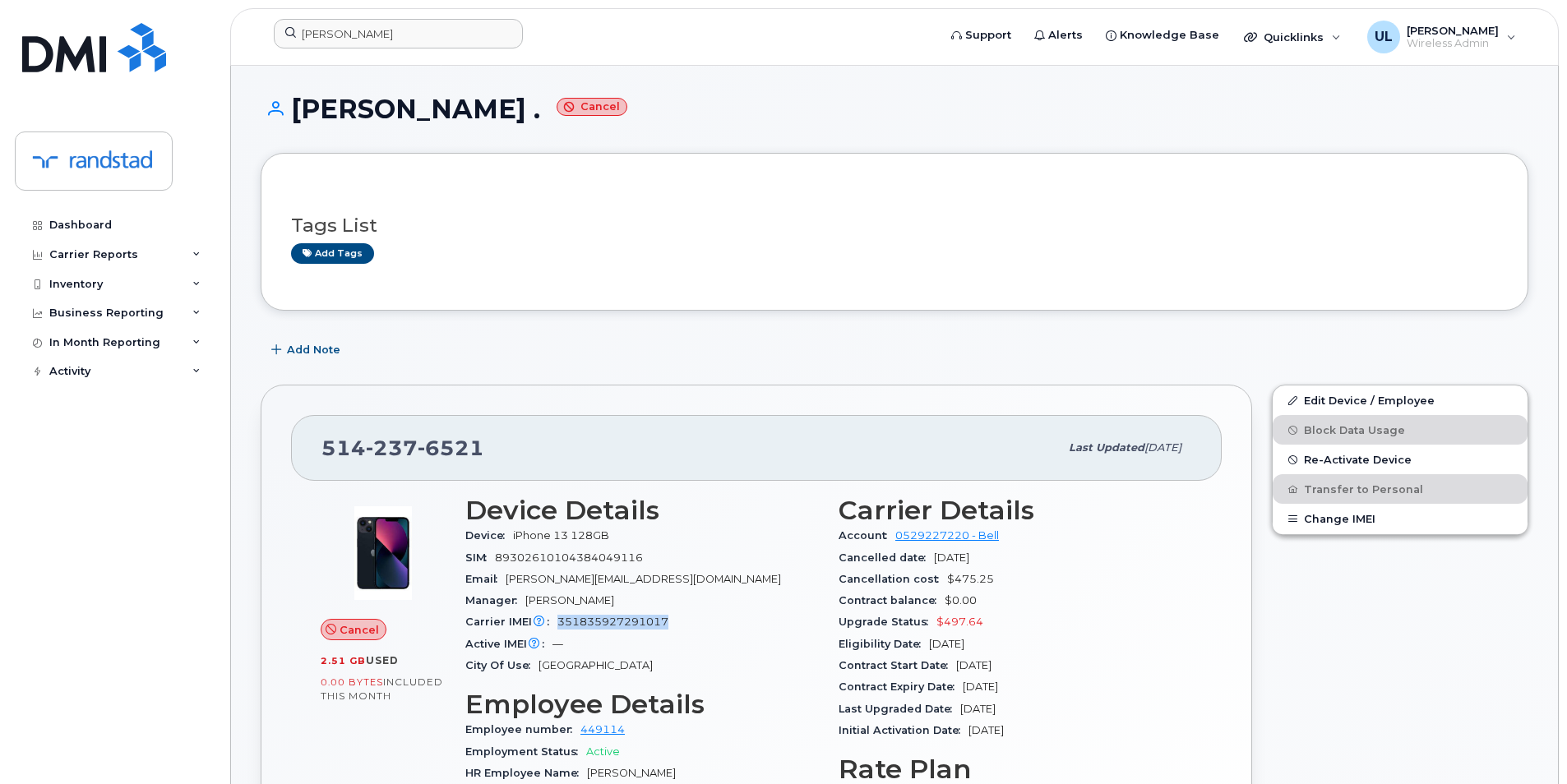
scroll to position [0, 0]
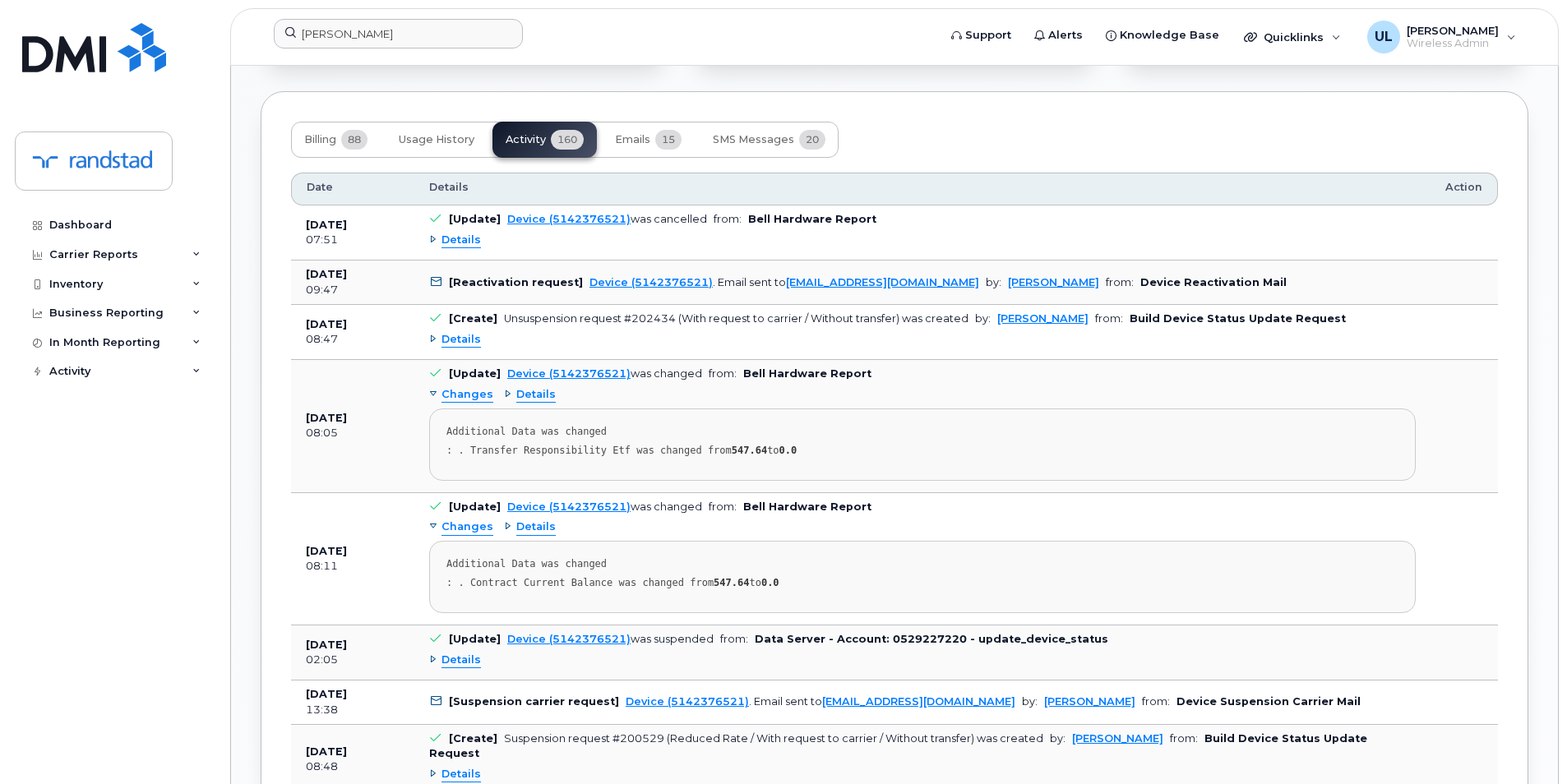
scroll to position [1370, 0]
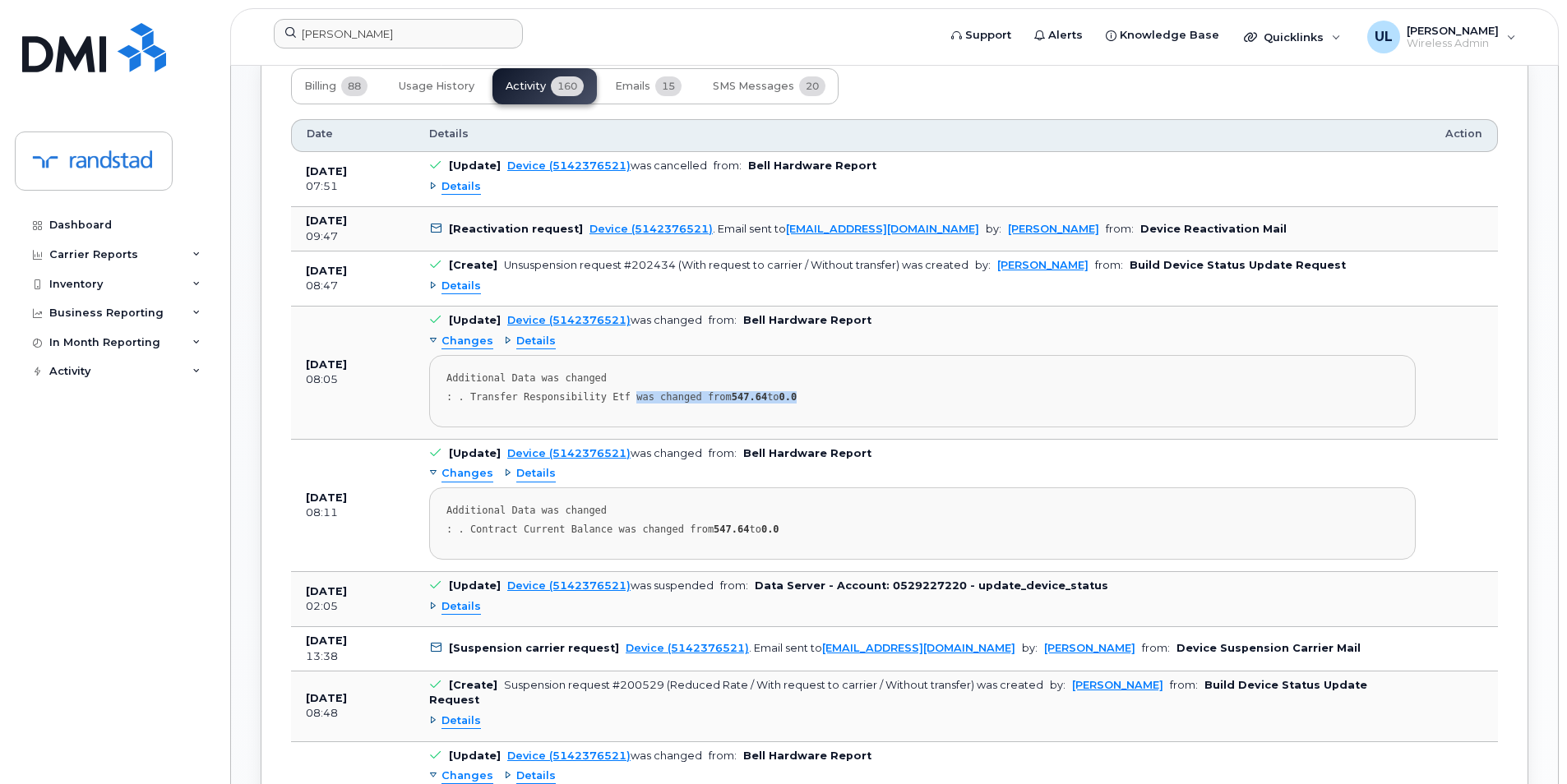
drag, startPoint x: 621, startPoint y: 399, endPoint x: 818, endPoint y: 392, distance: 197.1
click at [818, 392] on div ": . Transfer Responsibility Etf was changed from 547.64 to 0.0" at bounding box center [922, 397] width 952 height 13
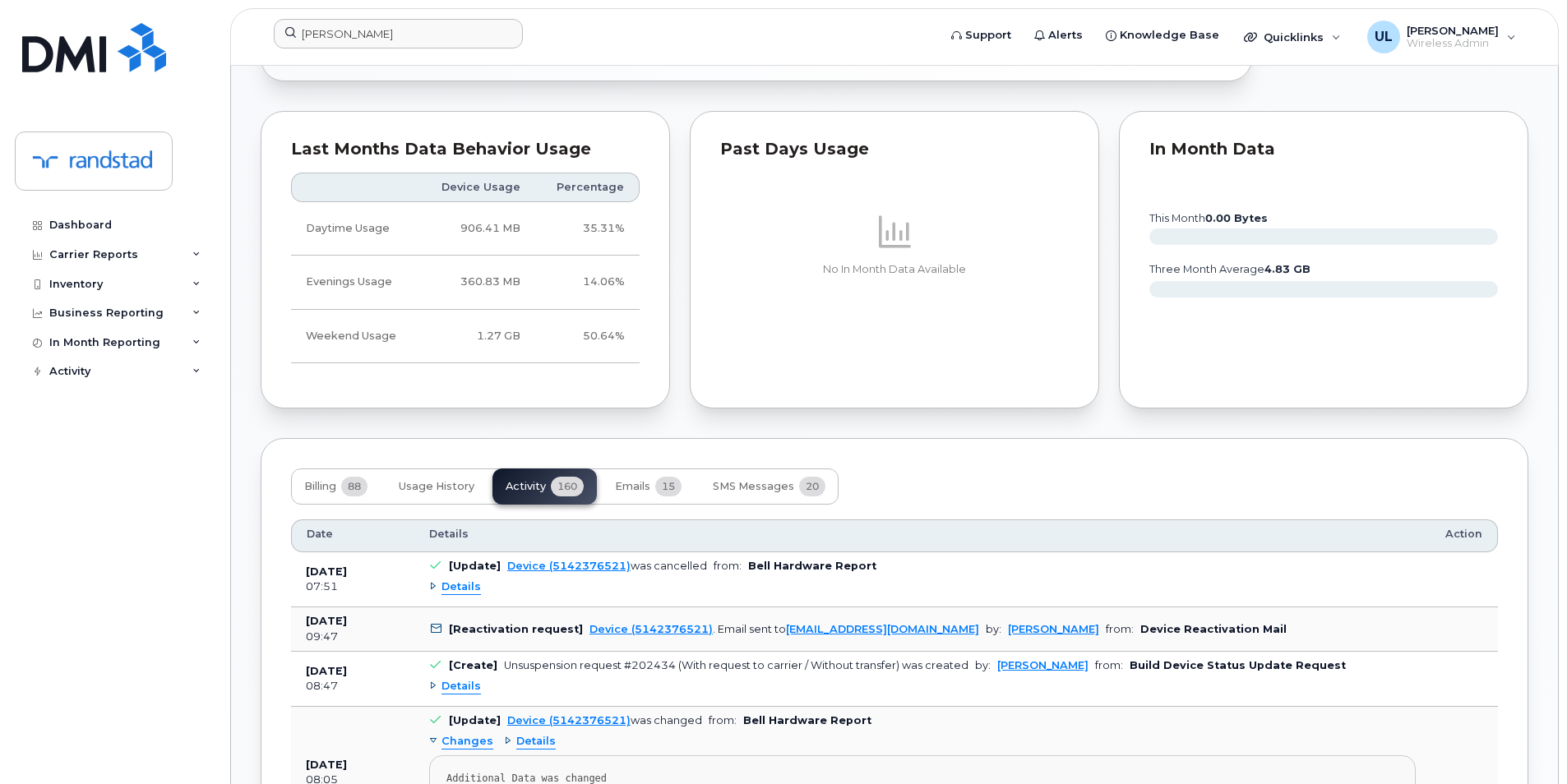
scroll to position [411, 0]
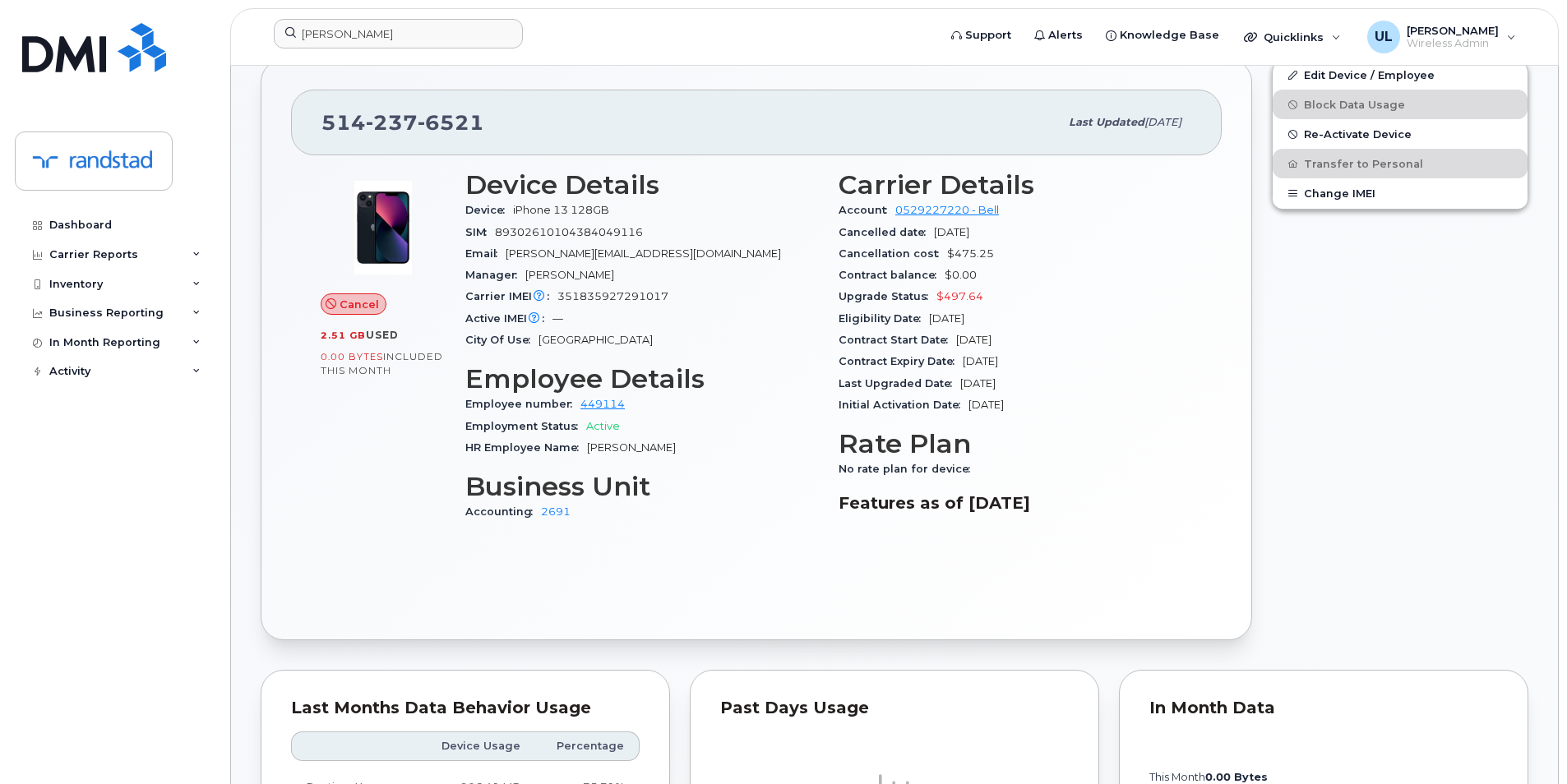
click at [630, 302] on div "Carrier IMEI Carrier IMEI is reported during the last billing cycle or change o…" at bounding box center [642, 296] width 354 height 22
copy span "351835927291017"
drag, startPoint x: 424, startPoint y: 125, endPoint x: 527, endPoint y: 123, distance: 103.0
click at [527, 123] on div "514 237 6521" at bounding box center [690, 122] width 737 height 34
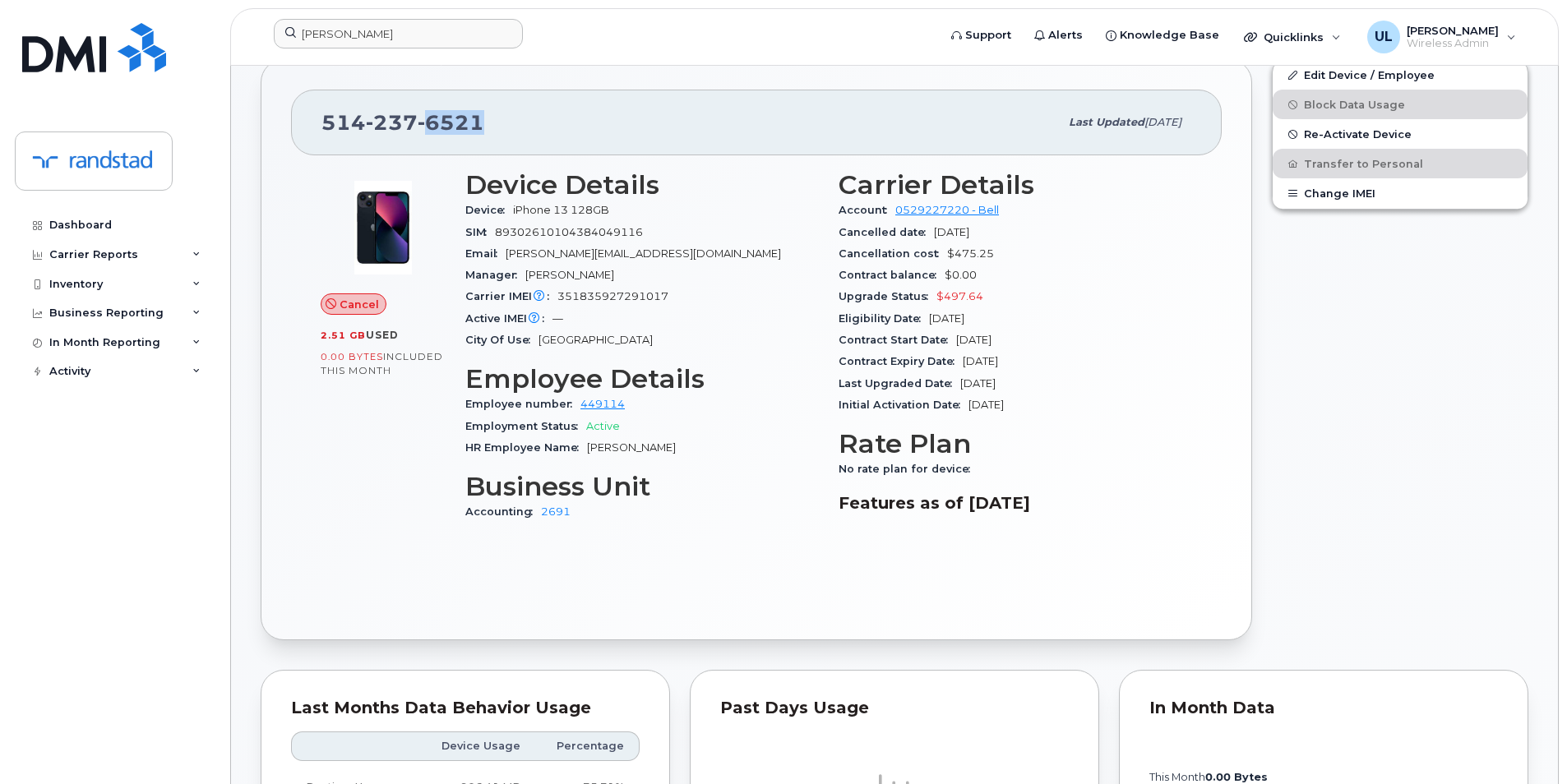
copy span "6521"
click at [291, 142] on div "514 237 6521 Last updated Aug 11, 2025 Cancel 2.51 GB  used 0.00 Bytes  include…" at bounding box center [756, 350] width 991 height 581
click at [443, 128] on span "6521" at bounding box center [451, 122] width 67 height 25
copy span "514 237 6521"
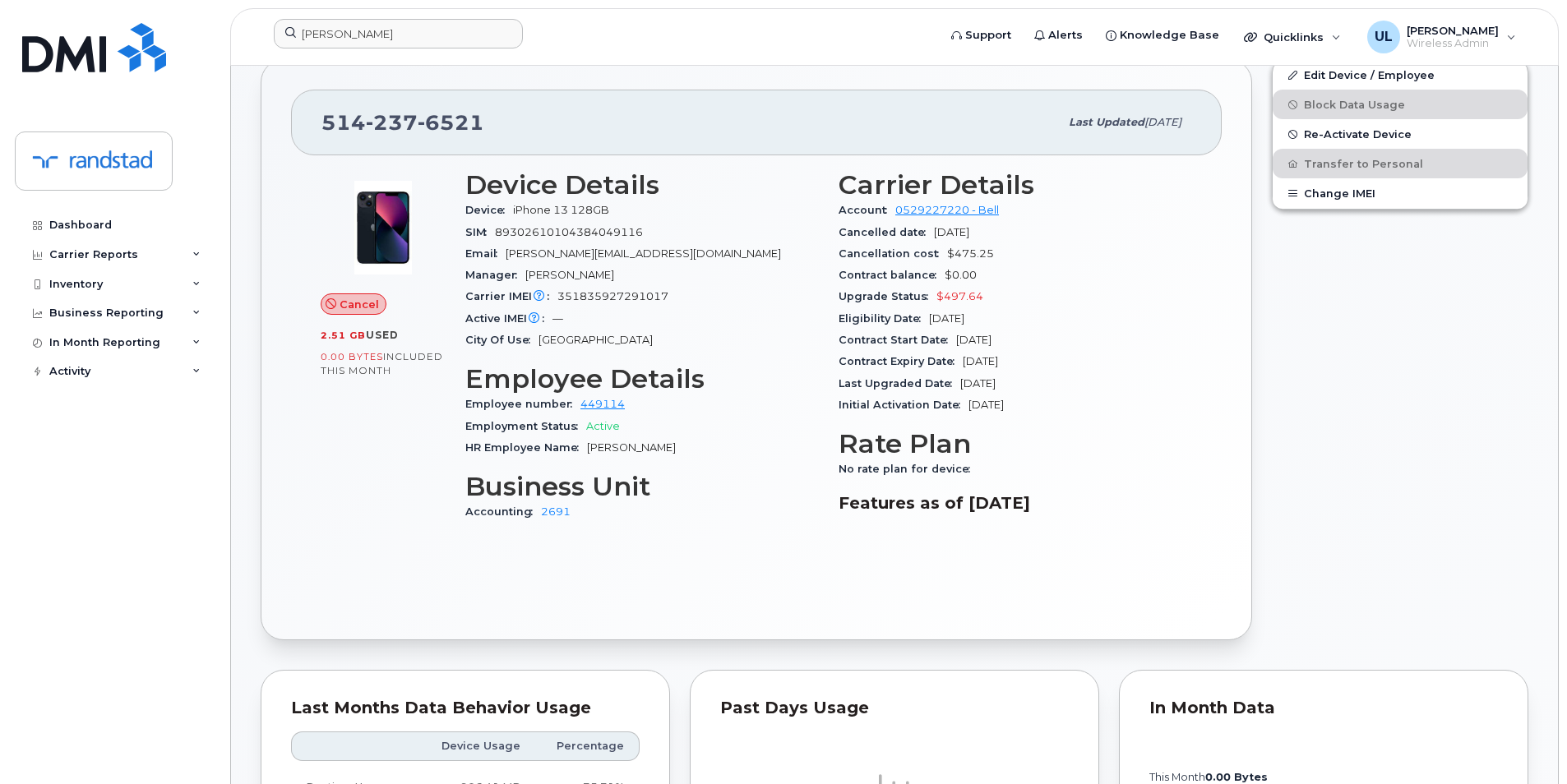
click at [538, 248] on span "laurence.rustenholz@randstad.ca" at bounding box center [643, 253] width 275 height 13
copy span "laurence"
click at [568, 258] on span "laurence.rustenholz@randstad.ca" at bounding box center [643, 253] width 275 height 13
drag, startPoint x: 507, startPoint y: 255, endPoint x: 612, endPoint y: 256, distance: 105.0
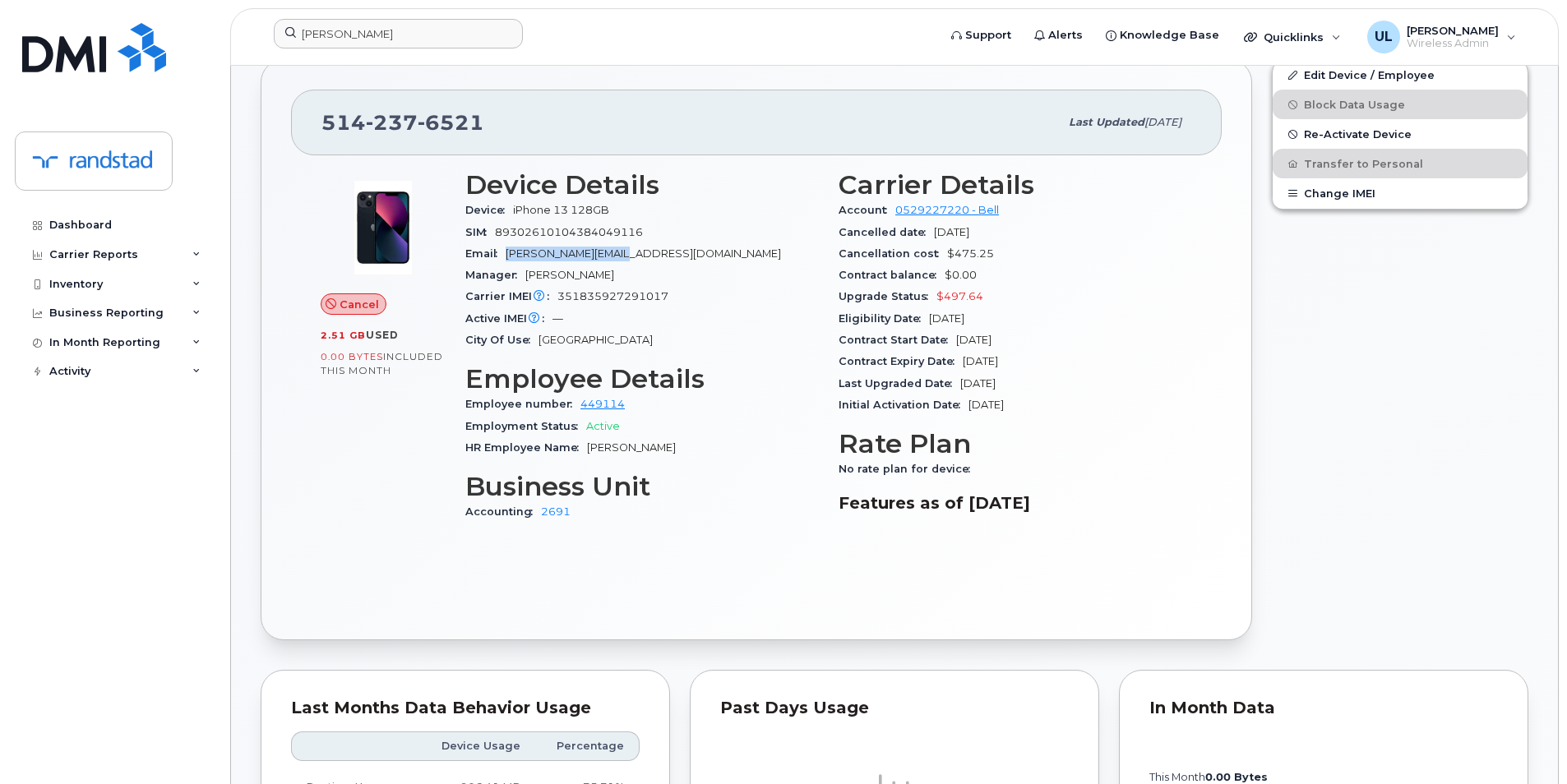
click at [612, 256] on div "Email laurence.rustenholz@randstad.ca" at bounding box center [642, 254] width 354 height 22
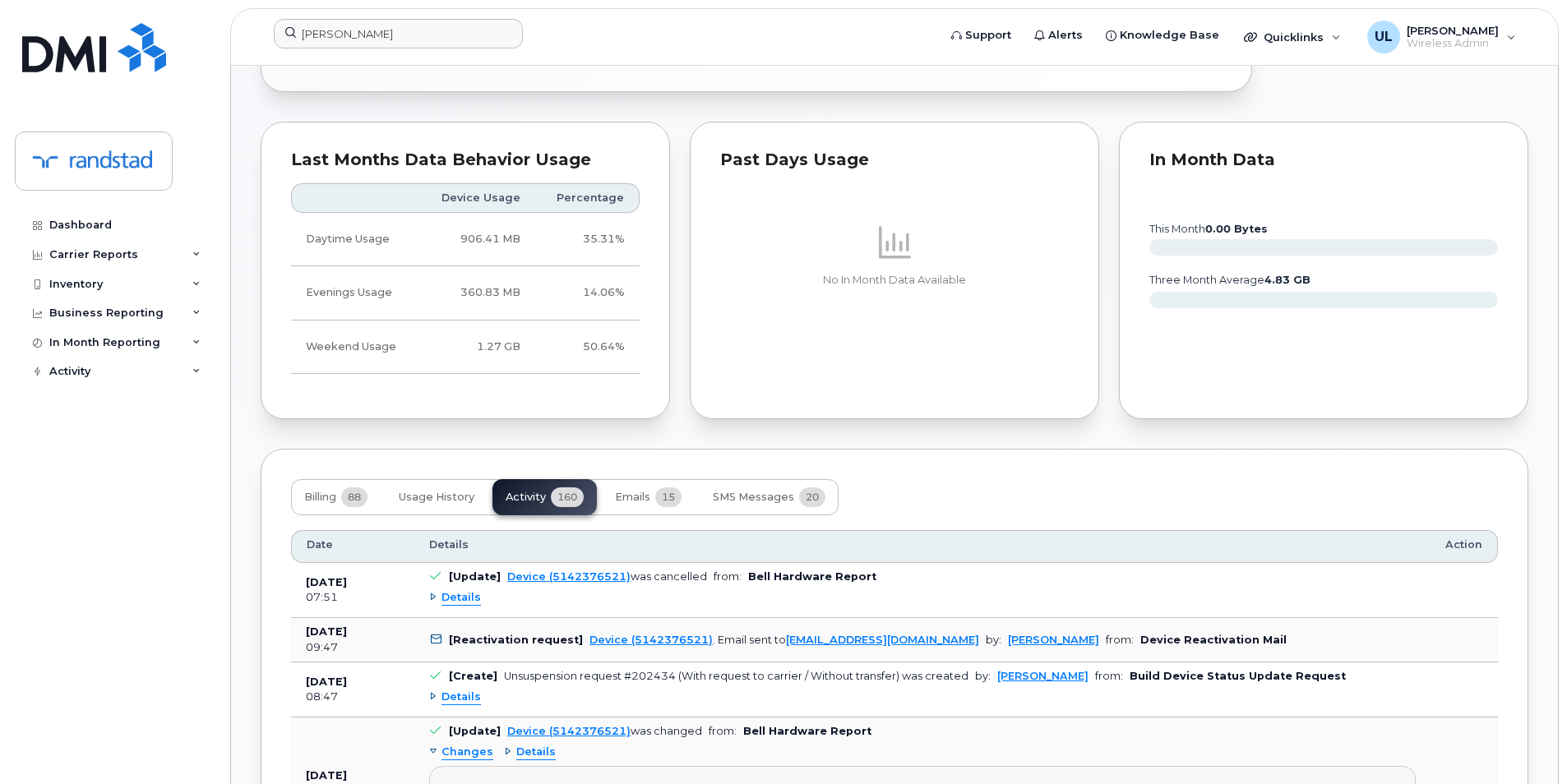
scroll to position [1095, 0]
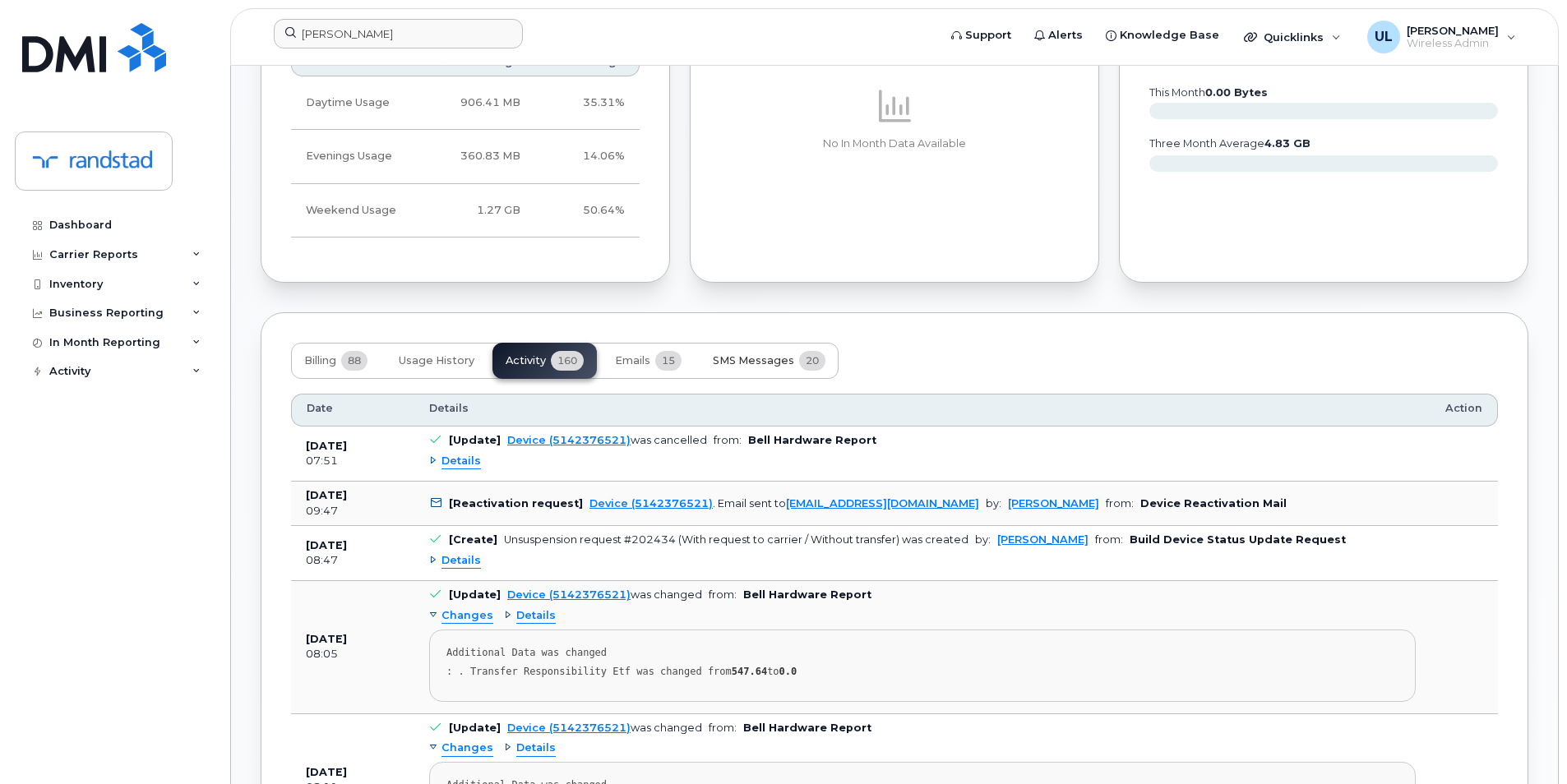
click at [703, 359] on button "SMS Messages 20" at bounding box center [769, 360] width 139 height 36
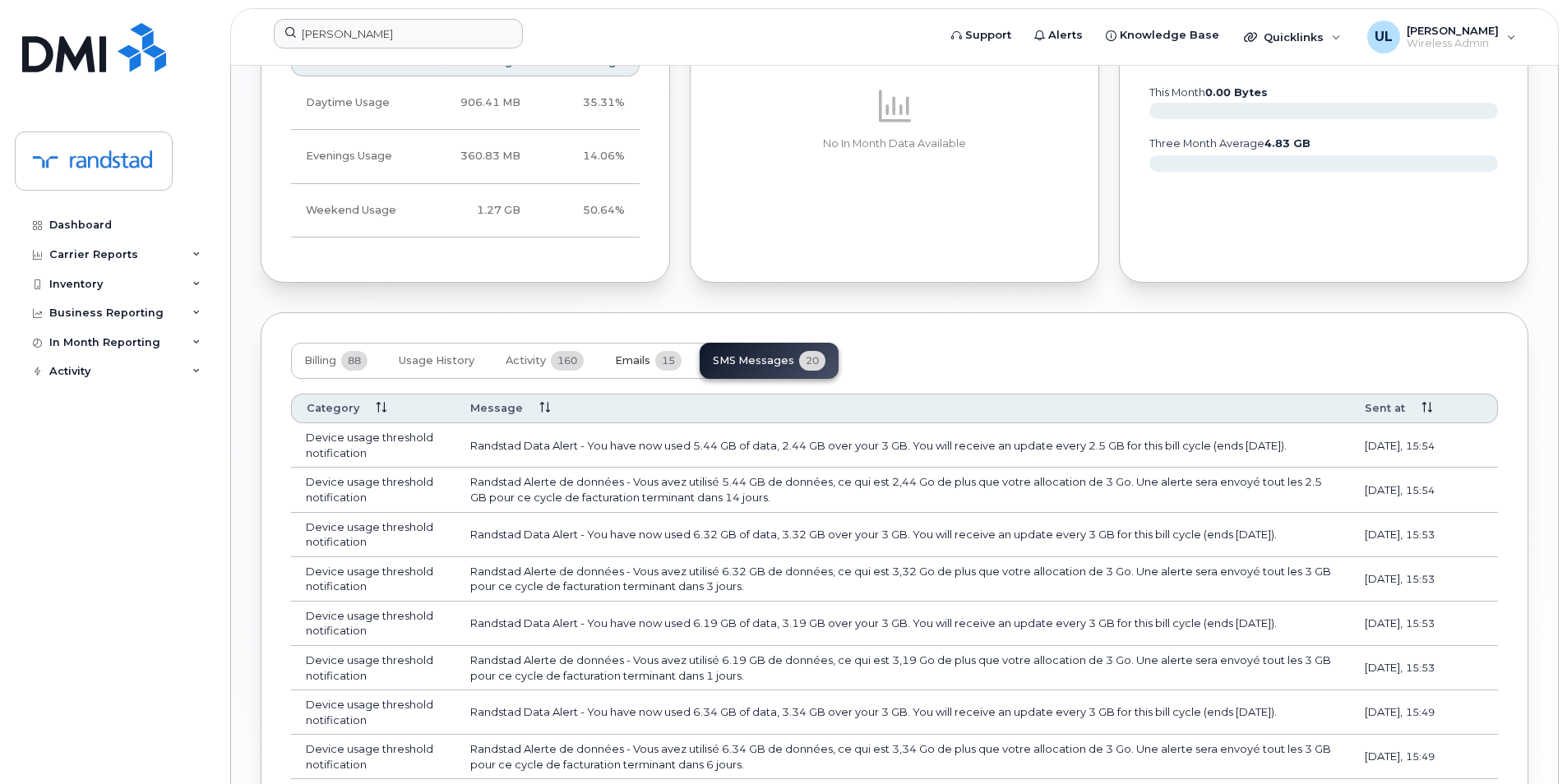
click at [677, 364] on span "15" at bounding box center [668, 360] width 27 height 20
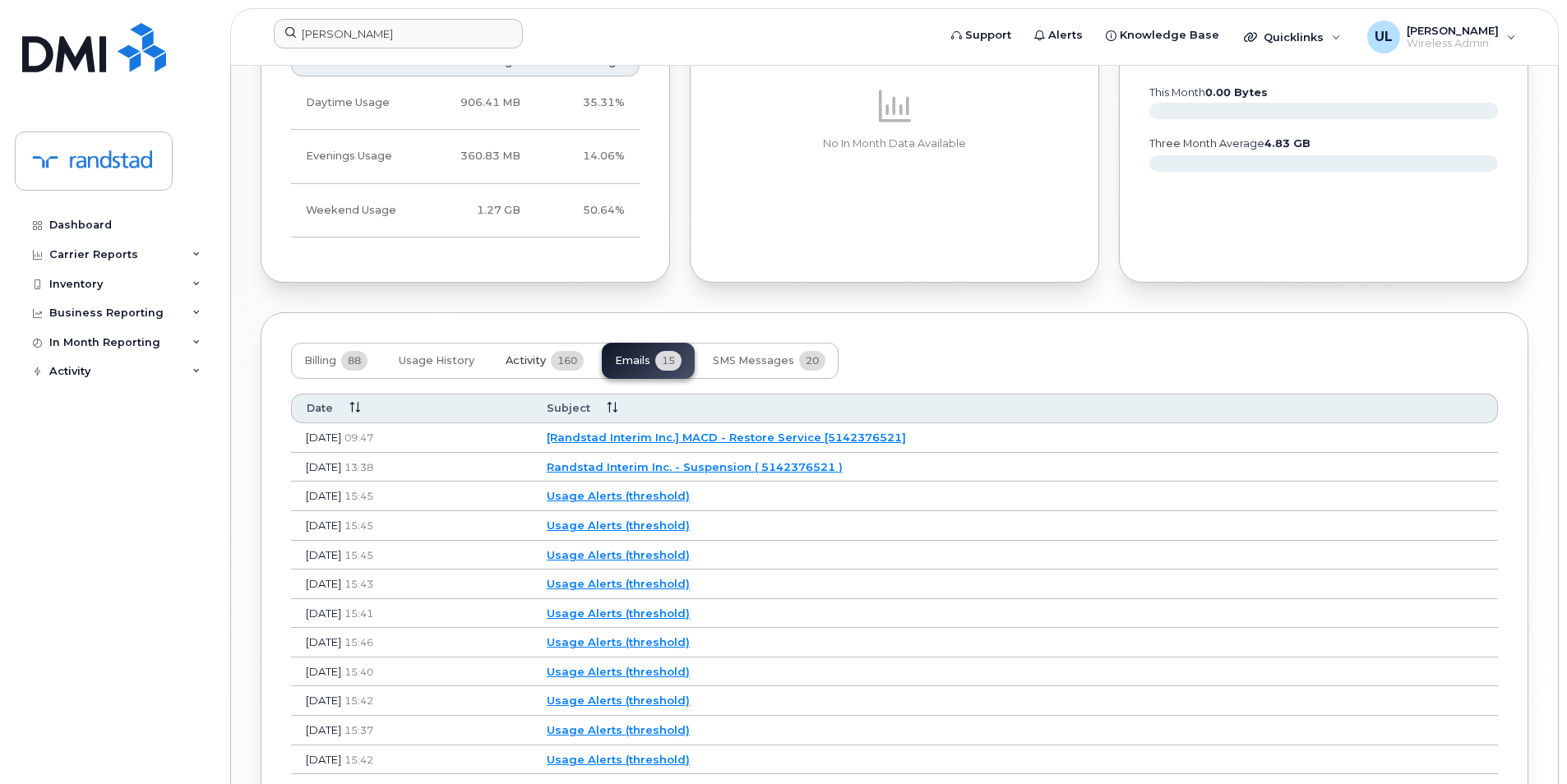
click at [582, 364] on span "160" at bounding box center [567, 360] width 33 height 20
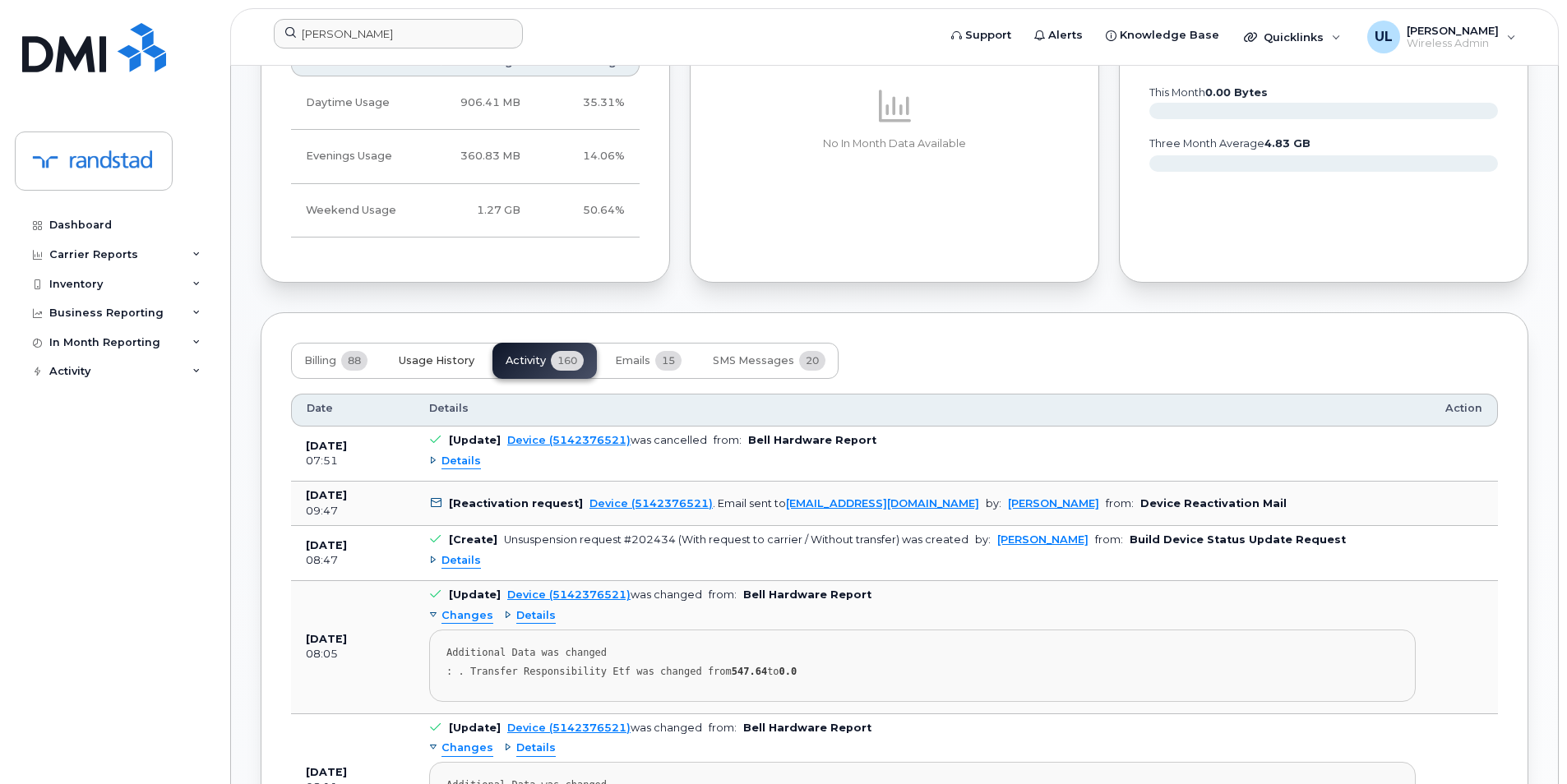
click at [458, 373] on button "Usage History" at bounding box center [436, 360] width 102 height 36
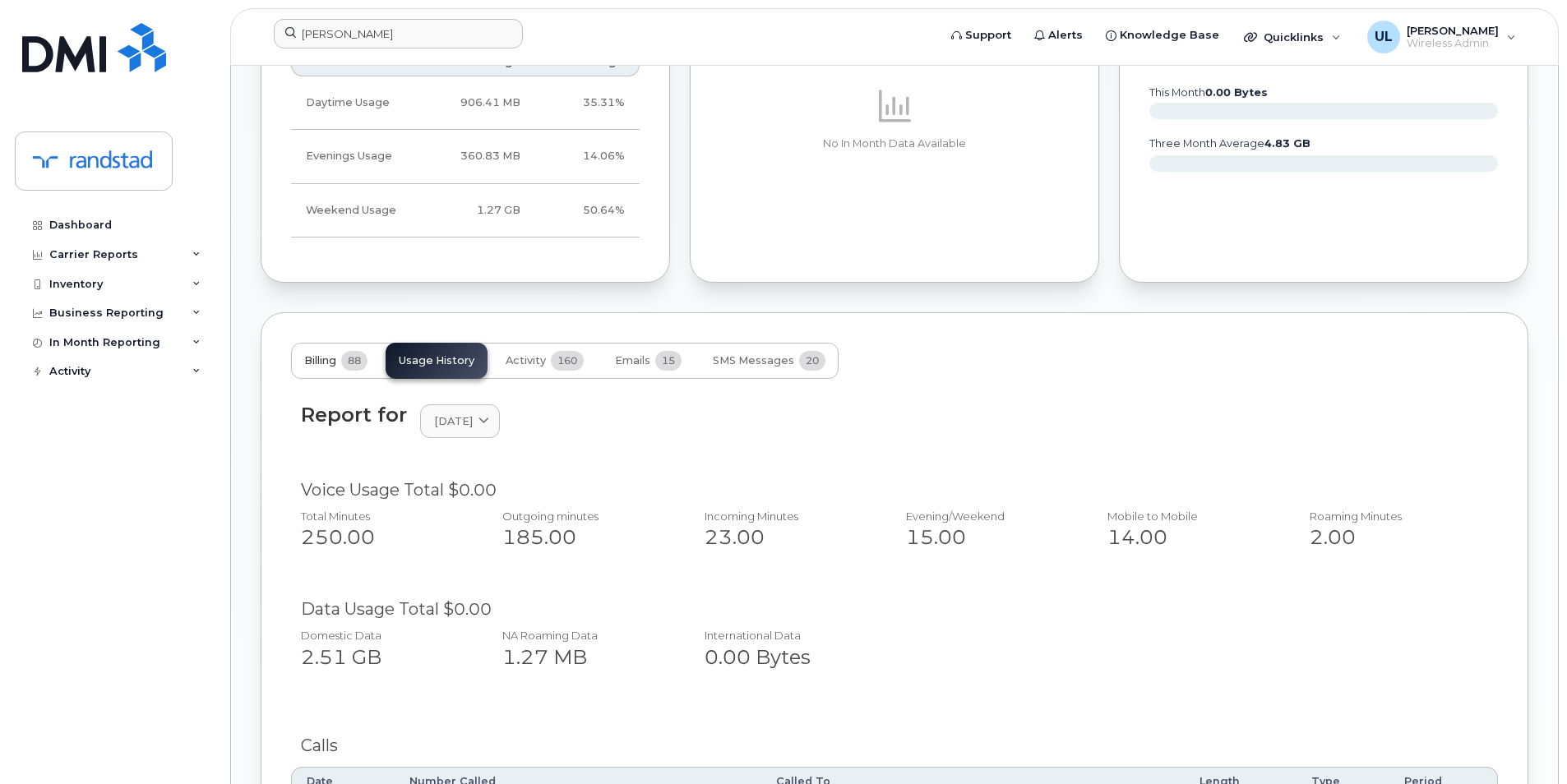
click at [350, 375] on button "Billing 88" at bounding box center [335, 360] width 90 height 36
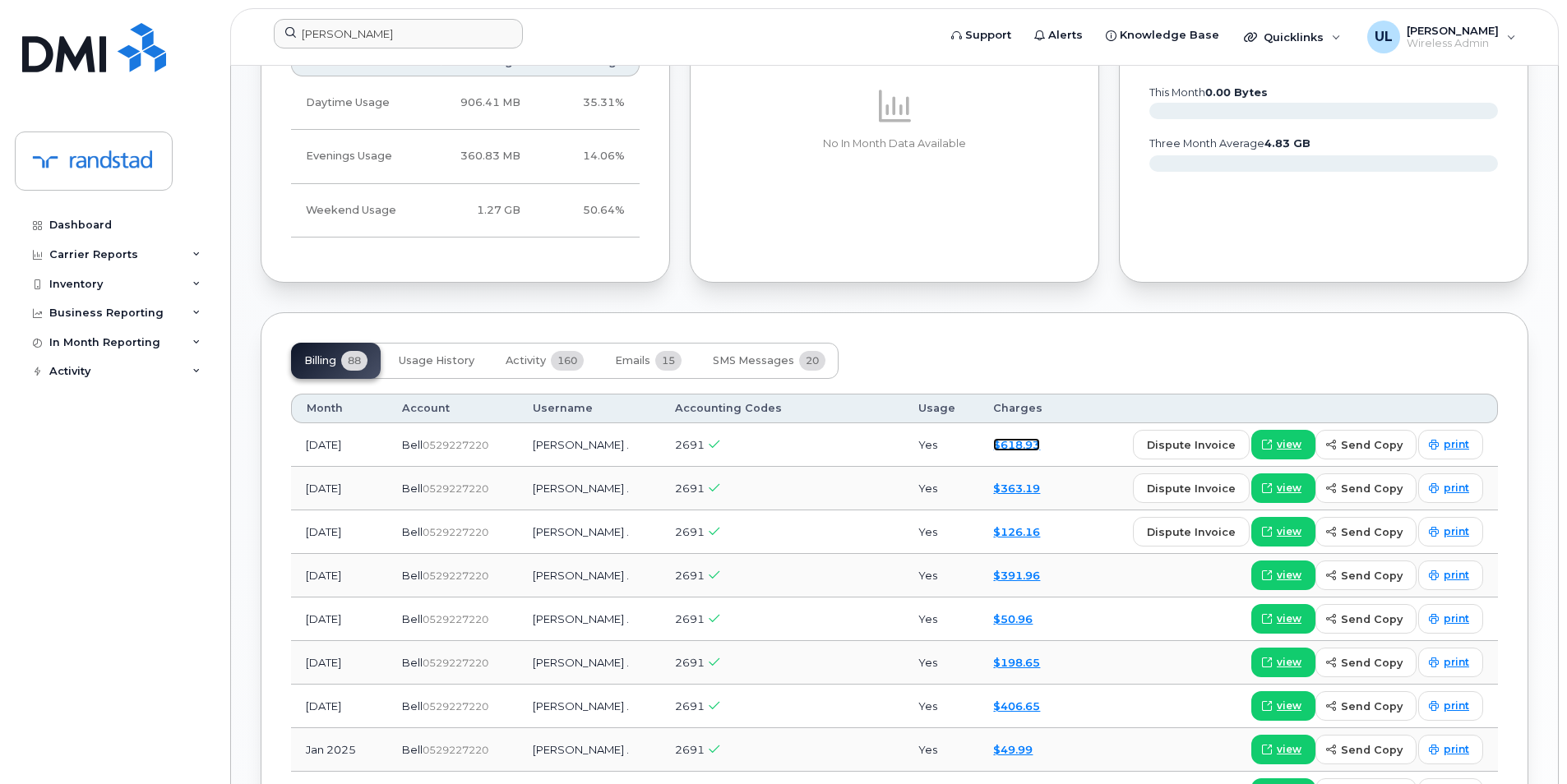
click at [1029, 444] on link "$618.93" at bounding box center [1017, 444] width 47 height 13
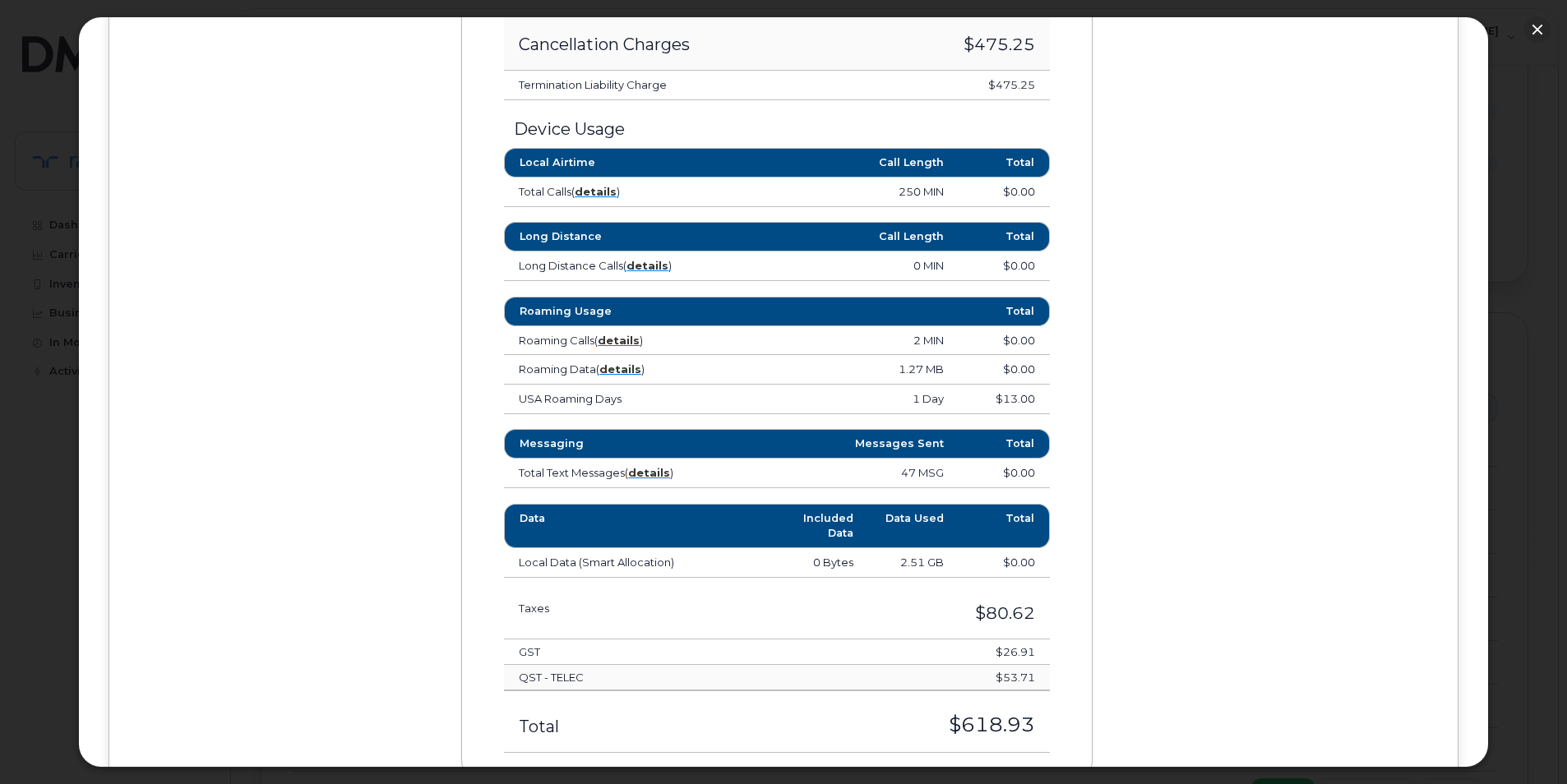
scroll to position [973, 0]
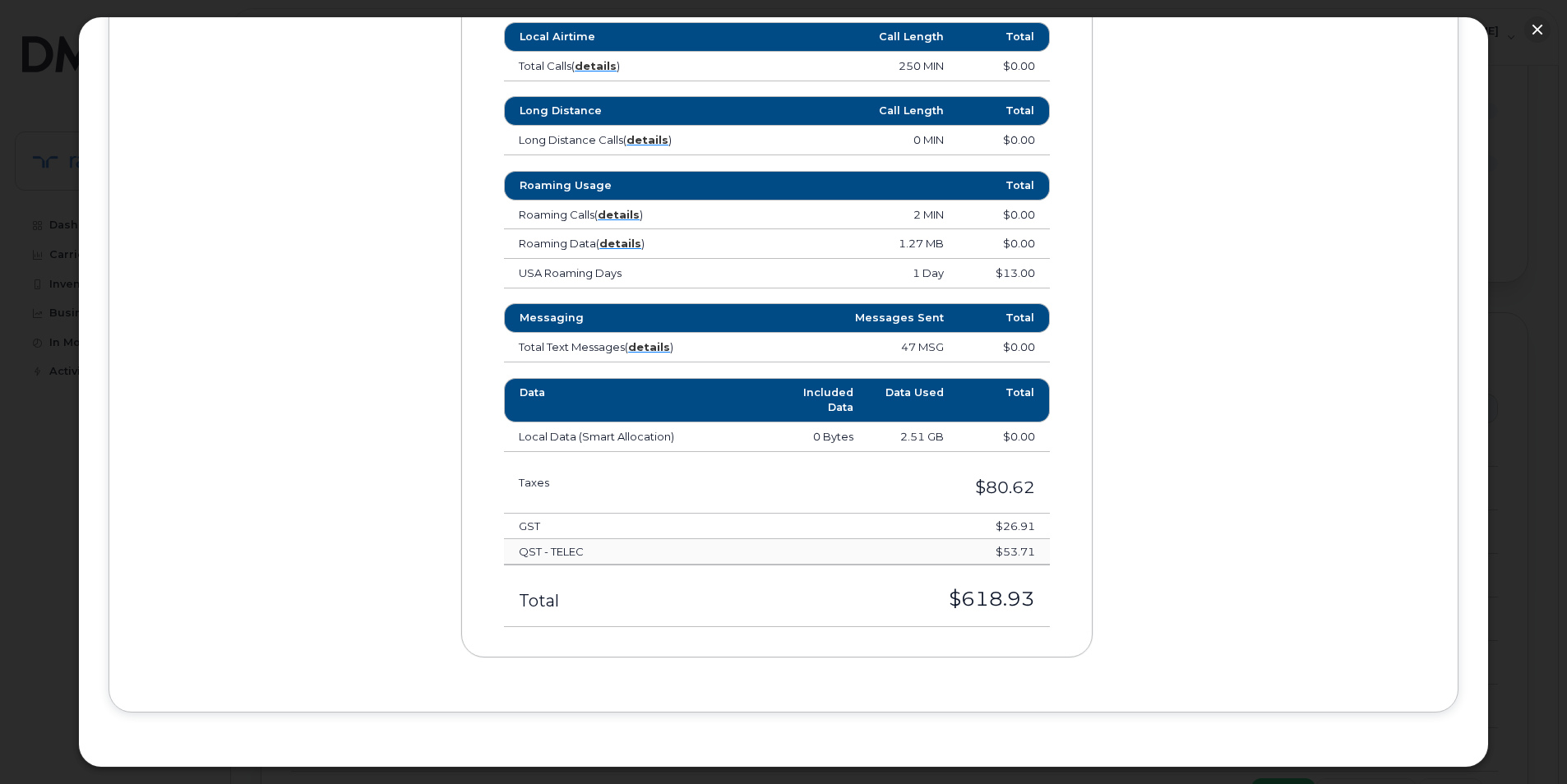
click at [1007, 626] on td "$618.93" at bounding box center [879, 596] width 340 height 62
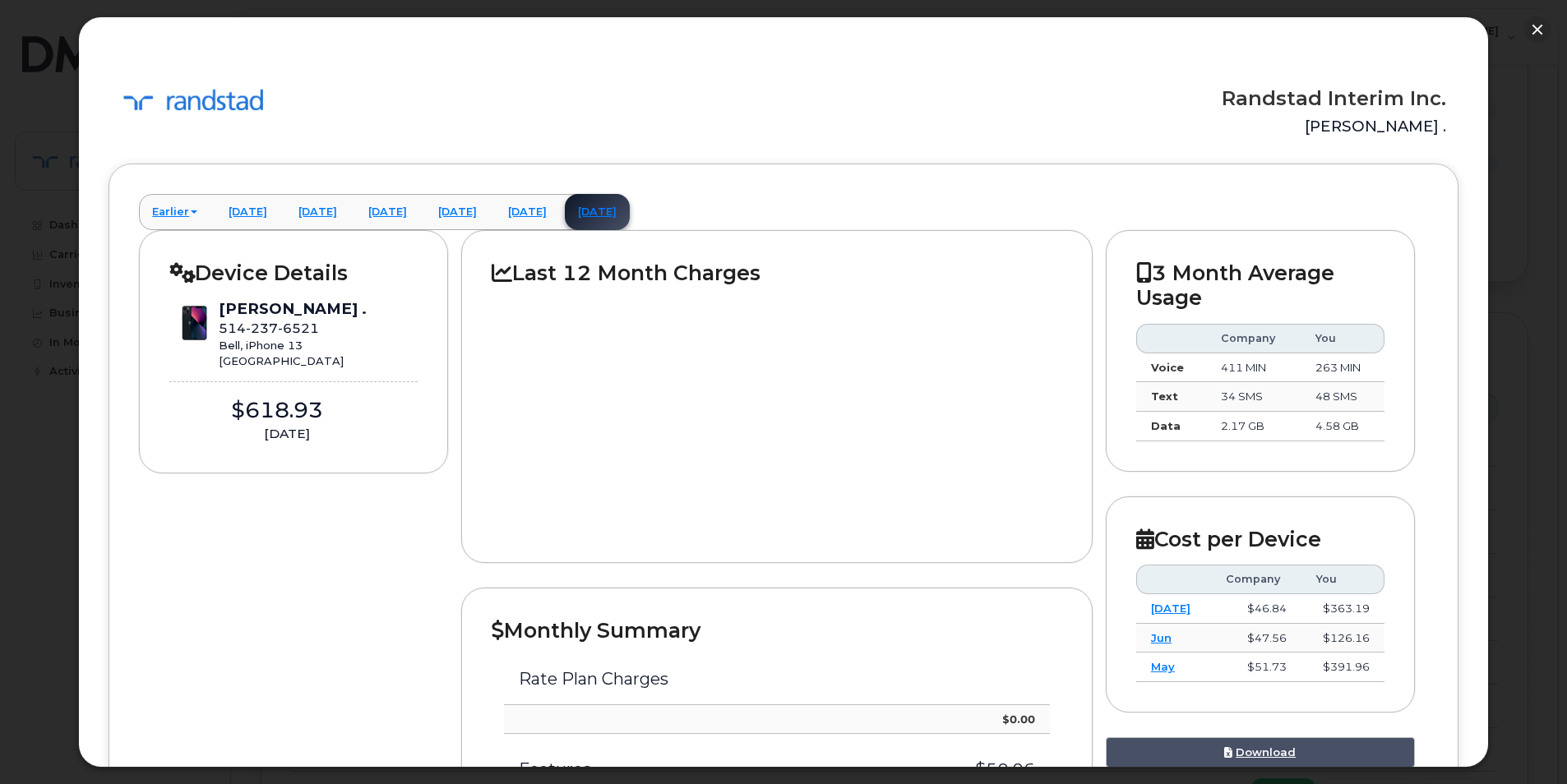
scroll to position [0, 0]
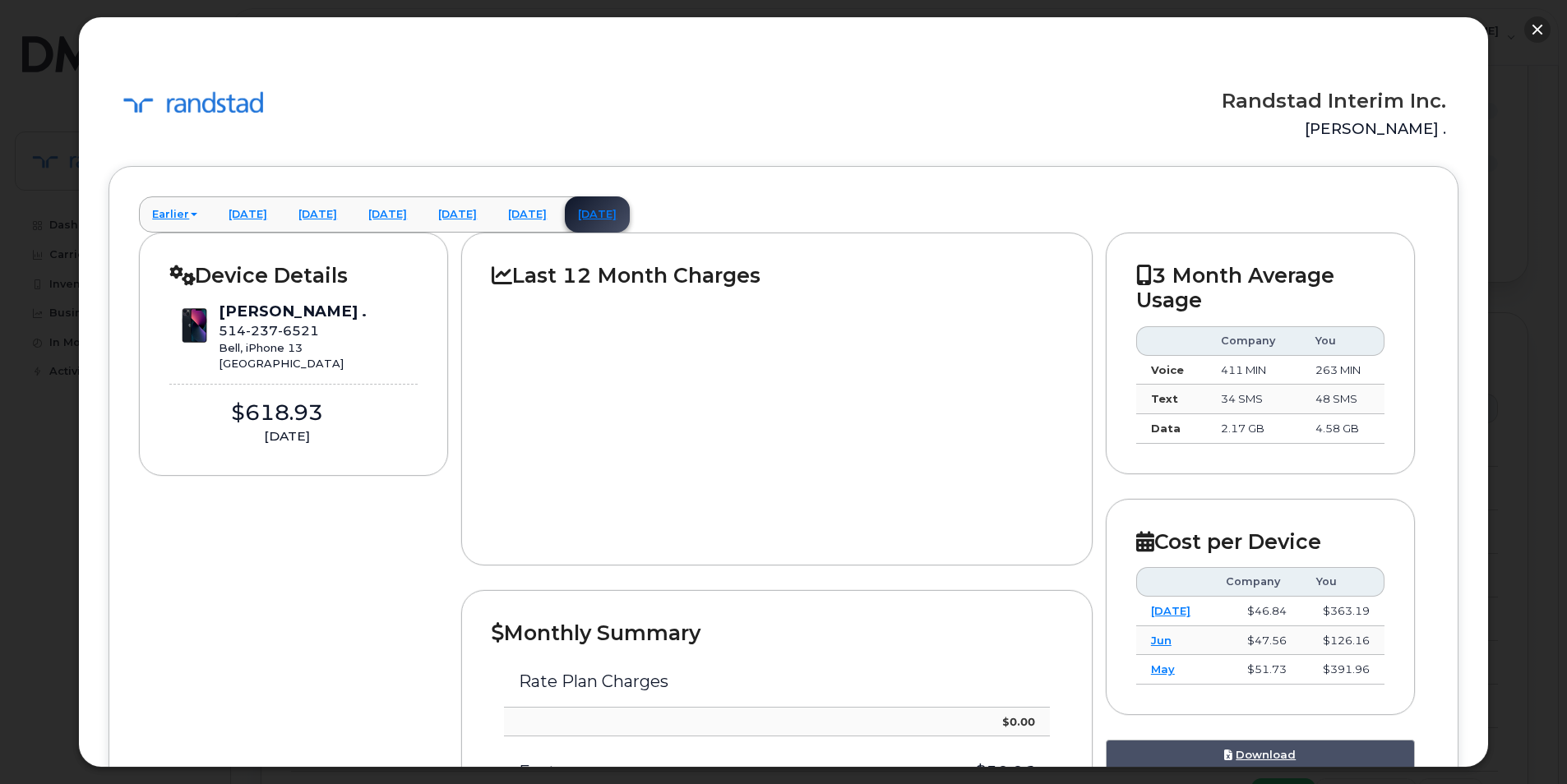
click at [1539, 27] on button "button" at bounding box center [1537, 30] width 27 height 27
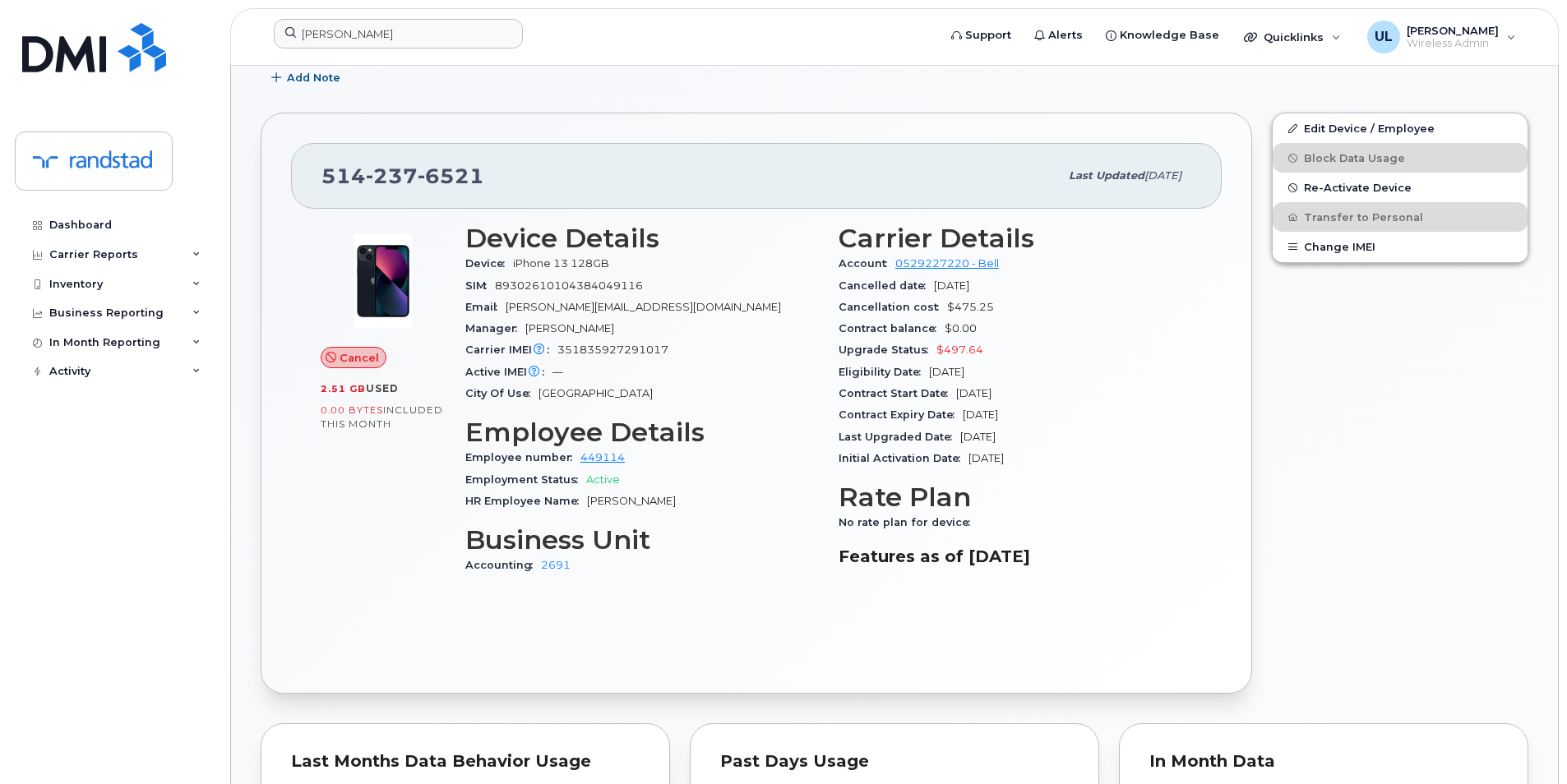
scroll to position [274, 0]
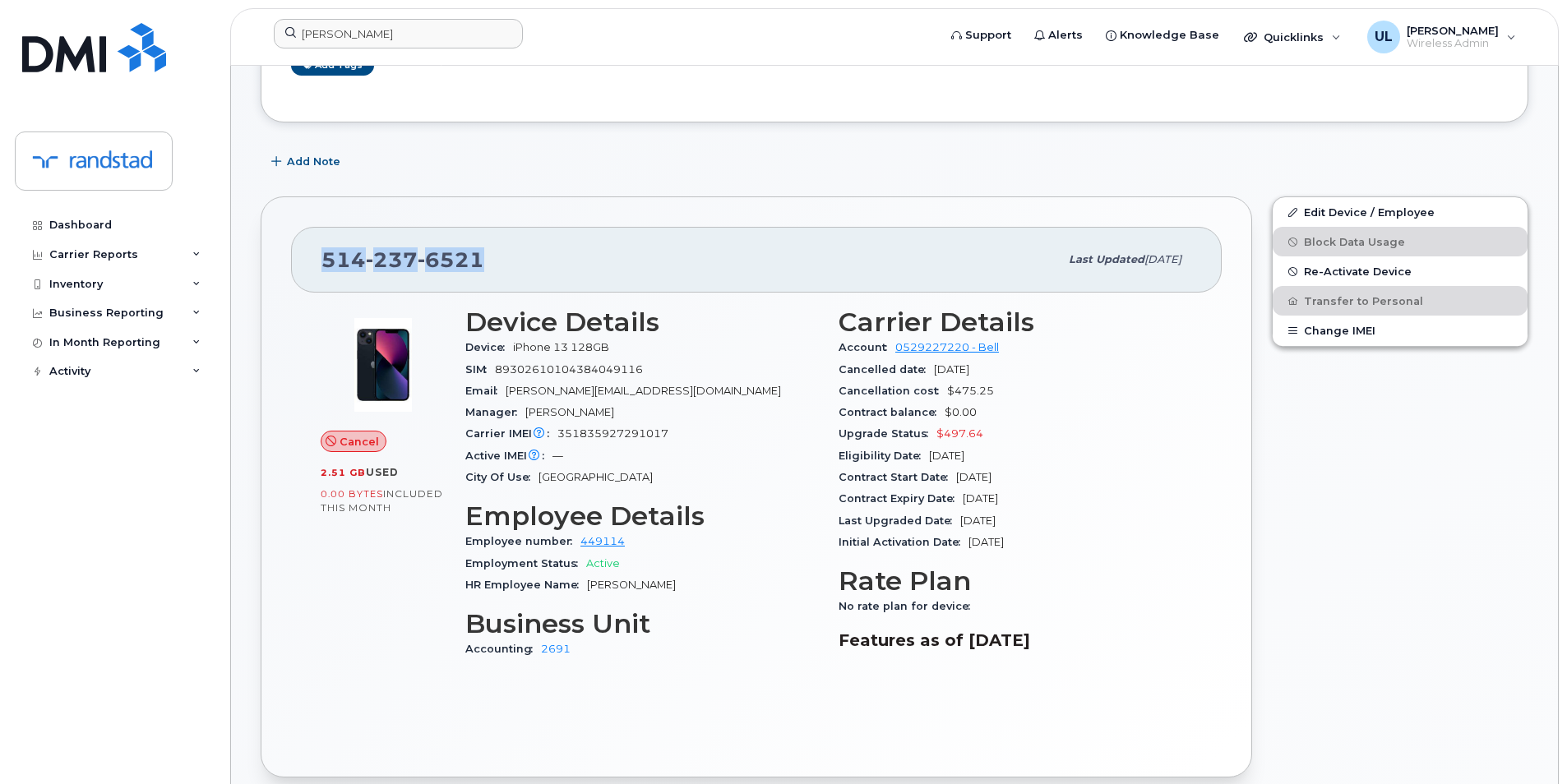
drag, startPoint x: 314, startPoint y: 270, endPoint x: 545, endPoint y: 278, distance: 231.1
click at [545, 278] on div "514 237 6521 Last updated Aug 11, 2025" at bounding box center [756, 259] width 930 height 66
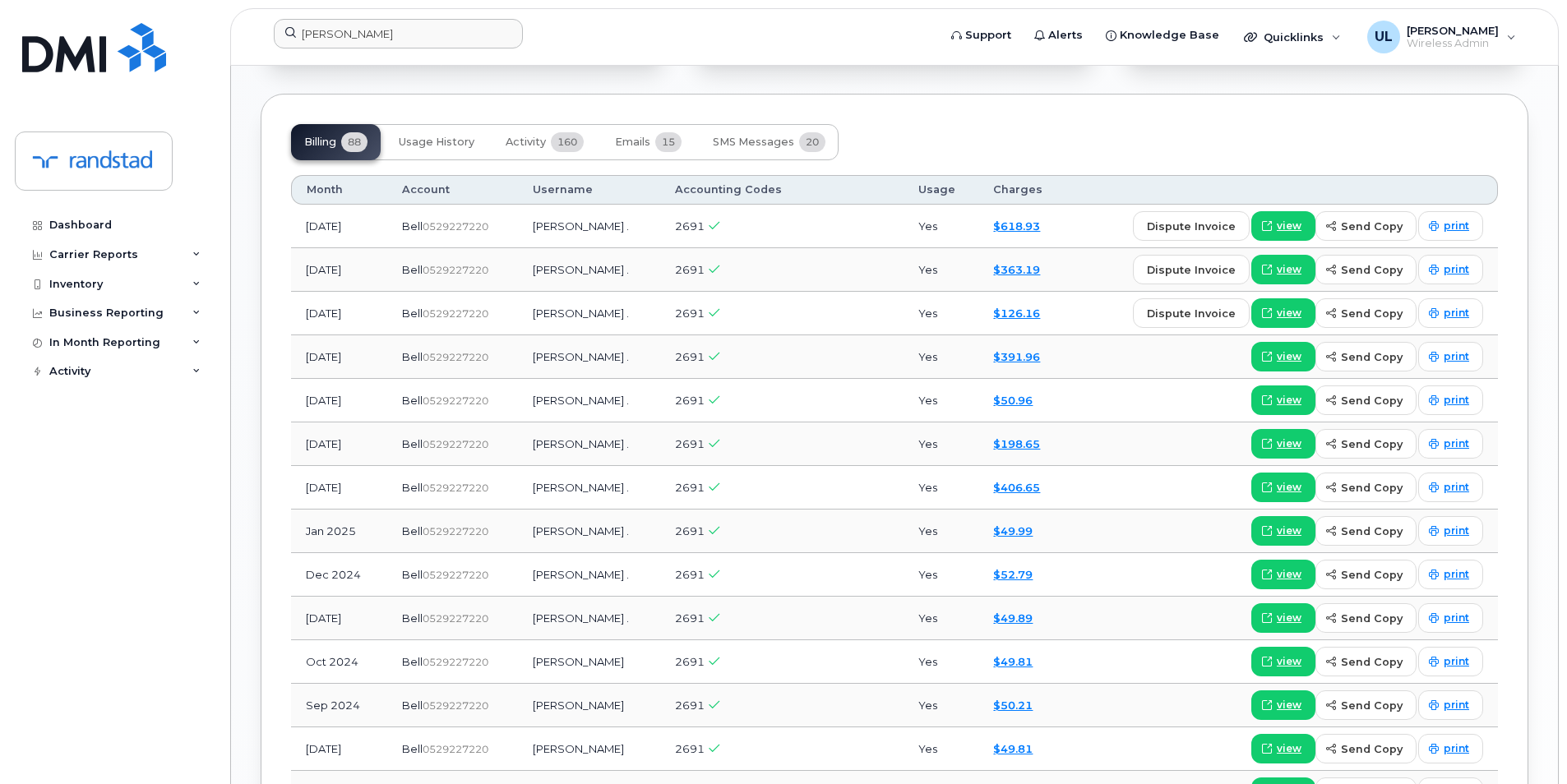
scroll to position [1339, 0]
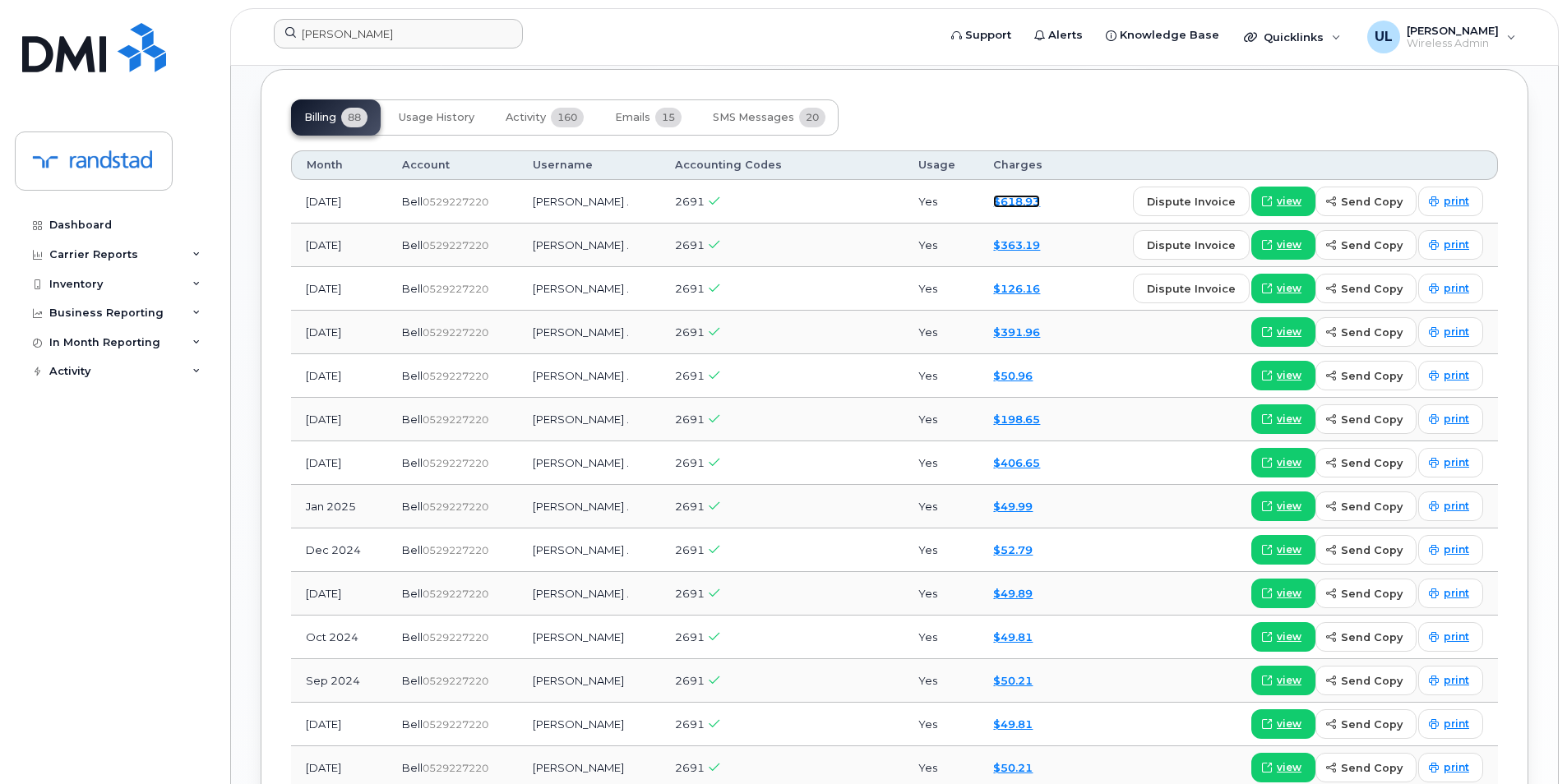
click at [1040, 206] on link "$618.93" at bounding box center [1017, 201] width 47 height 13
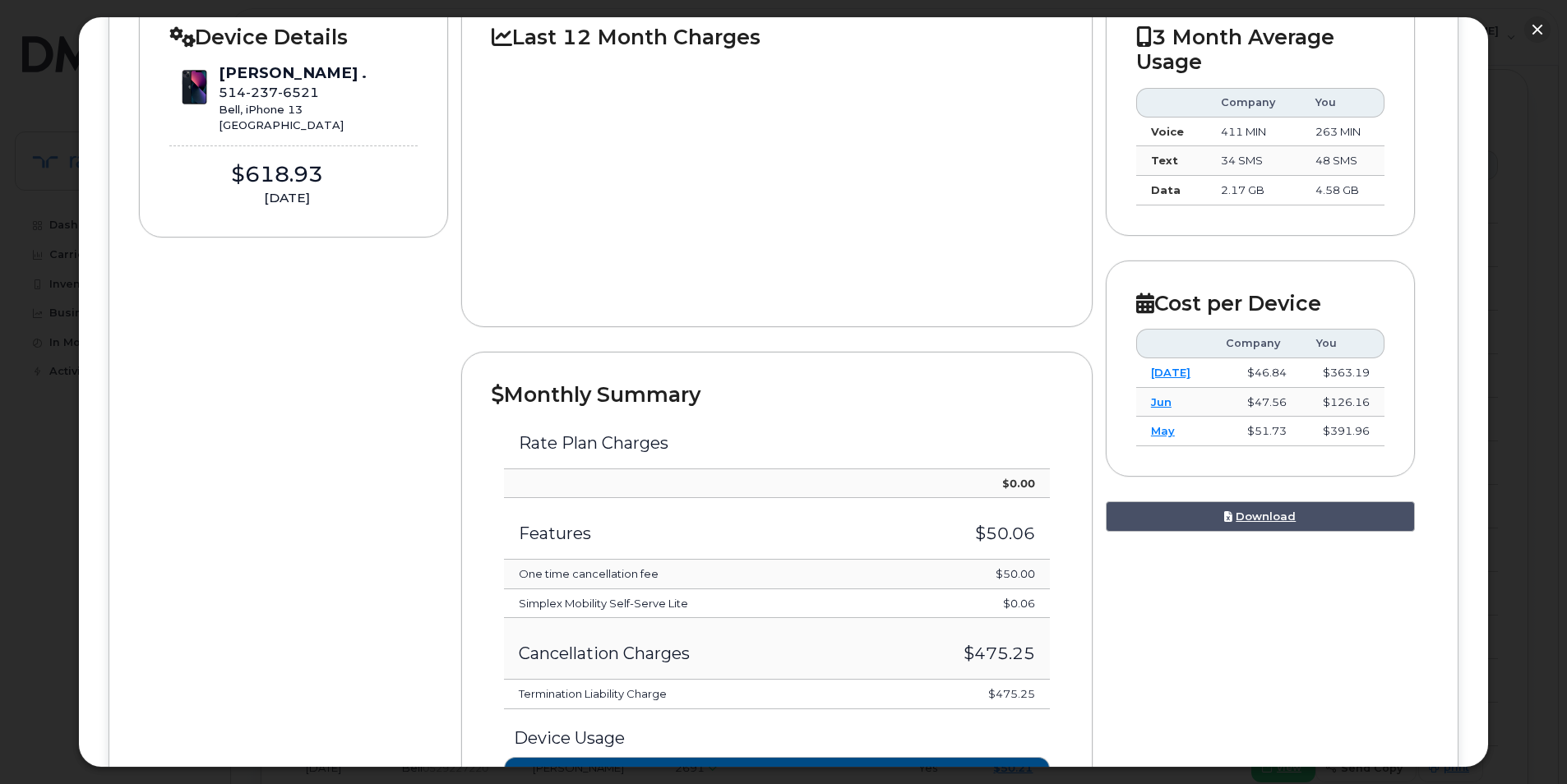
scroll to position [548, 0]
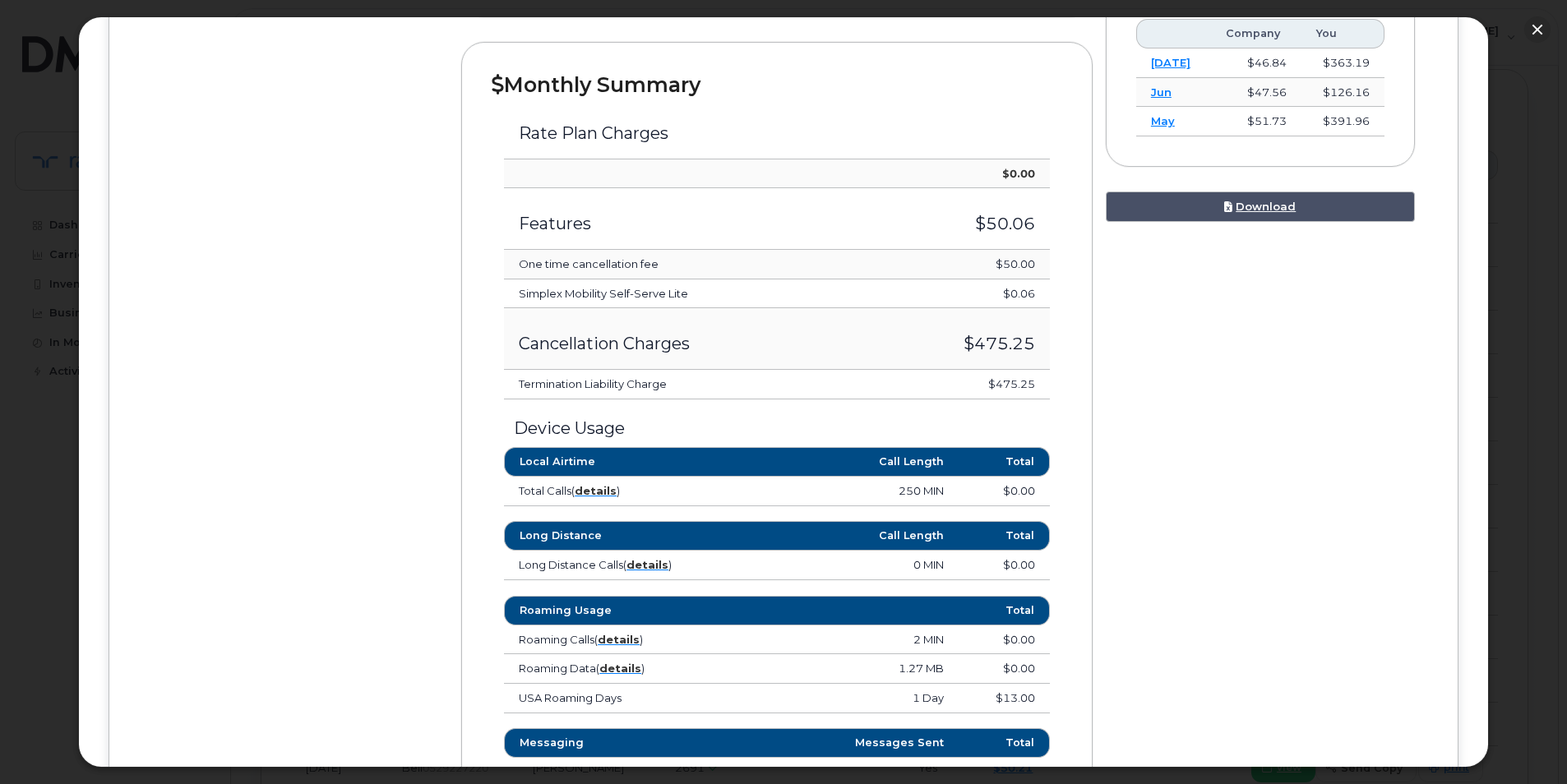
drag, startPoint x: 927, startPoint y: 356, endPoint x: 1039, endPoint y: 385, distance: 115.7
click at [1039, 385] on tbody "Rate Plan Charges $0.00 Features $50.06 One time cancellation fee $50.00 Simple…" at bounding box center [777, 248] width 546 height 301
click at [1039, 385] on td "$475.25" at bounding box center [957, 384] width 182 height 30
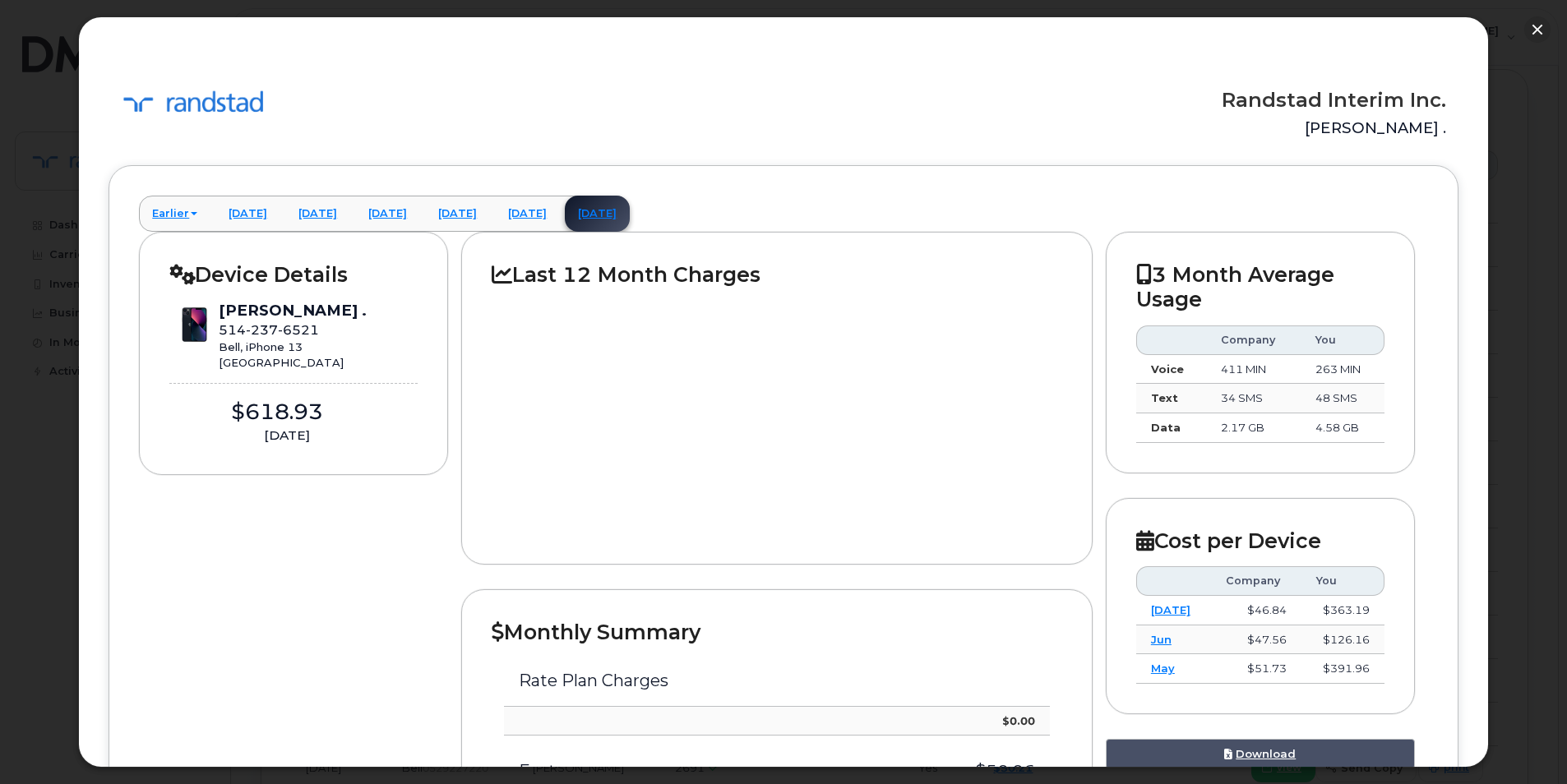
scroll to position [0, 0]
click at [1527, 28] on button "button" at bounding box center [1537, 30] width 27 height 27
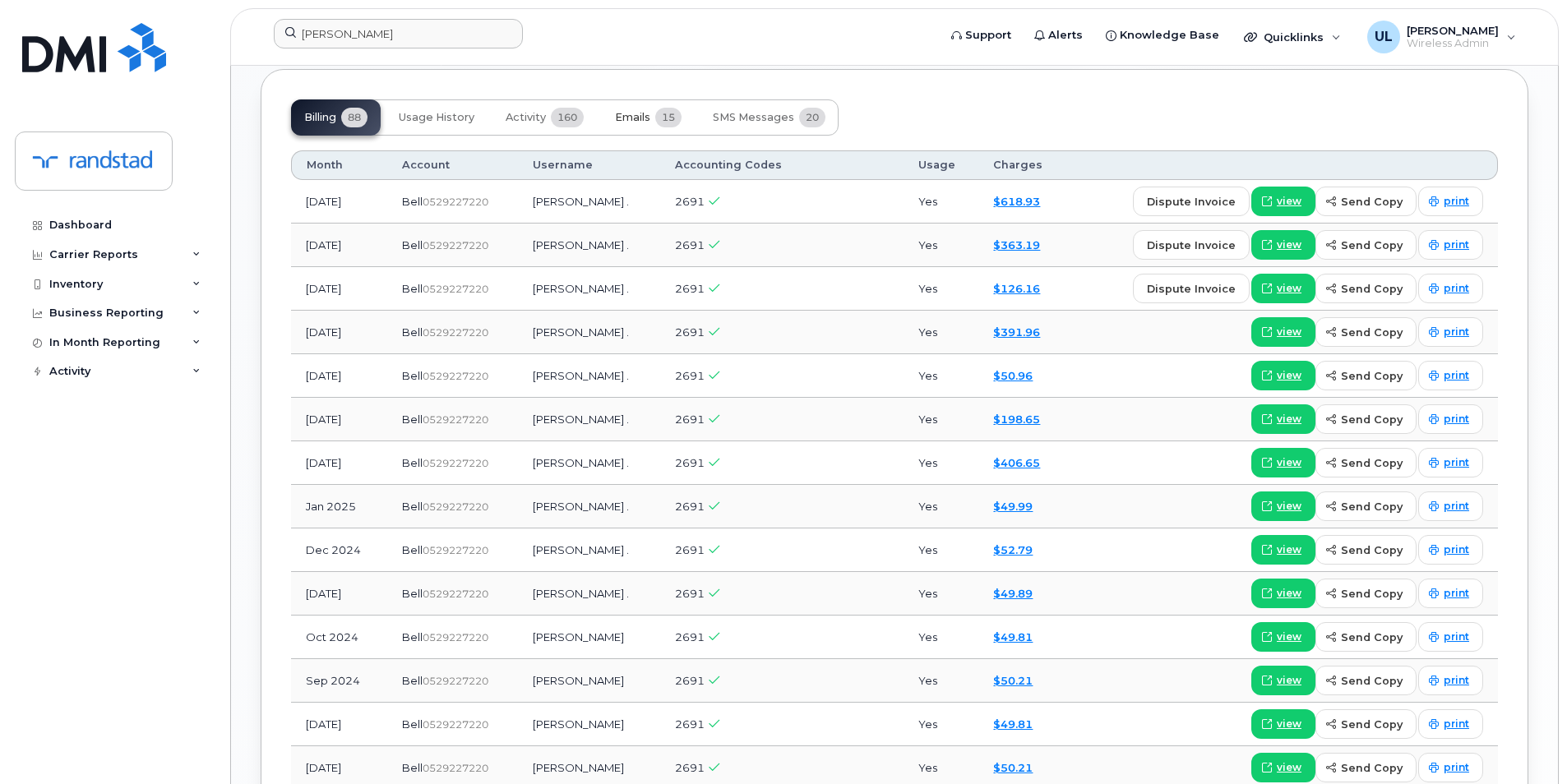
click at [667, 106] on button "Emails 15" at bounding box center [648, 117] width 93 height 36
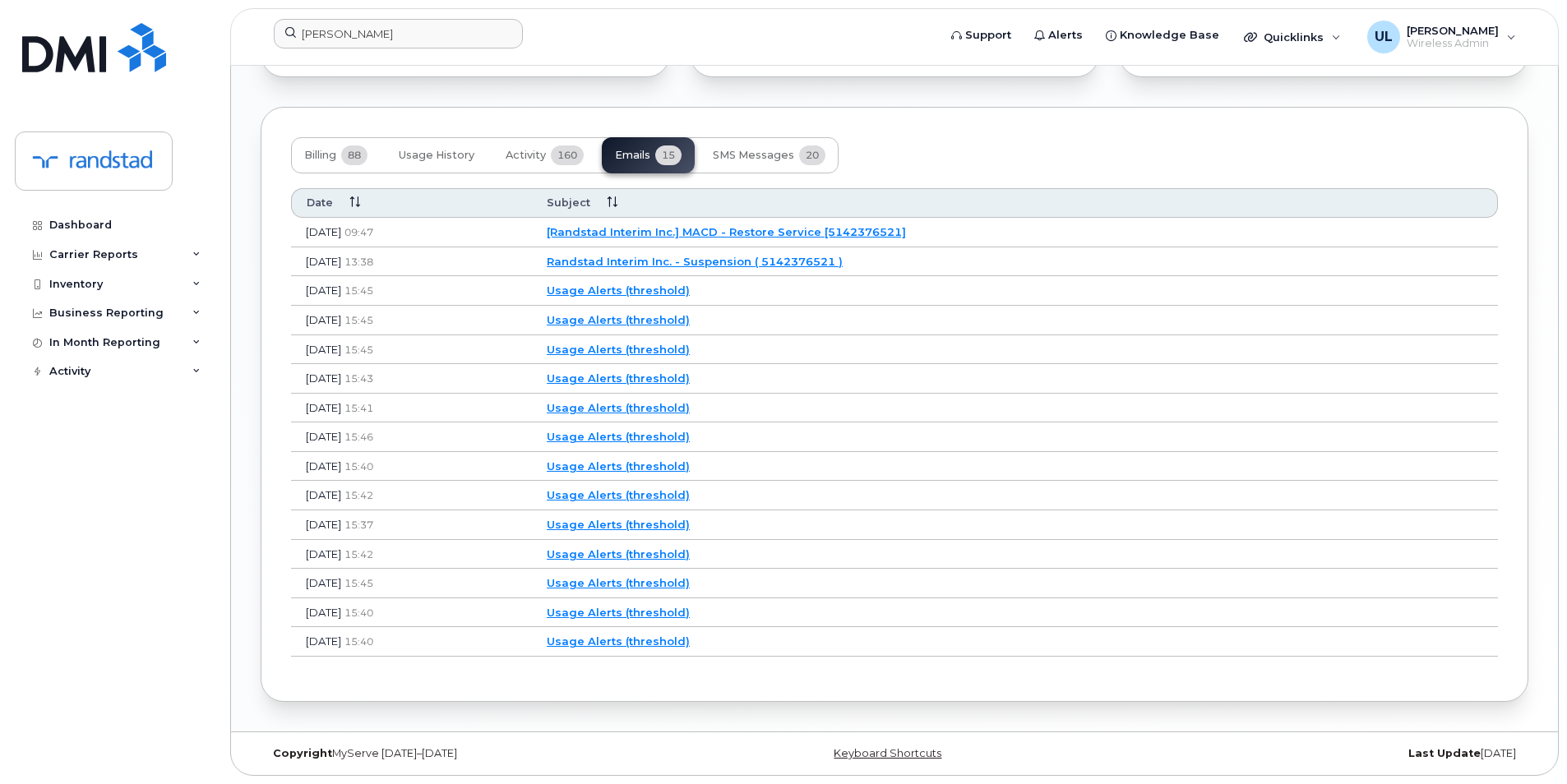
click at [769, 255] on link "Randstad Interim Inc. - Suspension ( 5142376521 )" at bounding box center [695, 261] width 296 height 13
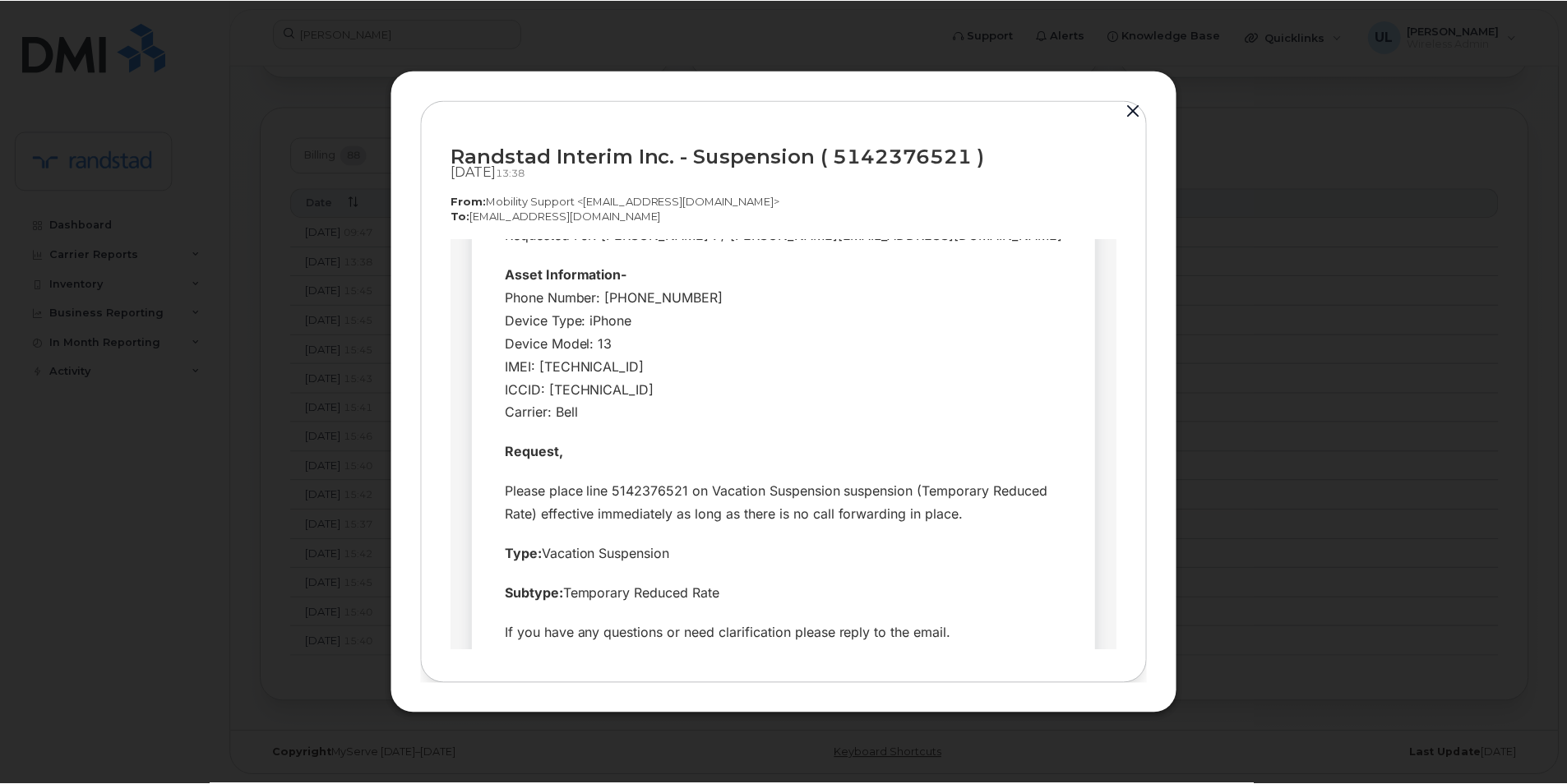
scroll to position [211, 0]
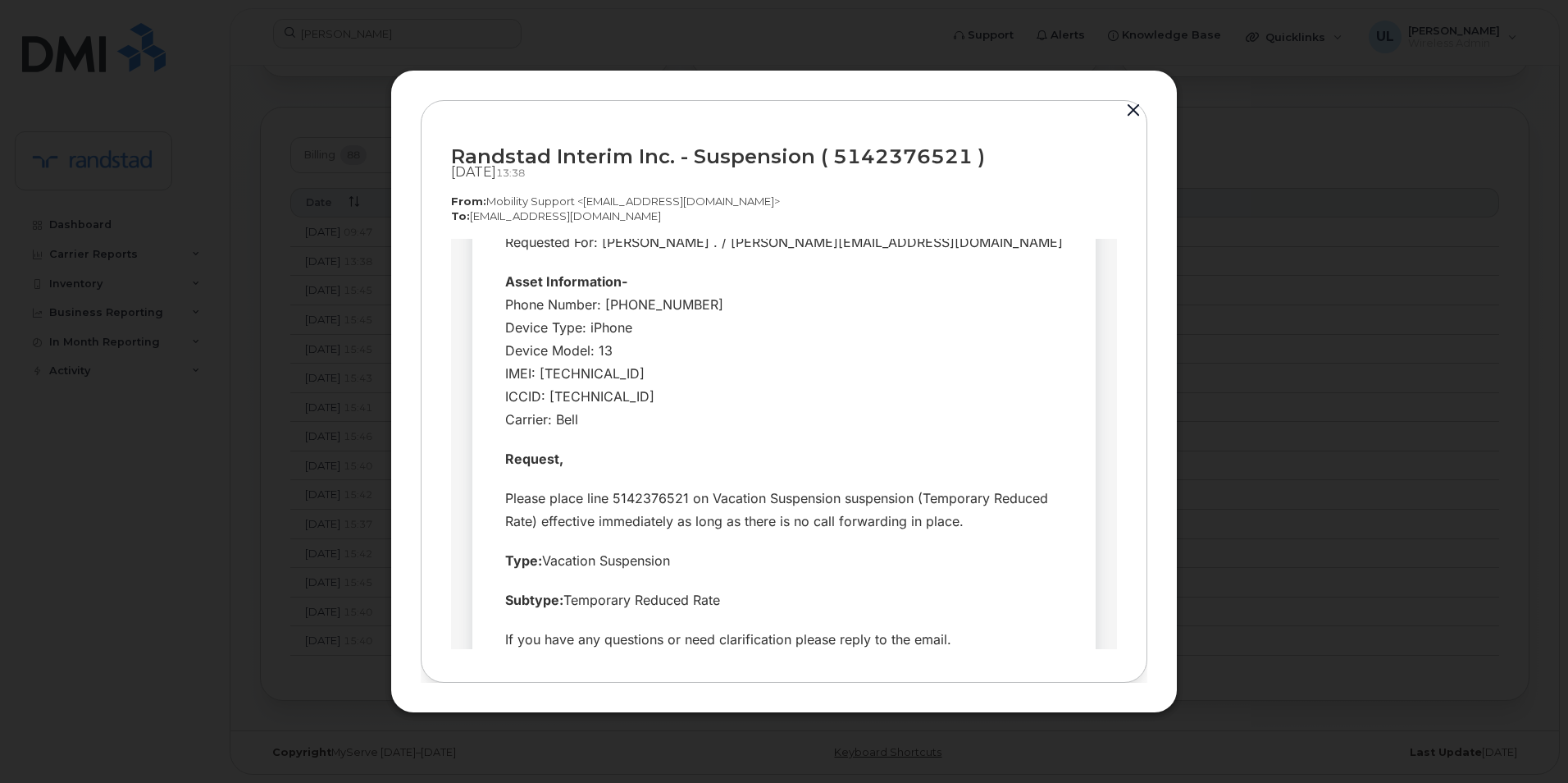
click at [1132, 107] on button "button" at bounding box center [1132, 110] width 25 height 23
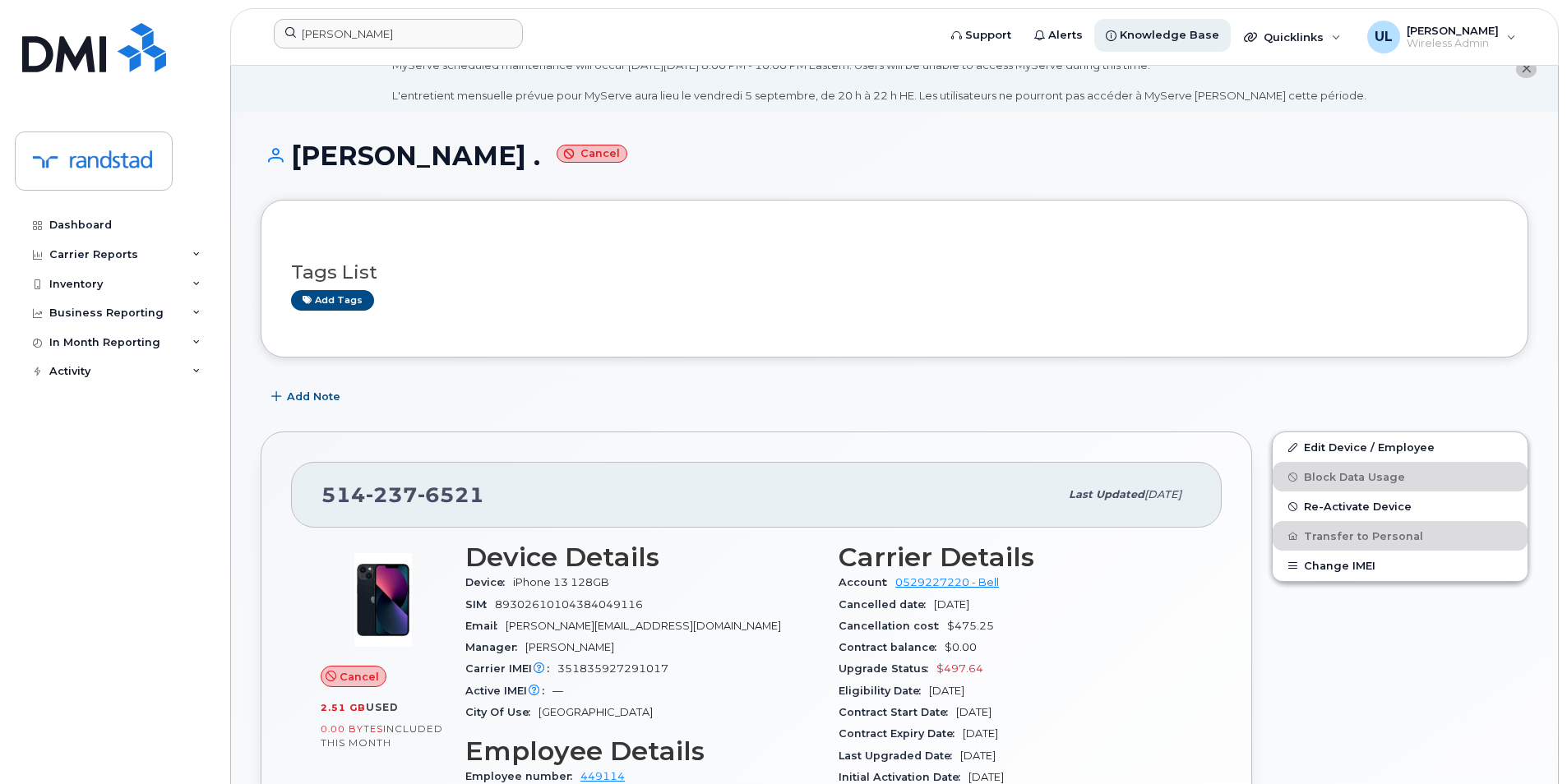
scroll to position [0, 0]
